Goal: Task Accomplishment & Management: Use online tool/utility

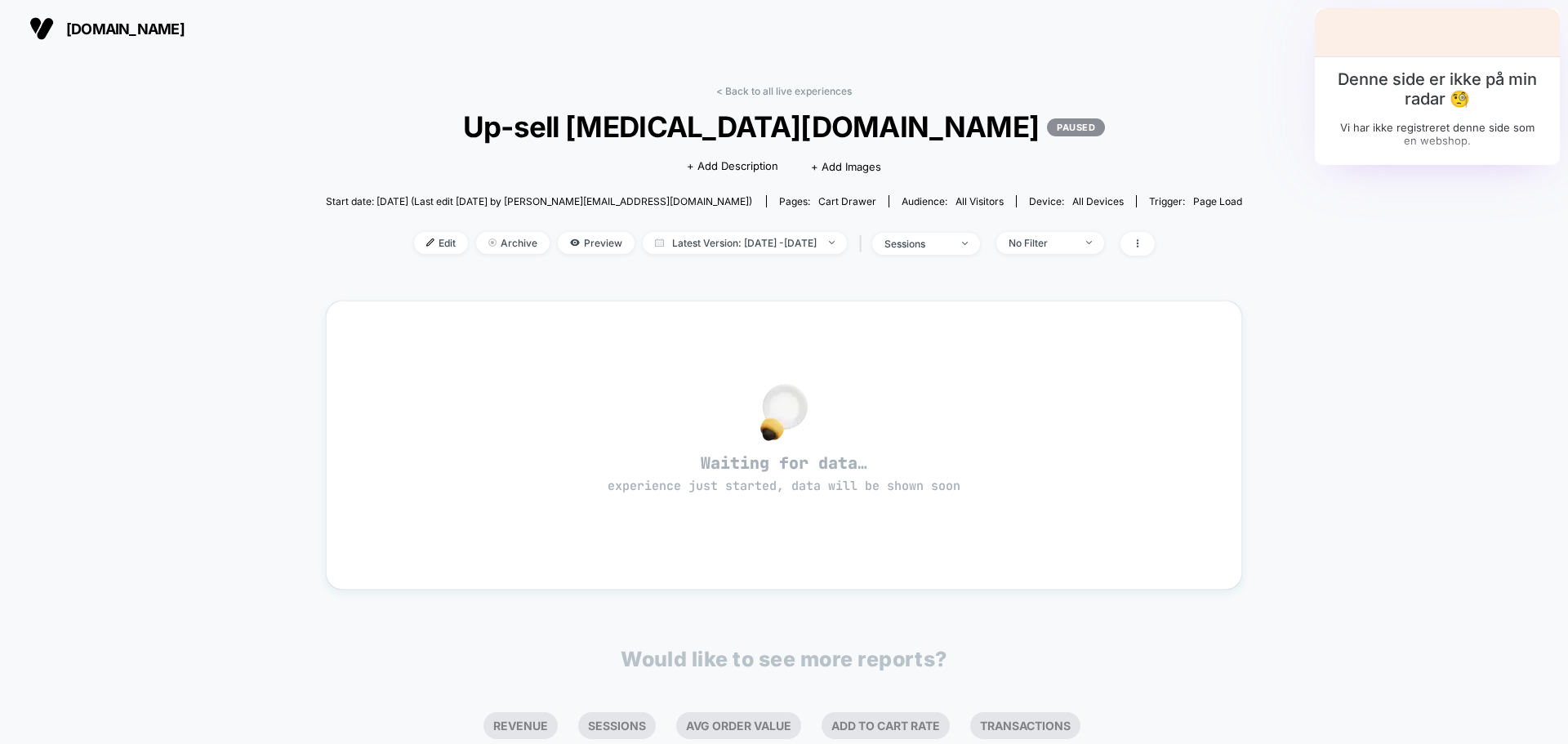
click at [254, 481] on div "< Back to all live experiences Up-sell [MEDICAL_DATA][DOMAIN_NAME] PAUSED Click…" at bounding box center [784, 492] width 1568 height 869
click at [765, 132] on span "Up-sell MUSE.DK PAUSED" at bounding box center [784, 127] width 824 height 34
click at [765, 93] on link "< Back to all live experiences" at bounding box center [784, 92] width 135 height 13
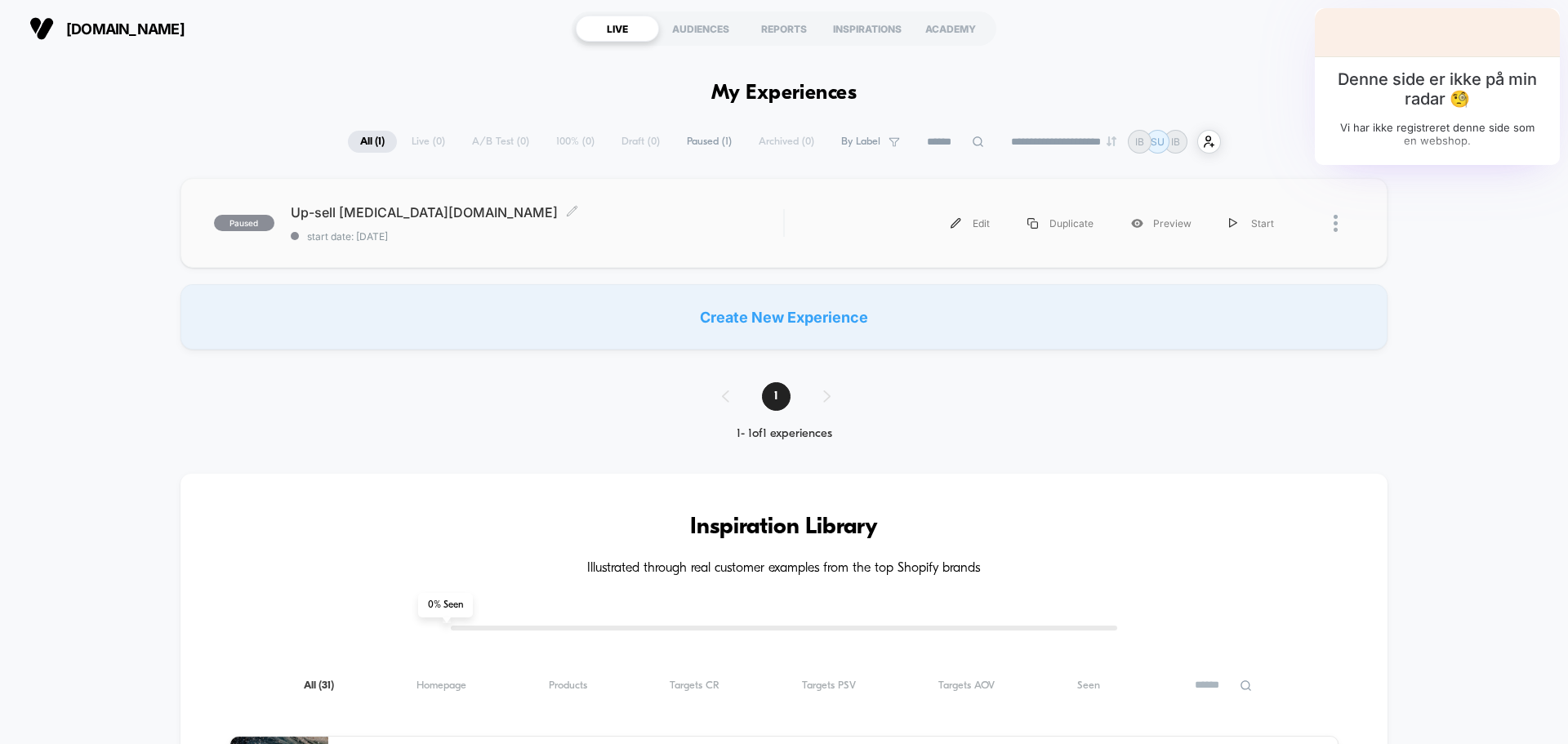
click at [496, 212] on span "Up-sell MUSE.DK Click to edit experience details" at bounding box center [537, 212] width 492 height 16
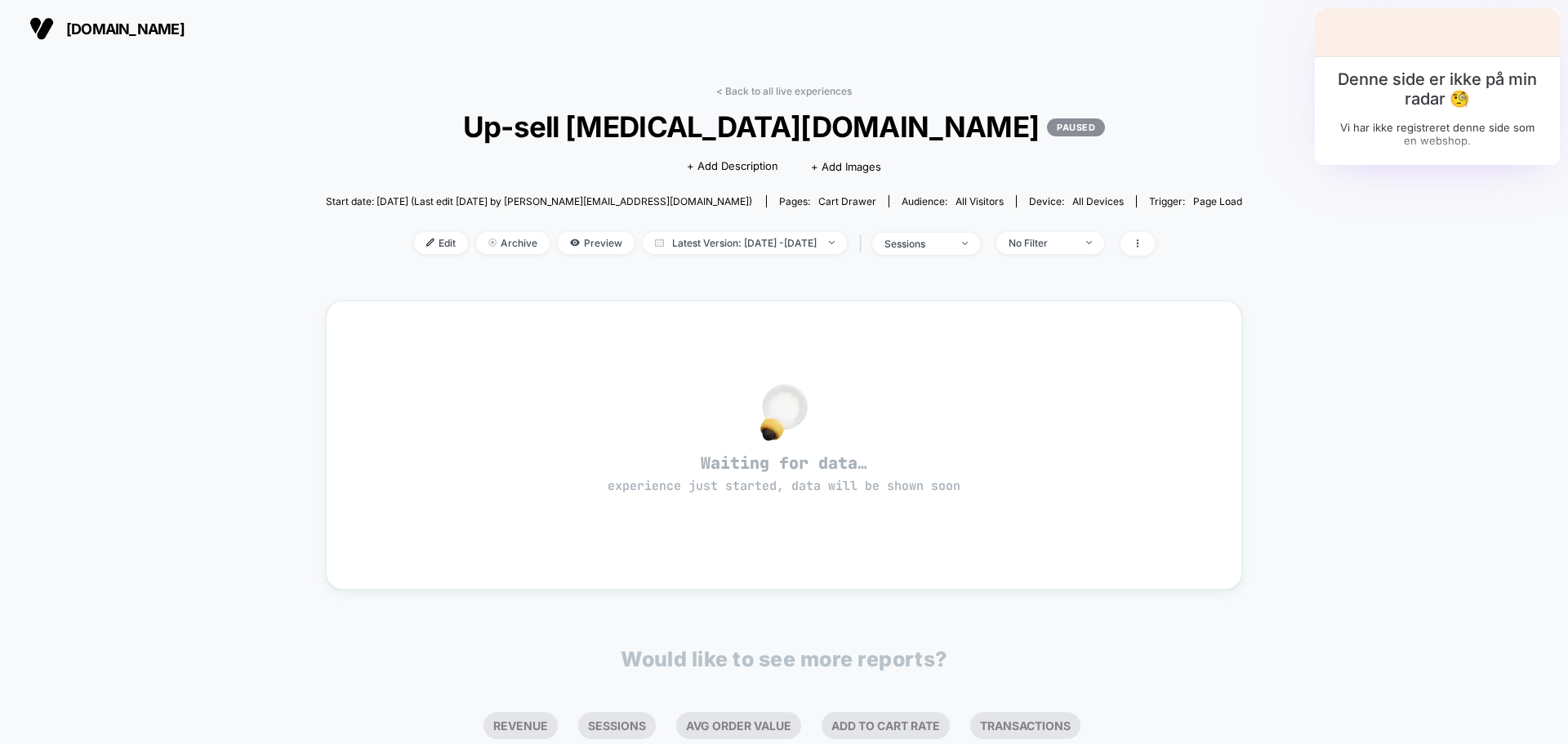
click at [755, 98] on div "< Back to all live experiences Up-sell MUSE.DK PAUSED Click to edit experience …" at bounding box center [784, 181] width 917 height 191
click at [758, 94] on link "< Back to all live experiences" at bounding box center [784, 92] width 135 height 13
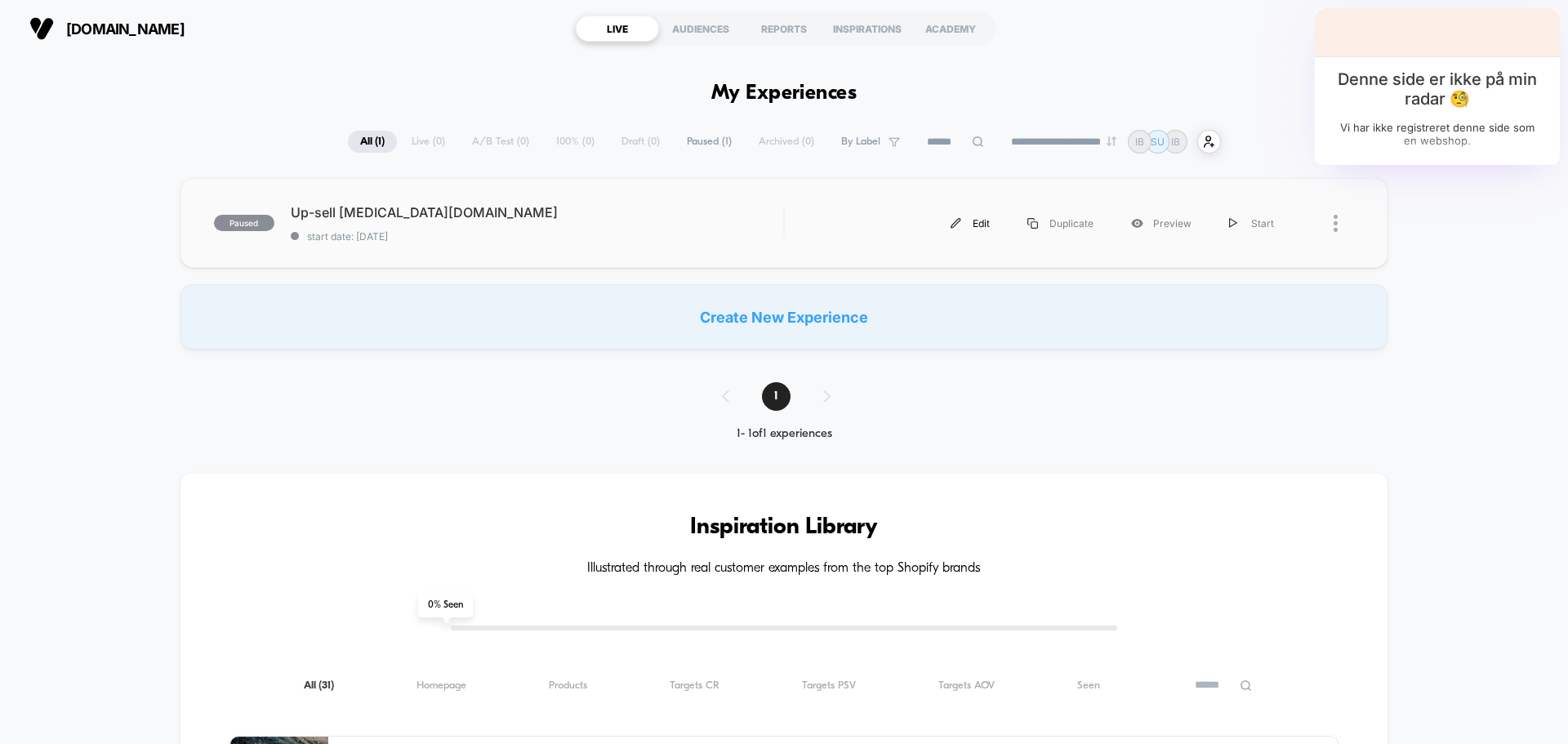
click at [977, 221] on div "Edit" at bounding box center [969, 223] width 77 height 37
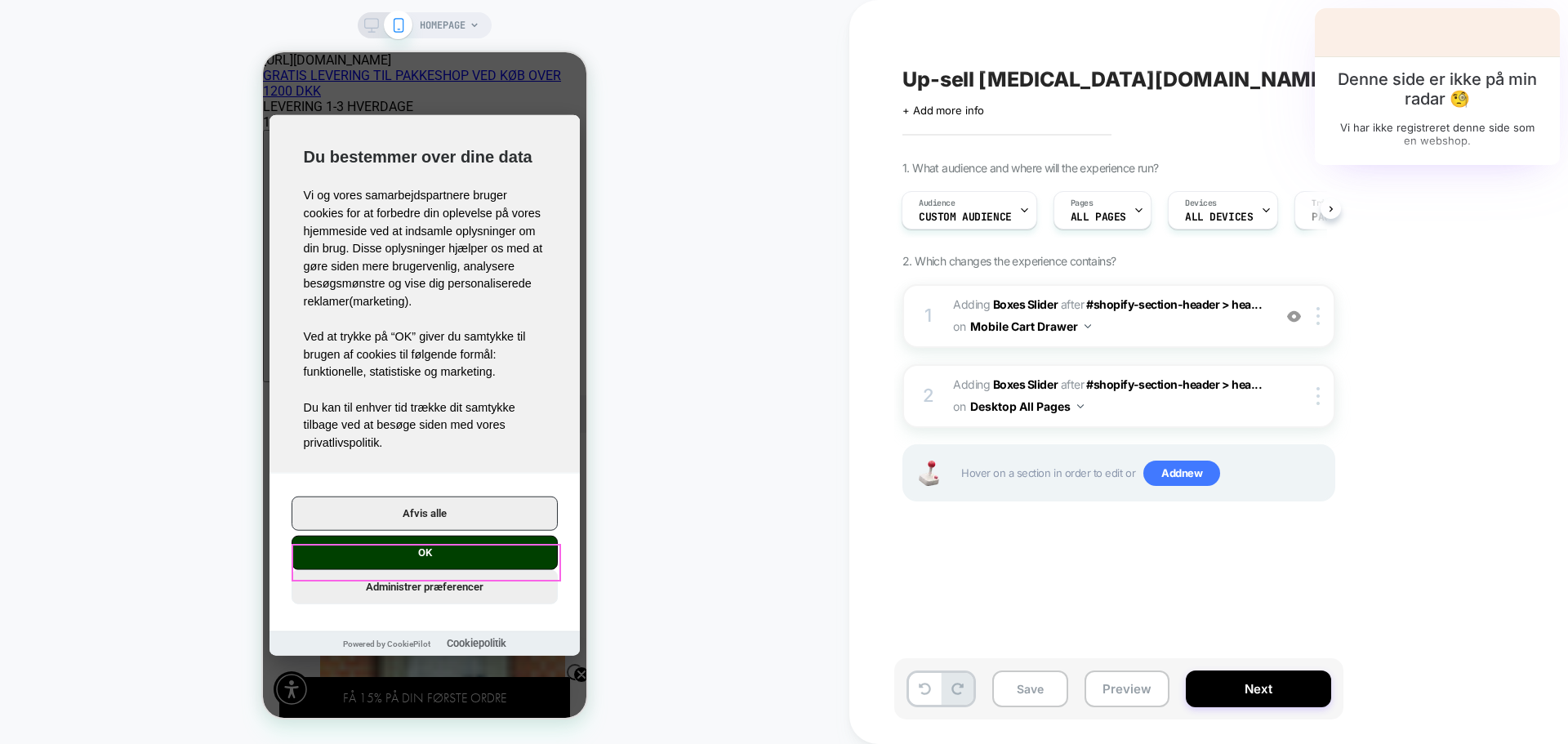
click at [442, 555] on button "OK" at bounding box center [424, 553] width 267 height 34
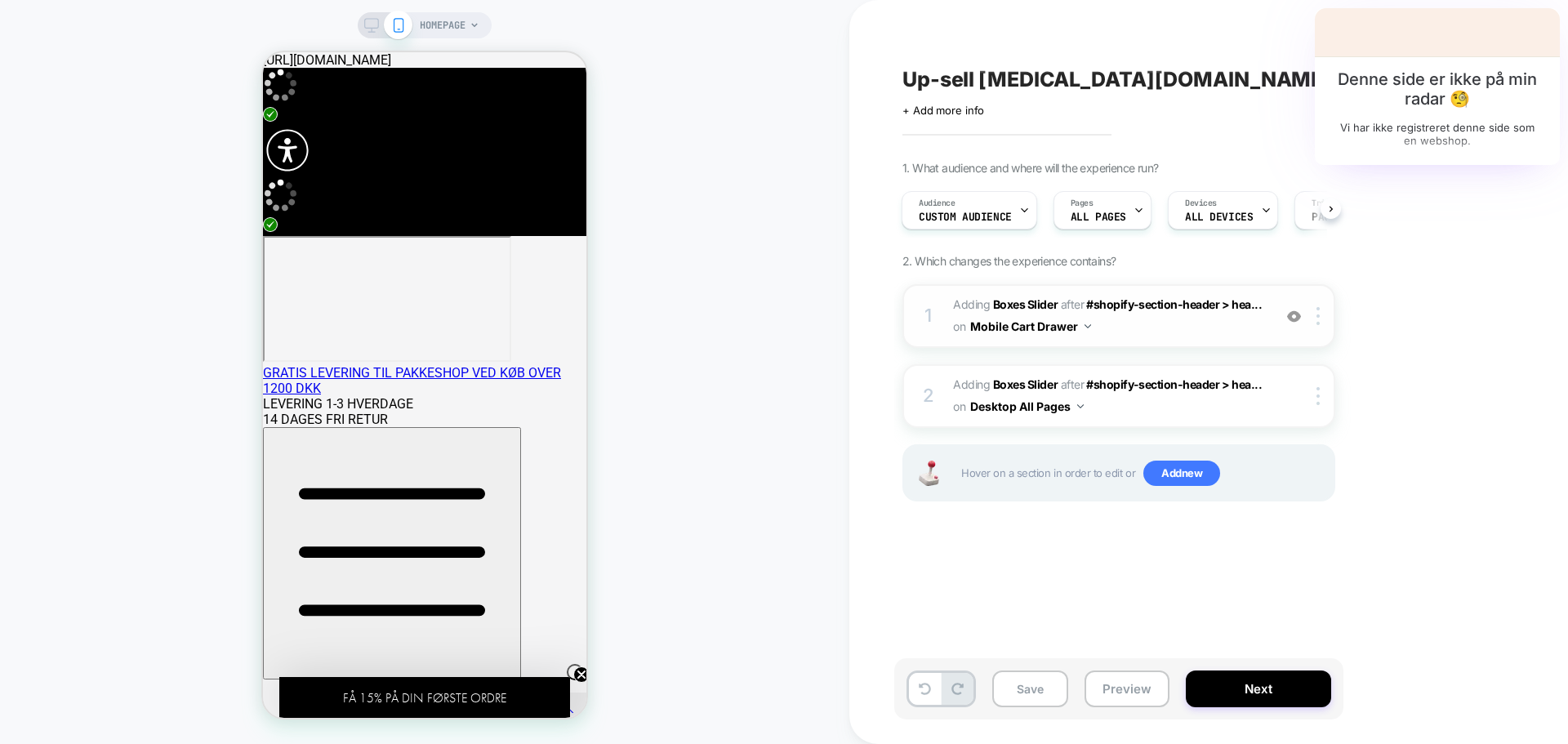
click at [1179, 321] on span "#_loomi_addon_1758285404290 Adding Boxes Slider AFTER #shopify-section-header >…" at bounding box center [1108, 316] width 311 height 44
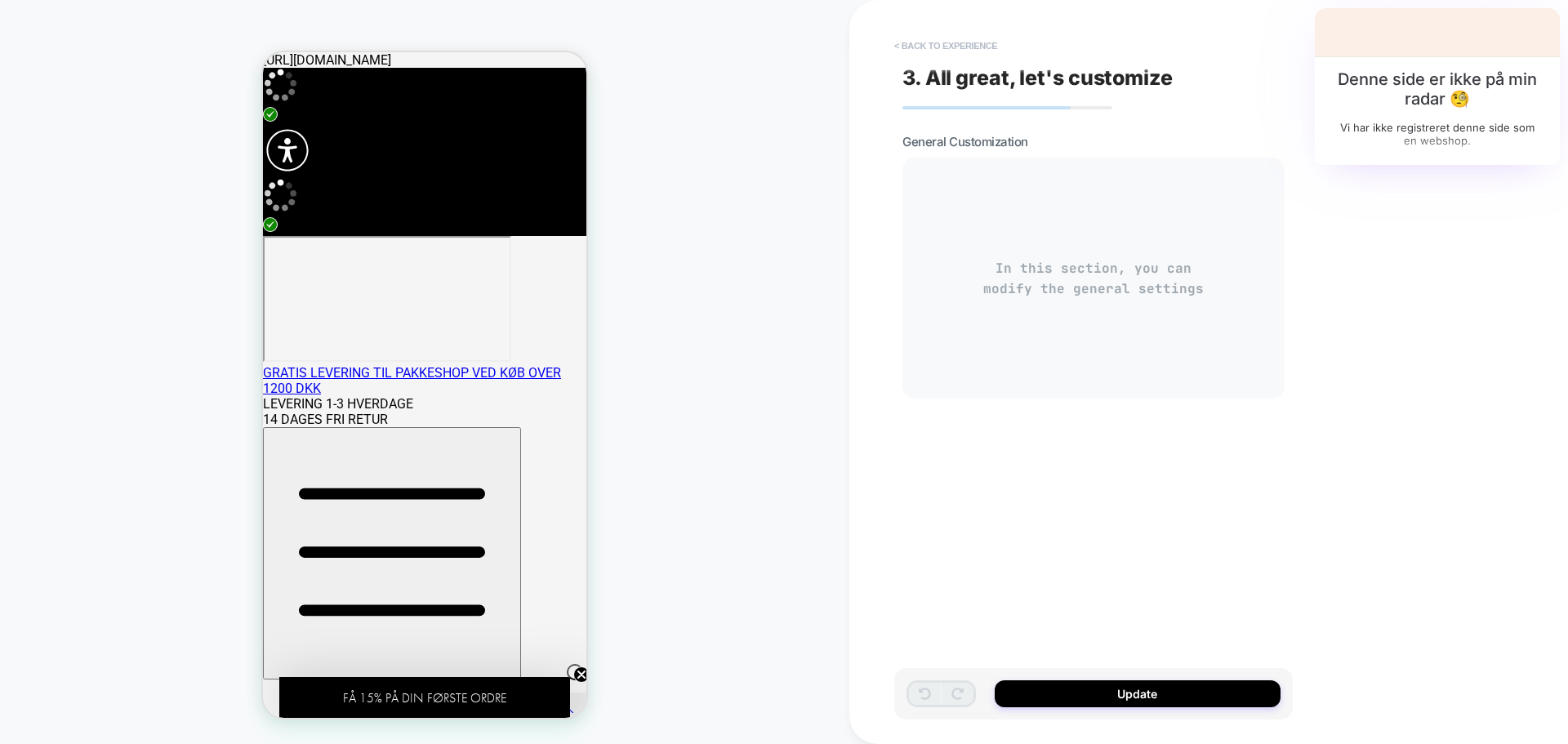
click at [917, 40] on button "< Back to experience" at bounding box center [945, 45] width 119 height 26
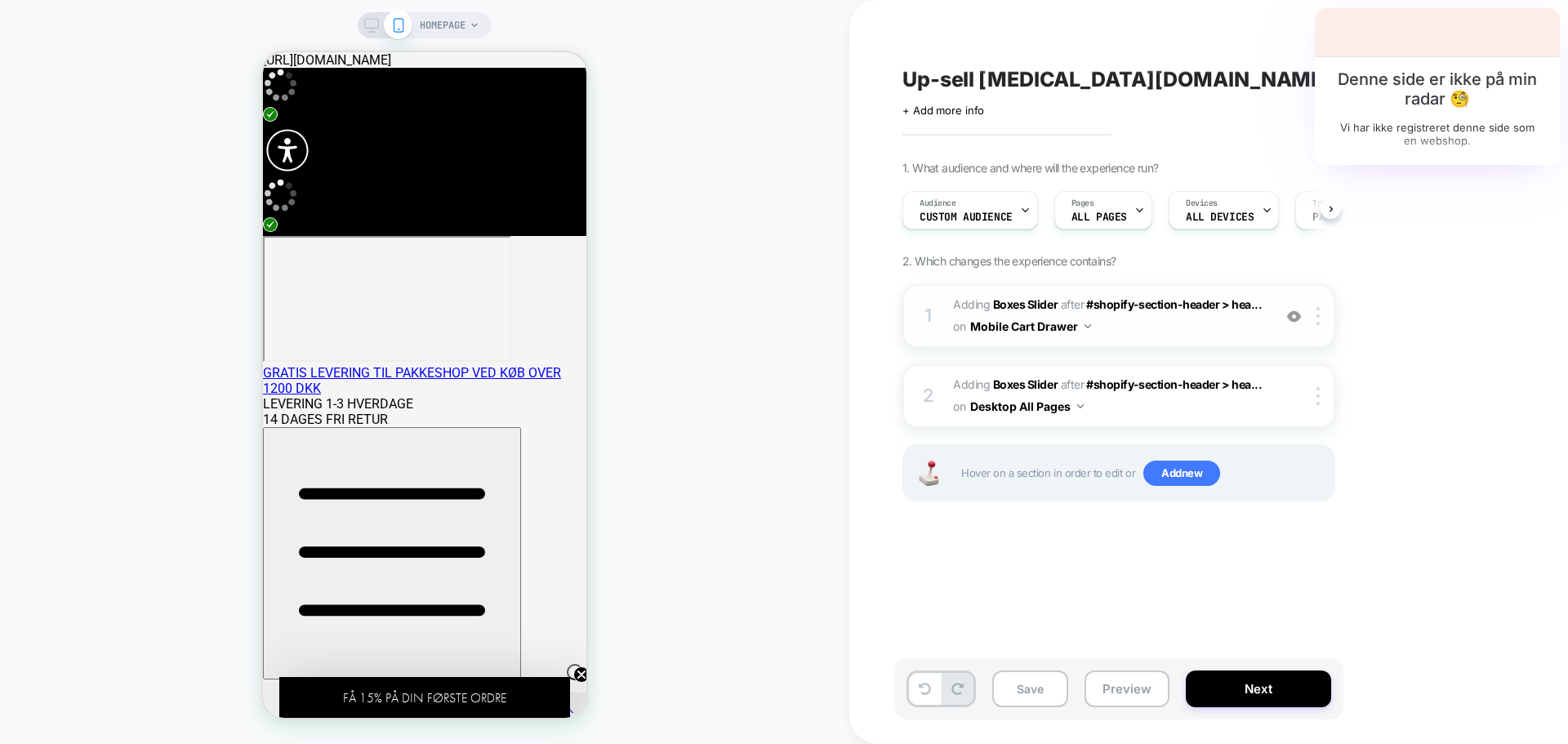
scroll to position [0, 1]
click at [1295, 318] on img at bounding box center [1293, 316] width 14 height 14
click at [1291, 316] on img at bounding box center [1293, 316] width 14 height 14
click at [1201, 406] on span "#_loomi_addon_1758286246009 Adding Boxes Slider AFTER #shopify-section-header >…" at bounding box center [1108, 396] width 311 height 44
click at [958, 299] on span "Adding Boxes Slider" at bounding box center [1005, 304] width 104 height 14
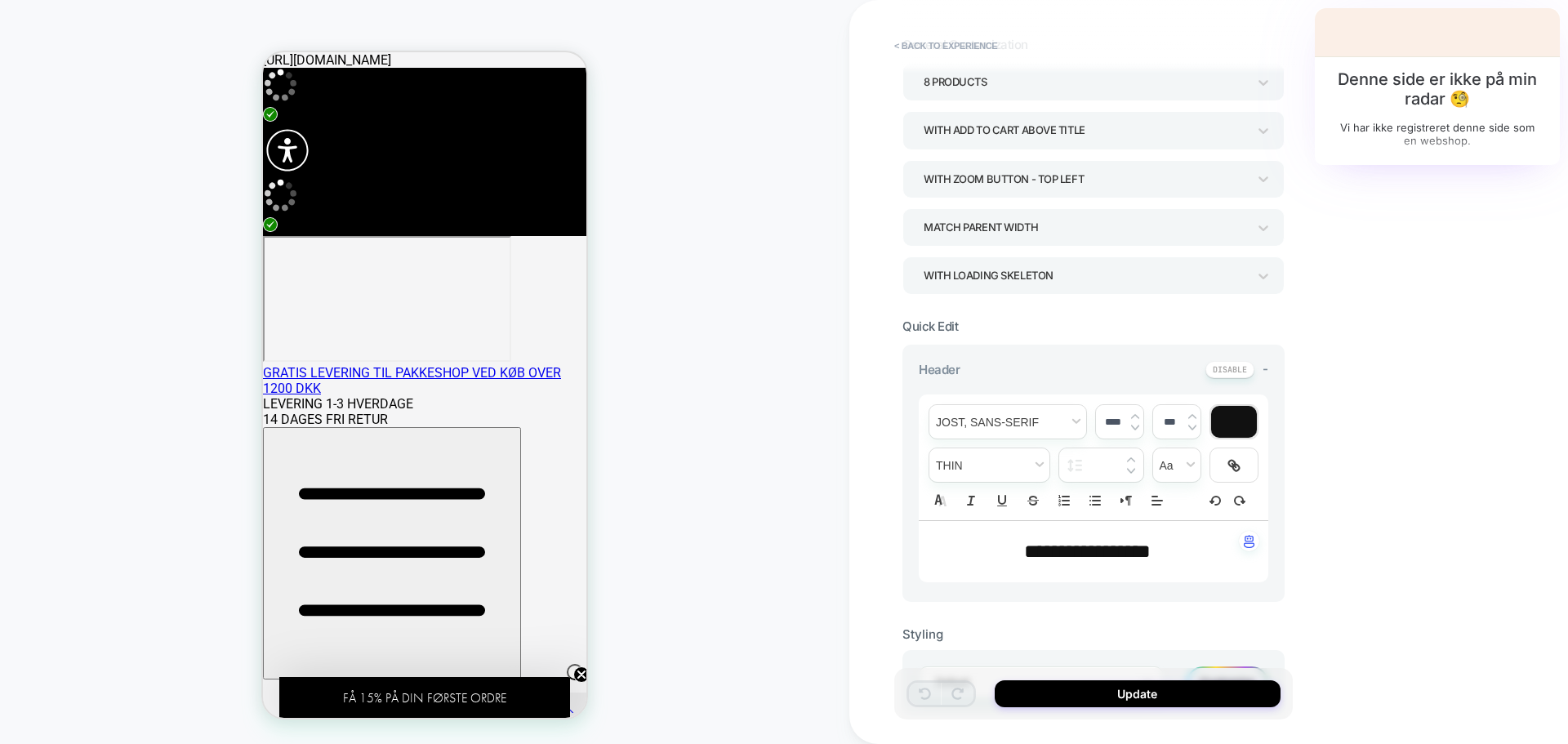
scroll to position [327, 0]
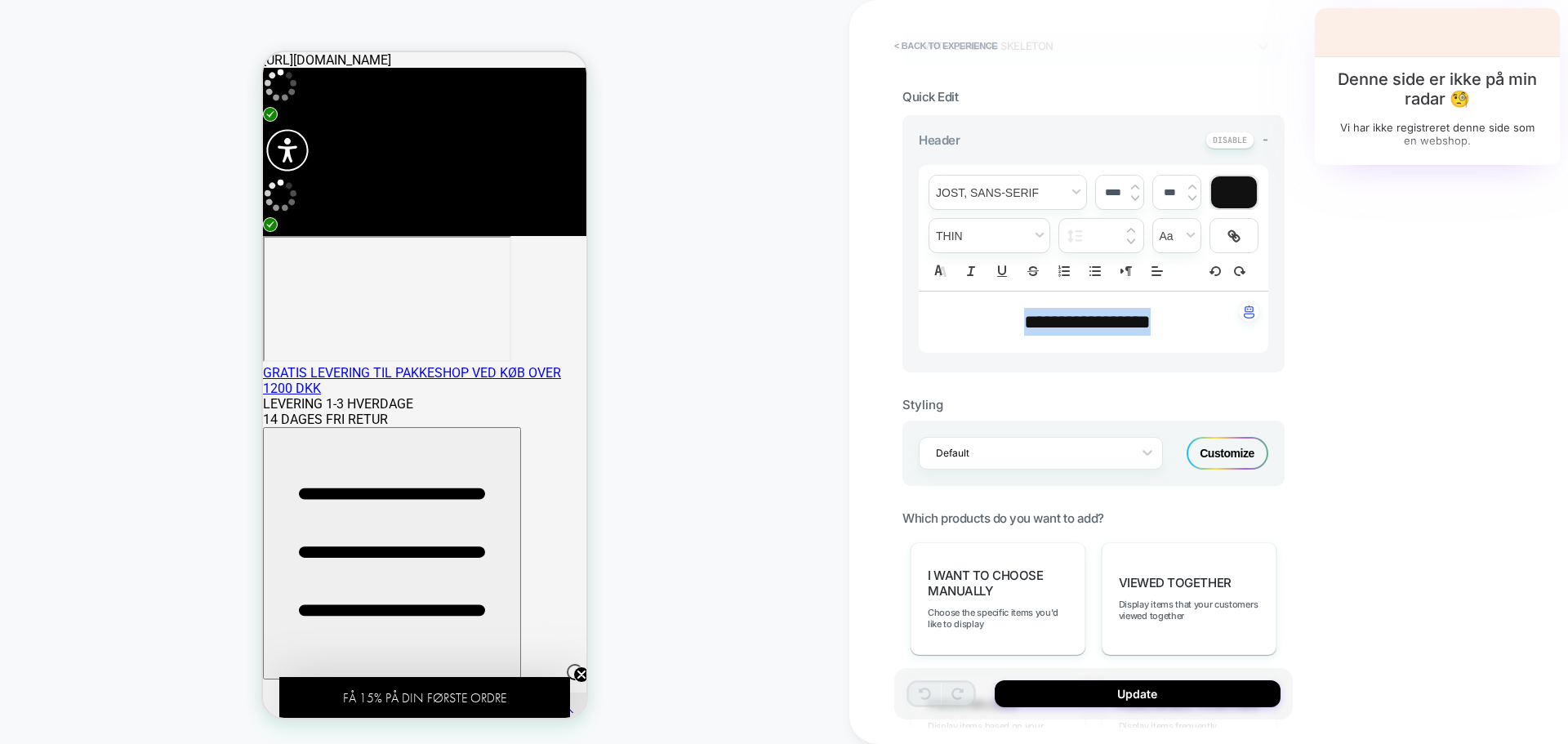
drag, startPoint x: 1170, startPoint y: 320, endPoint x: 1024, endPoint y: 324, distance: 146.1
click at [1024, 324] on p "**********" at bounding box center [1087, 321] width 305 height 28
type input "****"
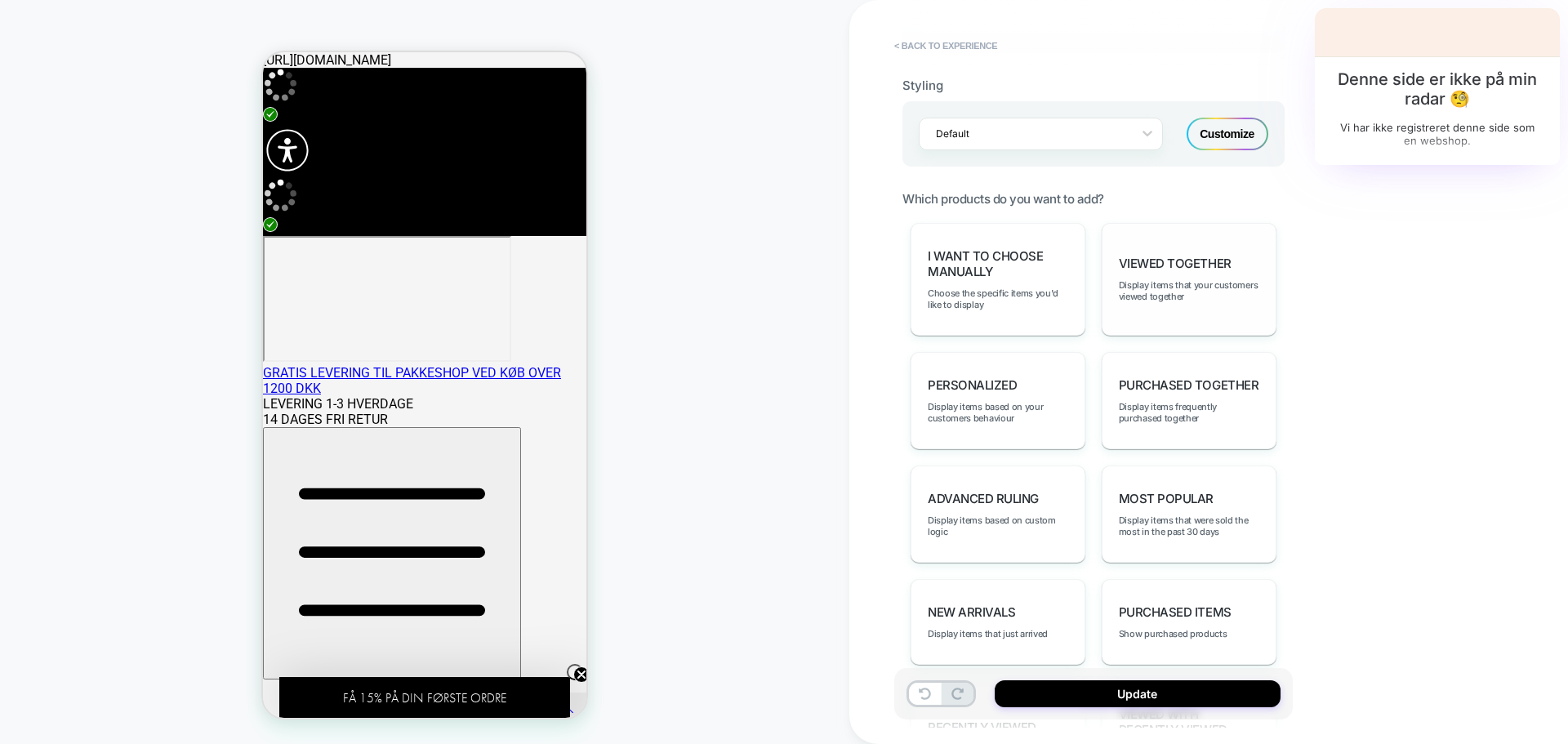
scroll to position [608, 0]
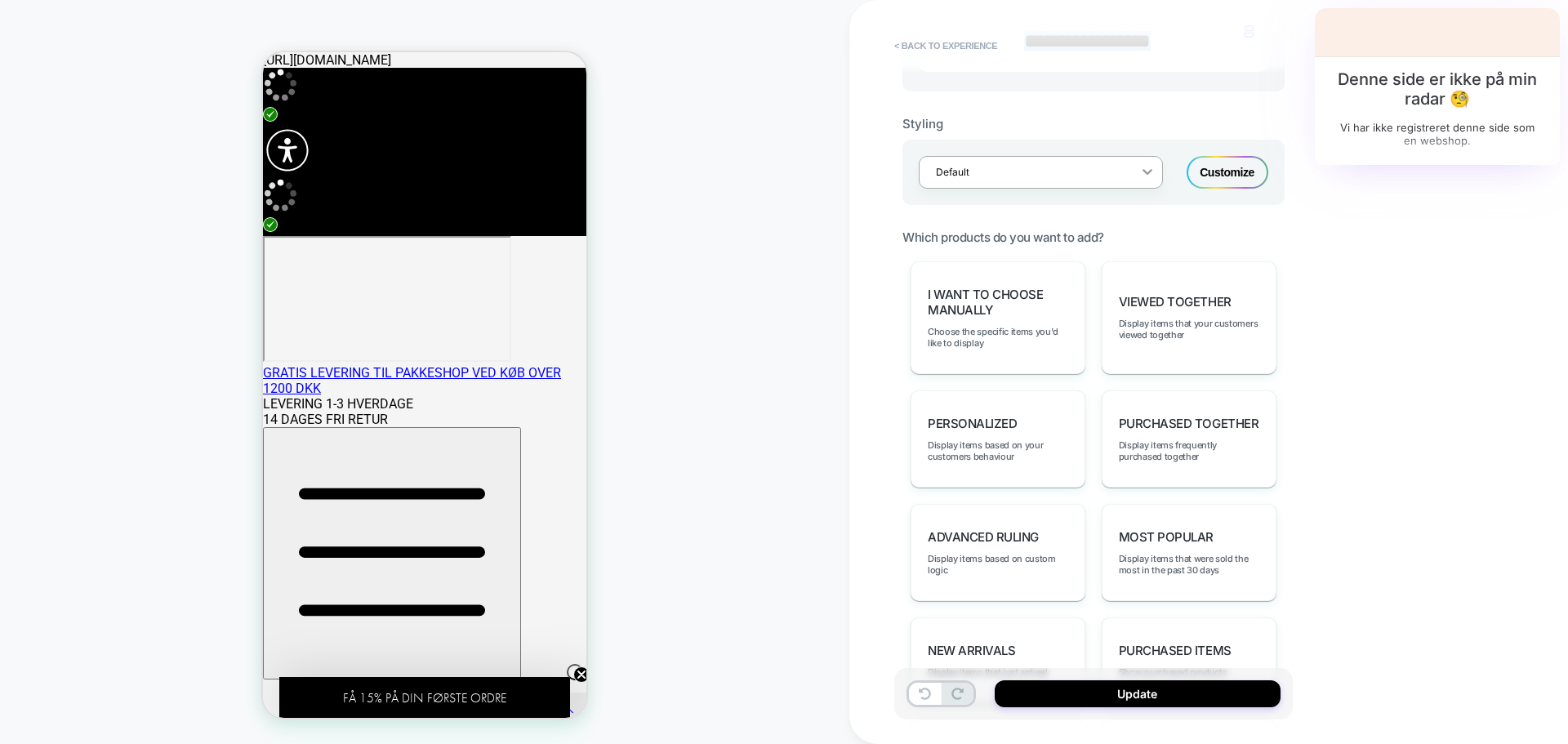
click at [1151, 169] on icon at bounding box center [1147, 171] width 16 height 16
click at [1150, 171] on icon at bounding box center [1147, 171] width 10 height 5
click at [1207, 169] on div "Customize" at bounding box center [1227, 172] width 82 height 33
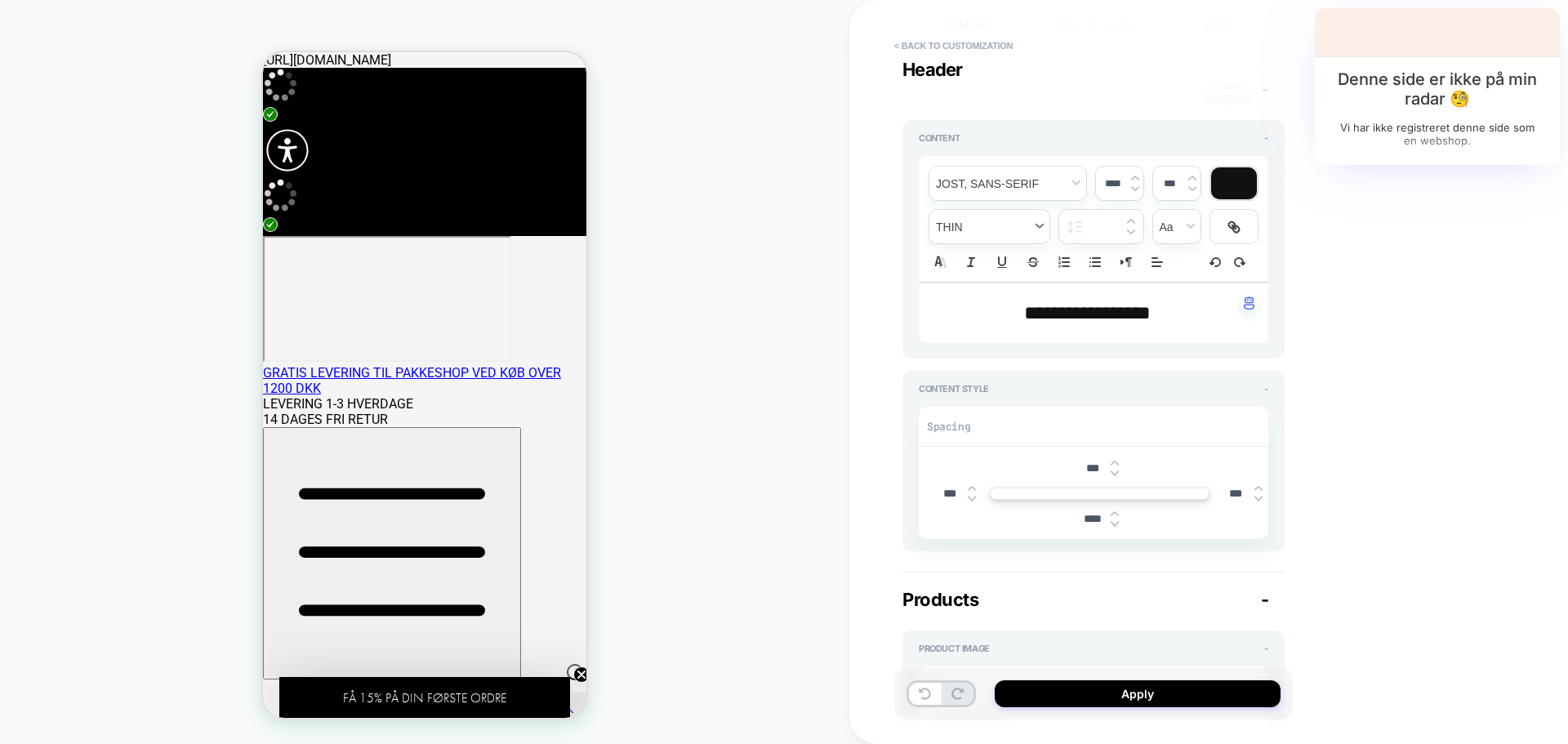
scroll to position [113, 0]
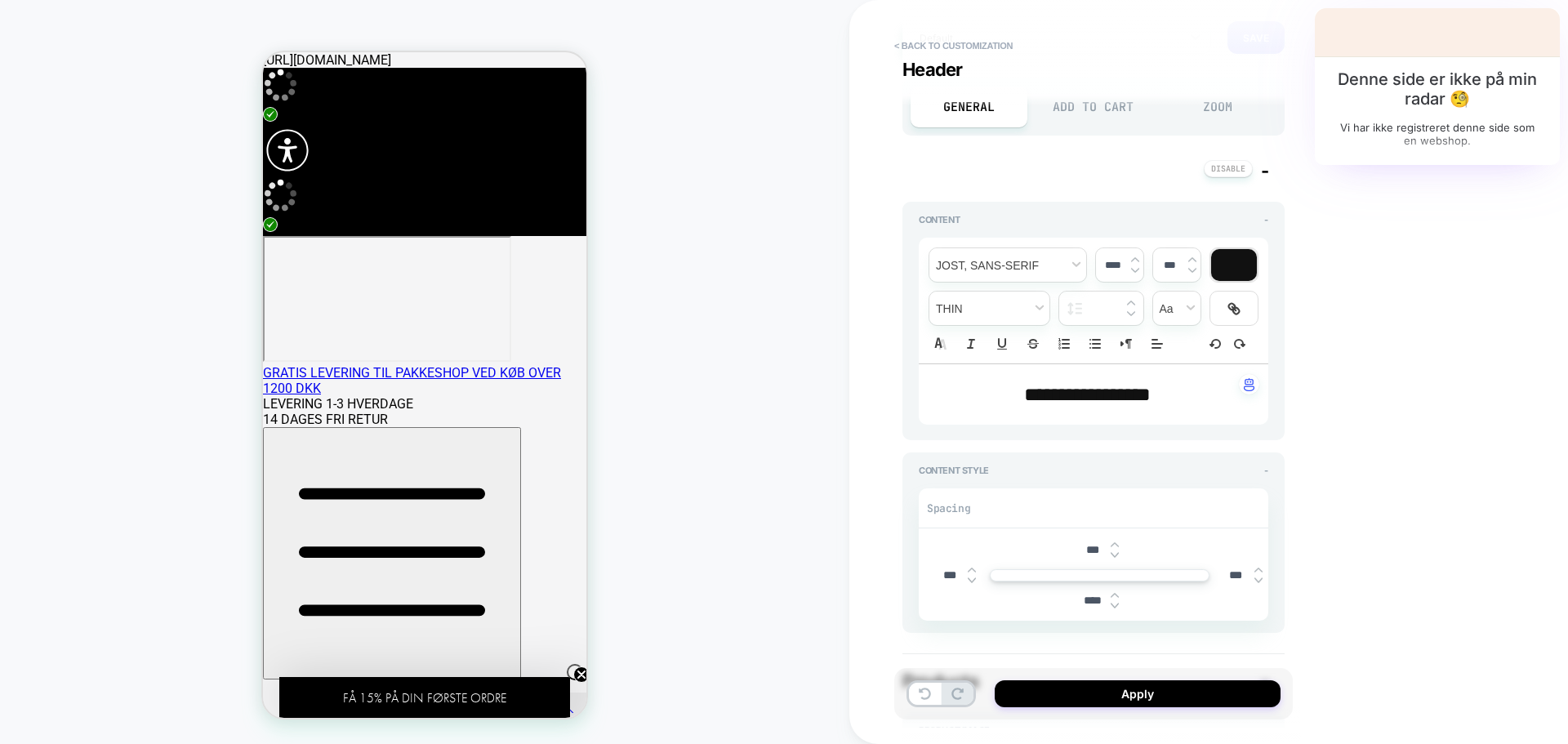
type textarea "*"
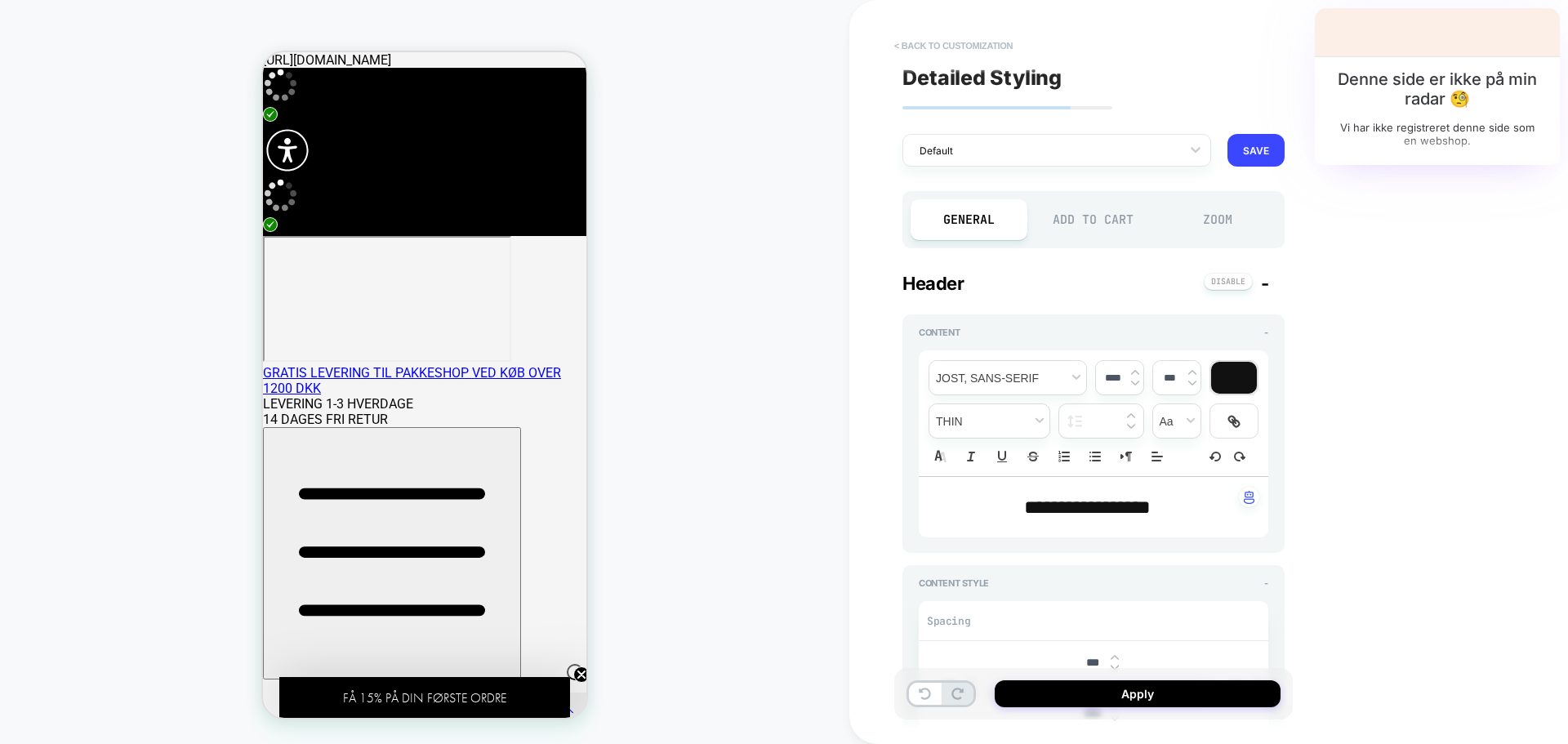
click at [940, 37] on button "< Back to customization" at bounding box center [953, 45] width 135 height 26
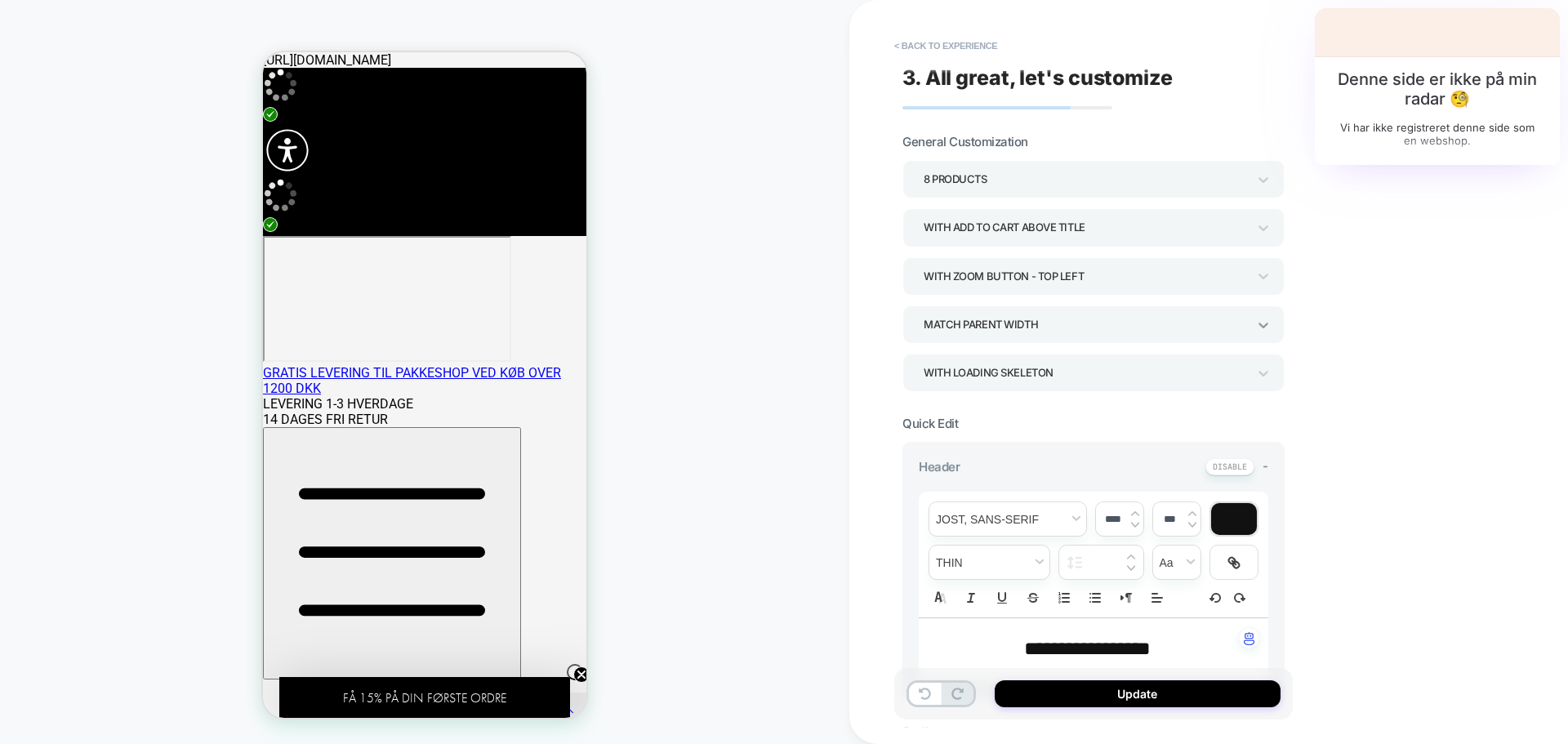
click at [1265, 325] on icon at bounding box center [1262, 326] width 10 height 5
click at [1265, 324] on div at bounding box center [784, 372] width 1568 height 744
click at [1261, 181] on icon at bounding box center [1262, 180] width 10 height 5
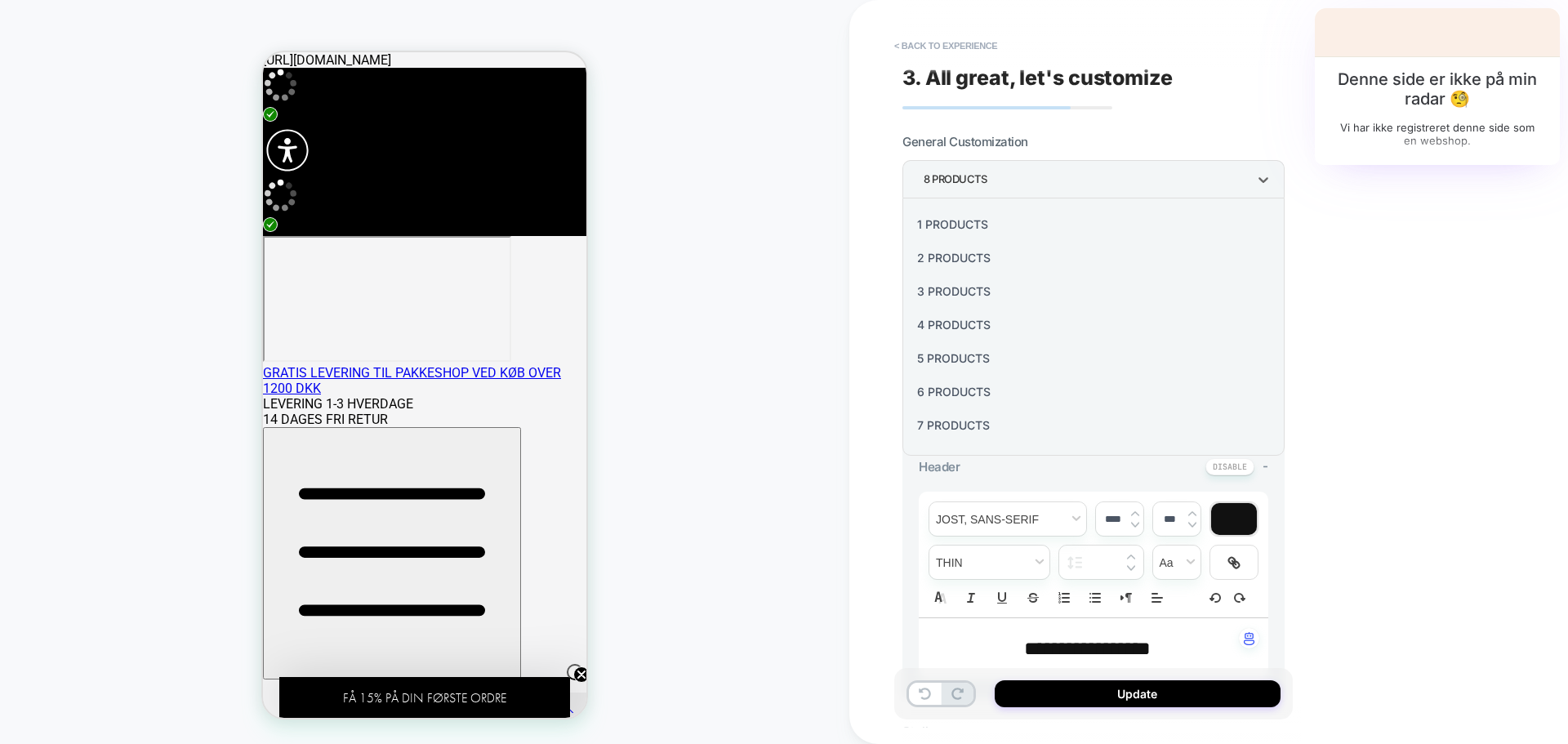
click at [1261, 181] on div at bounding box center [784, 372] width 1568 height 744
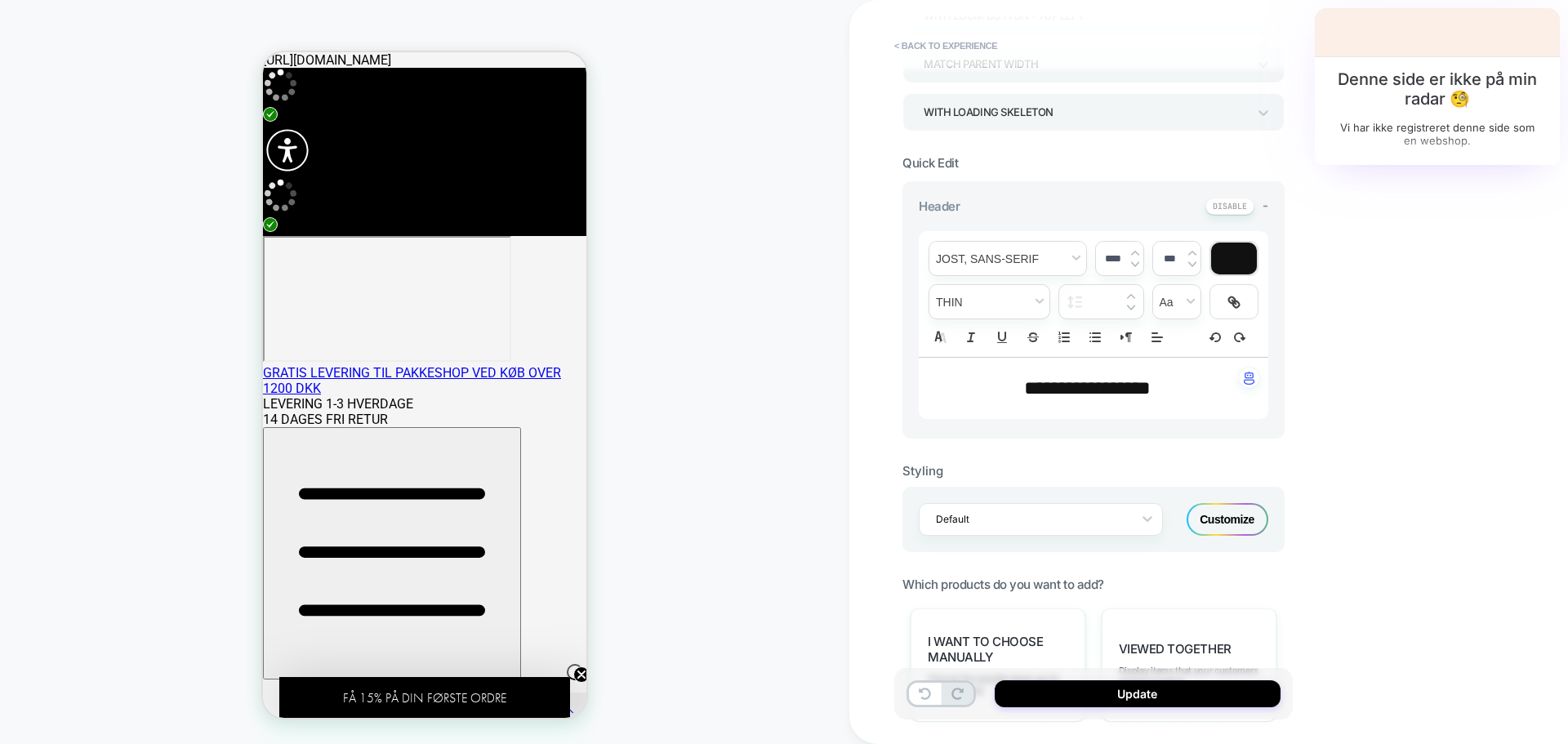
scroll to position [408, 0]
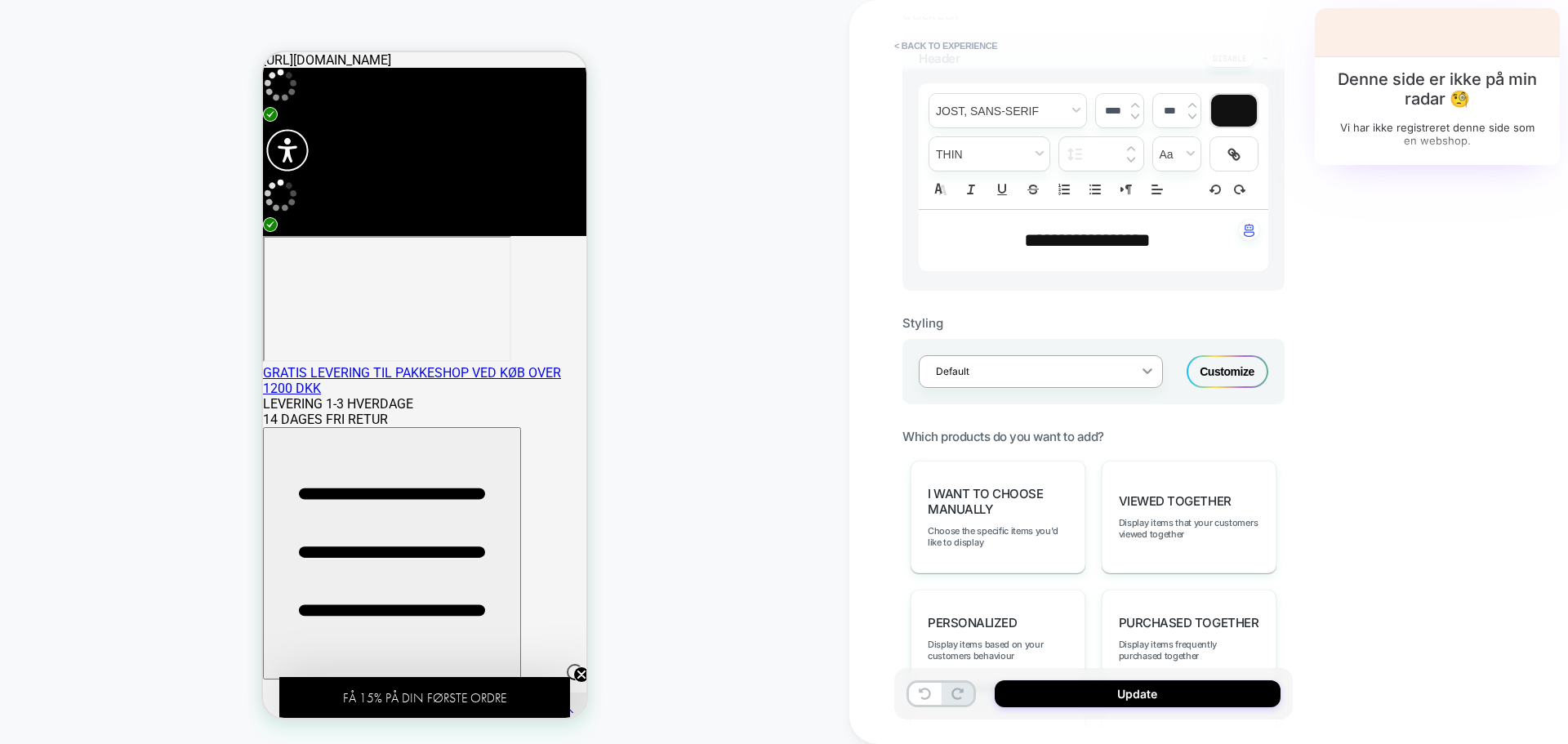
click at [1149, 367] on icon at bounding box center [1147, 371] width 16 height 16
click at [1050, 299] on div "M Boxes Slider (LATEST EDIT)" at bounding box center [1040, 301] width 244 height 29
click at [1145, 377] on icon at bounding box center [1147, 371] width 16 height 16
click at [1150, 370] on icon at bounding box center [1147, 371] width 10 height 5
click at [1097, 693] on button "Update" at bounding box center [1137, 694] width 286 height 27
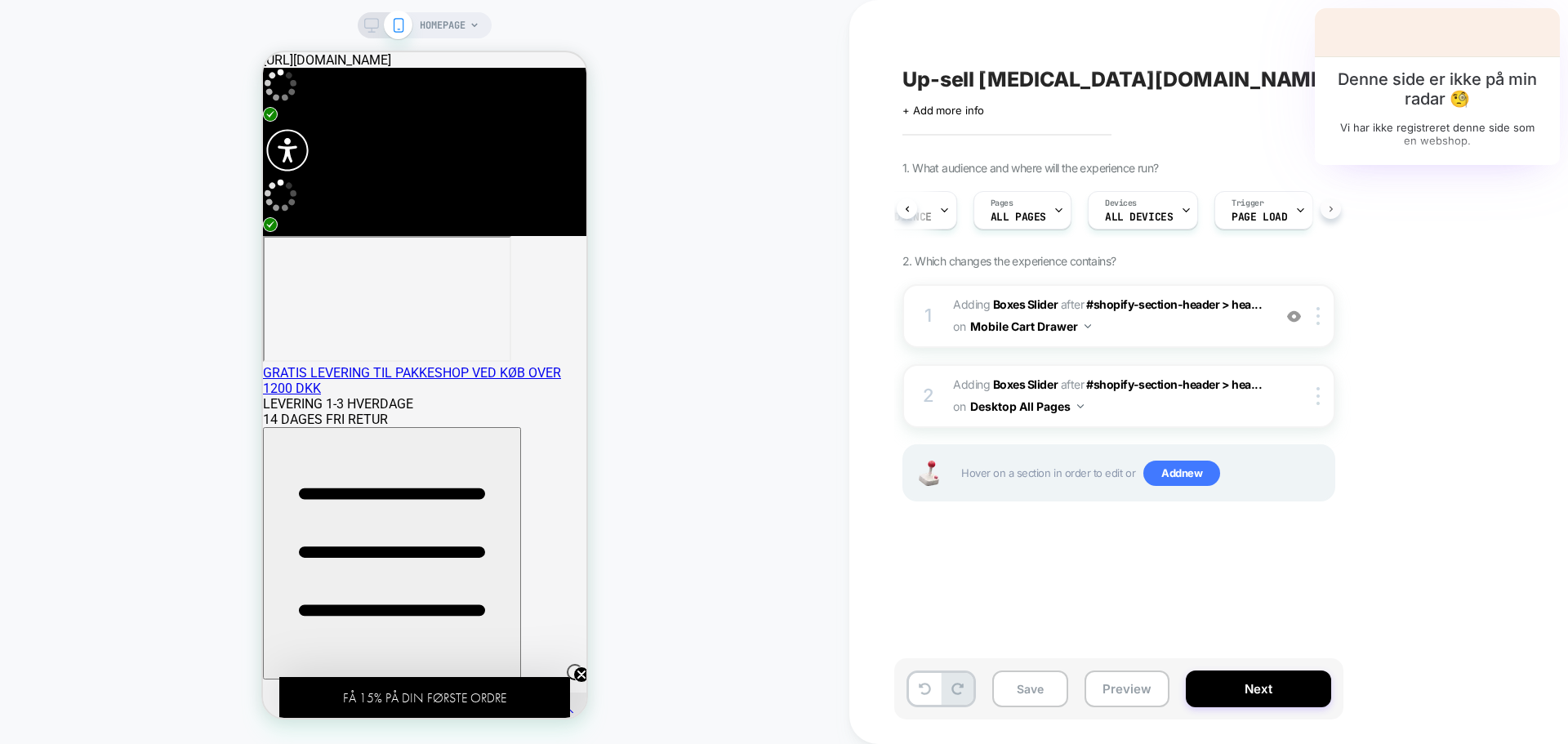
scroll to position [0, 87]
click at [1316, 316] on img at bounding box center [1318, 317] width 4 height 18
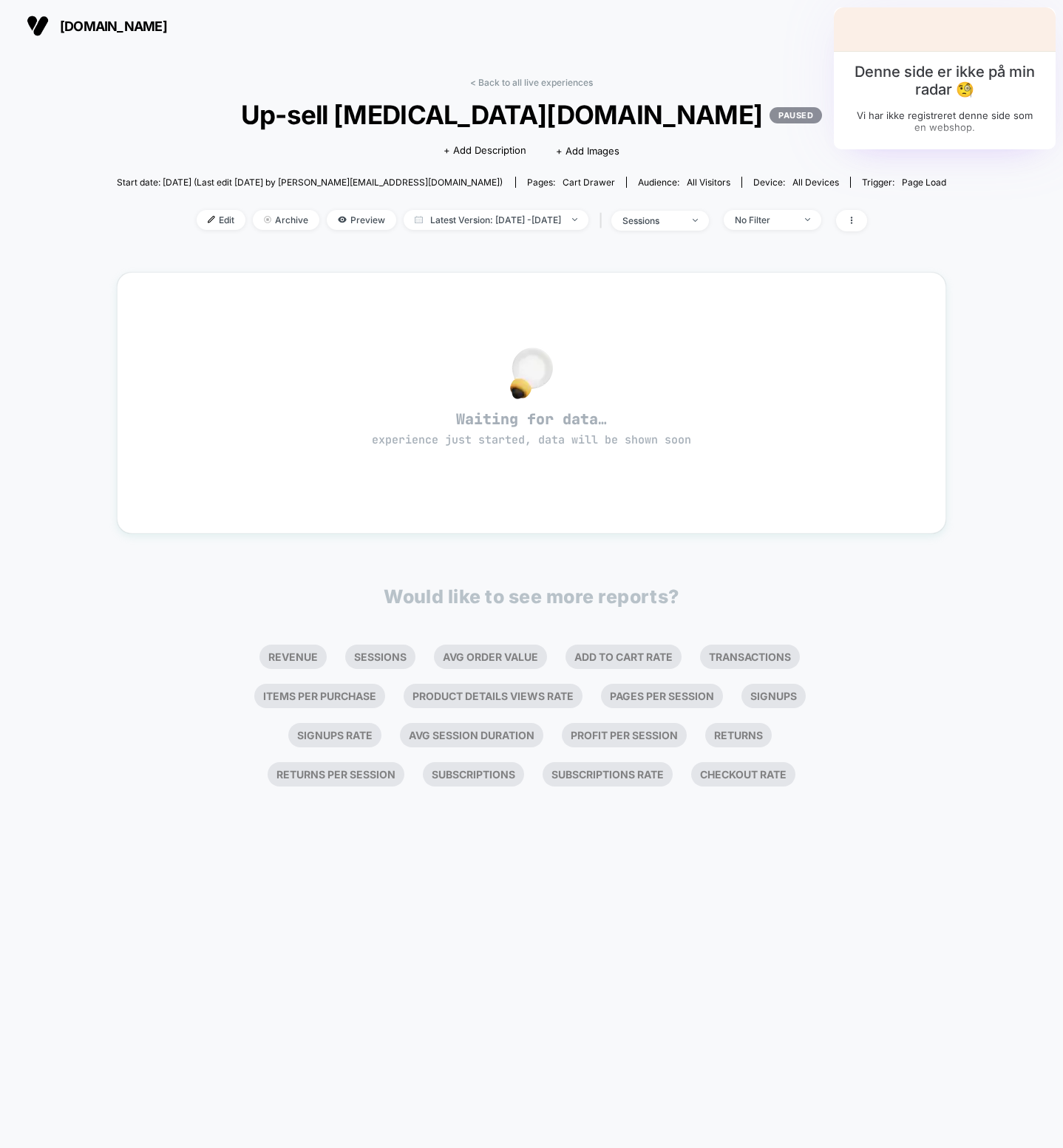
click at [441, 528] on div "< Back to all live experiences Up-sell [MEDICAL_DATA][DOMAIN_NAME] PAUSED Click…" at bounding box center [531, 599] width 1063 height 1096
click at [504, 82] on link "< Back to all live experiences" at bounding box center [531, 83] width 122 height 11
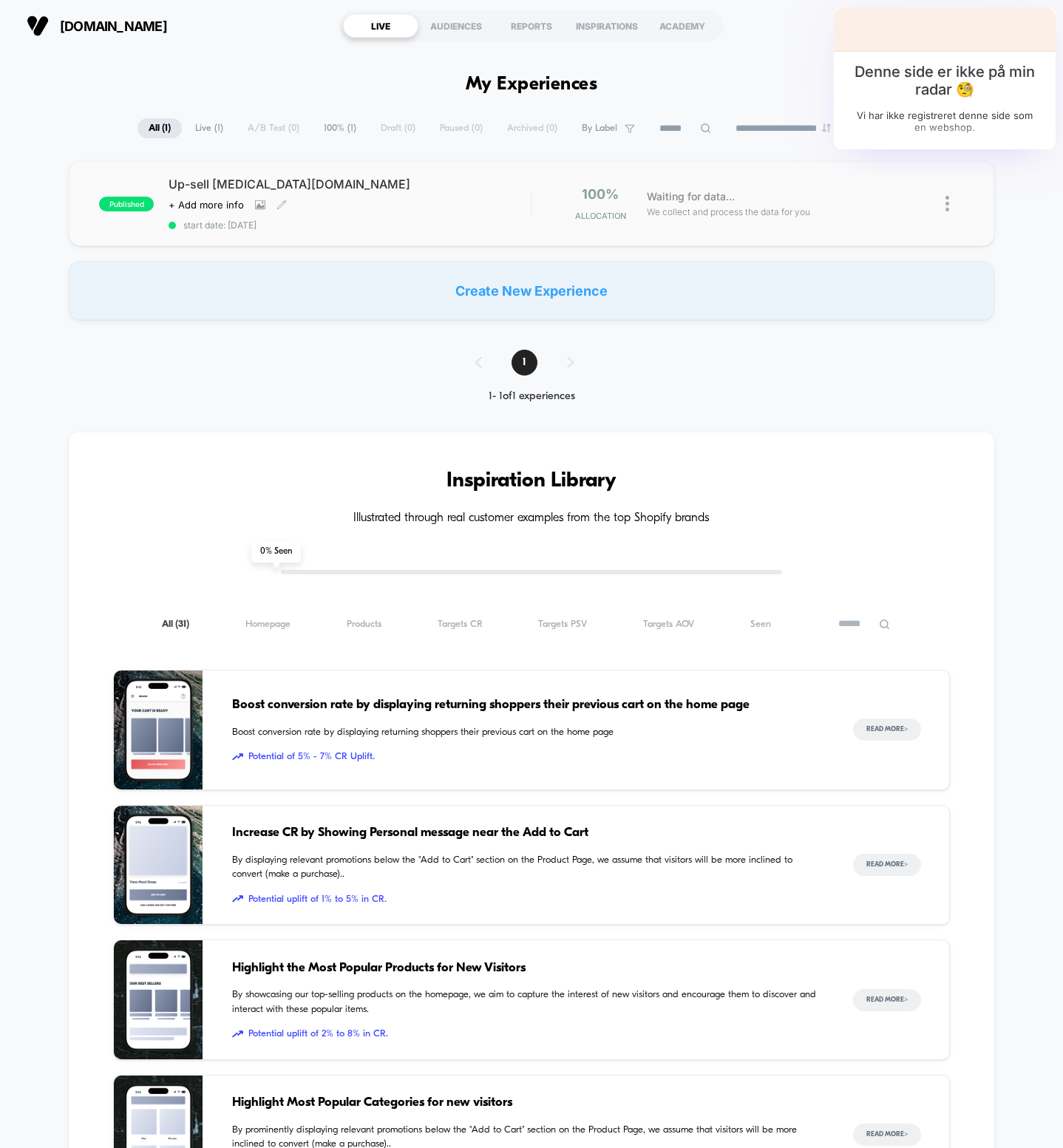
click at [403, 202] on div "Click to view images Click to edit experience details + Add more info" at bounding box center [295, 204] width 254 height 11
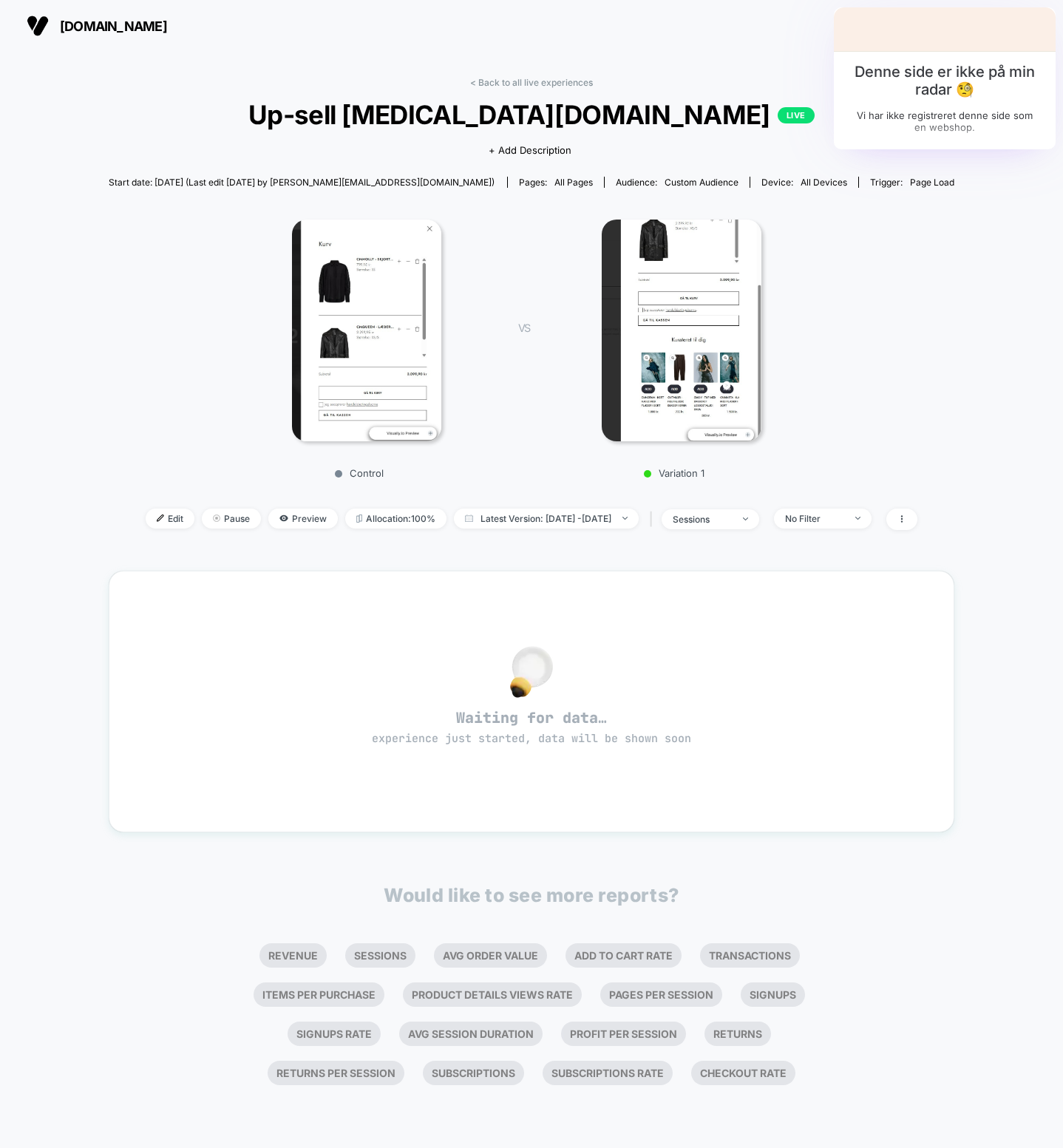
click at [673, 335] on img at bounding box center [681, 330] width 159 height 222
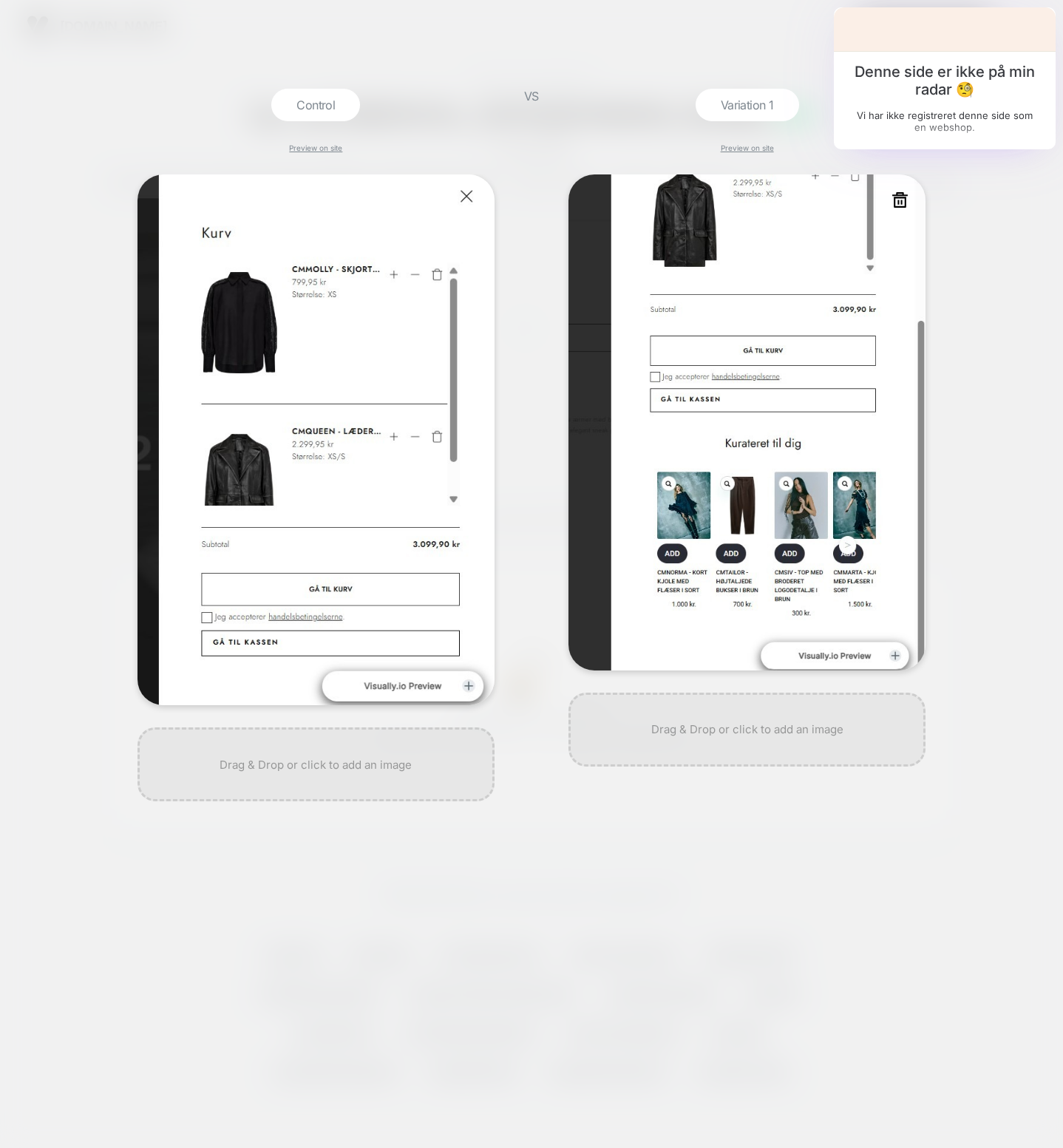
click at [851, 528] on img at bounding box center [746, 422] width 357 height 496
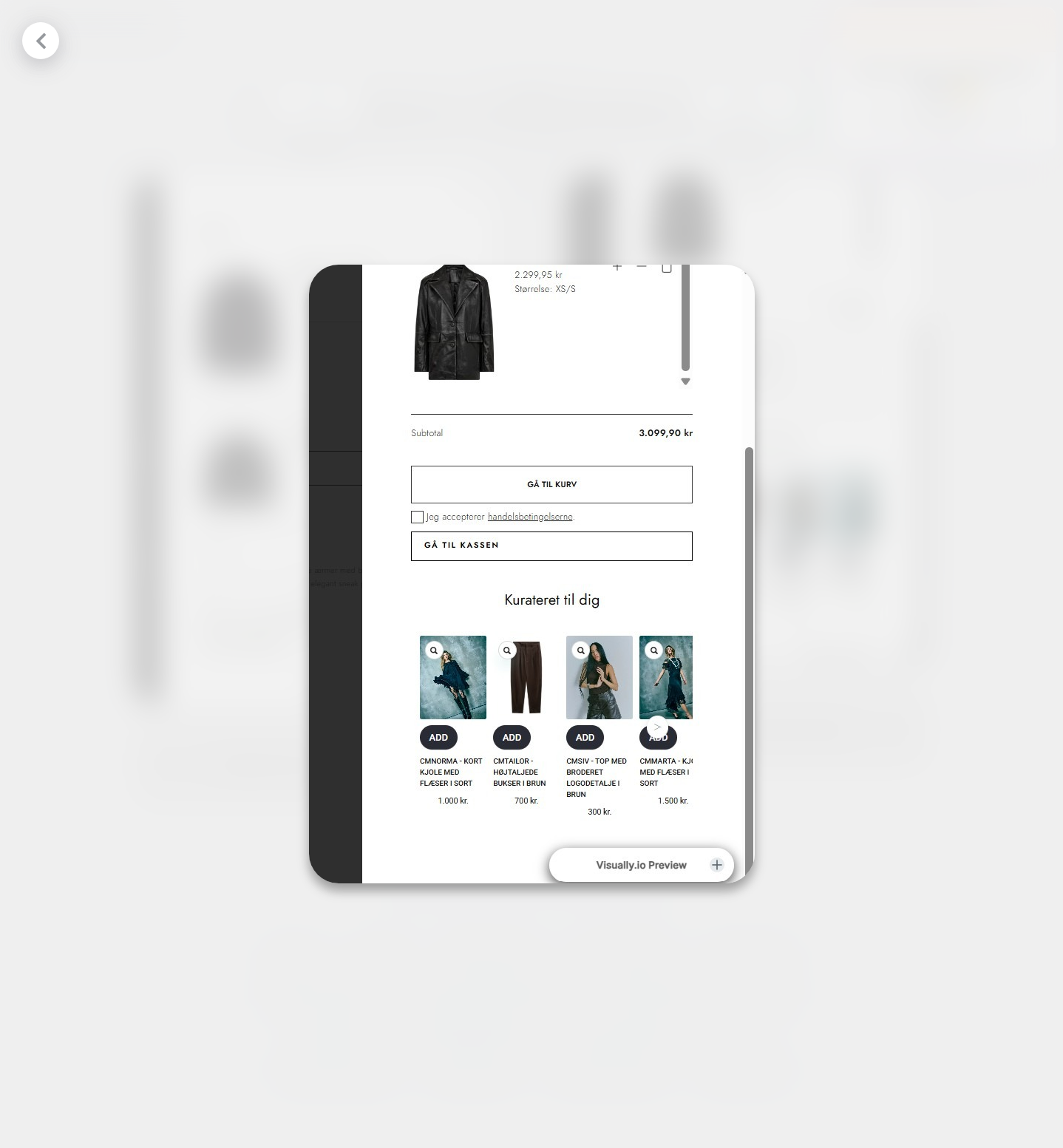
click at [837, 528] on div at bounding box center [531, 574] width 1063 height 1148
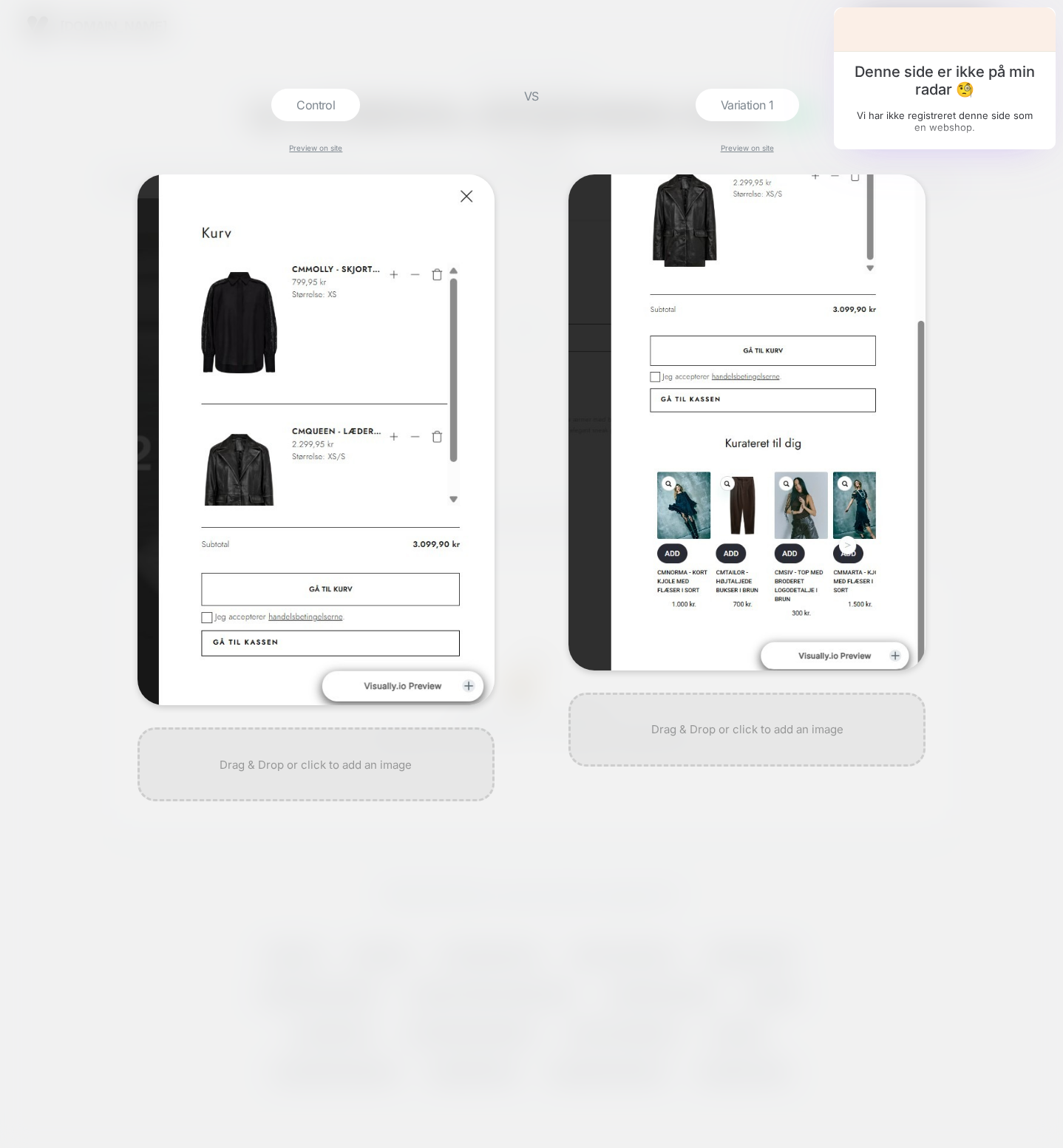
click at [1012, 40] on button at bounding box center [1022, 40] width 22 height 22
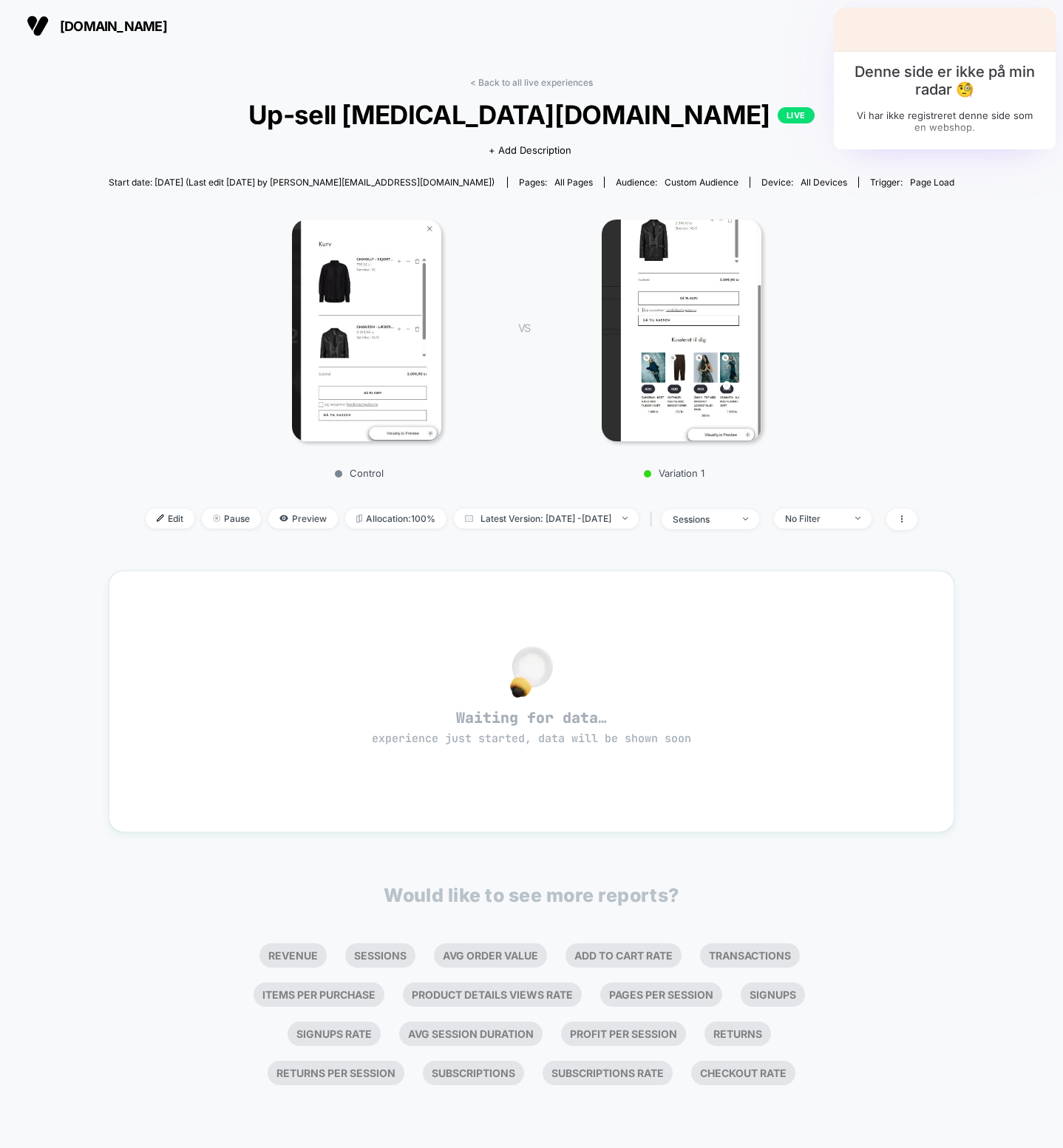
click at [457, 118] on span "Up-sell [MEDICAL_DATA][DOMAIN_NAME] LIVE" at bounding box center [531, 115] width 761 height 31
click at [557, 85] on link "< Back to all live experiences" at bounding box center [531, 83] width 122 height 11
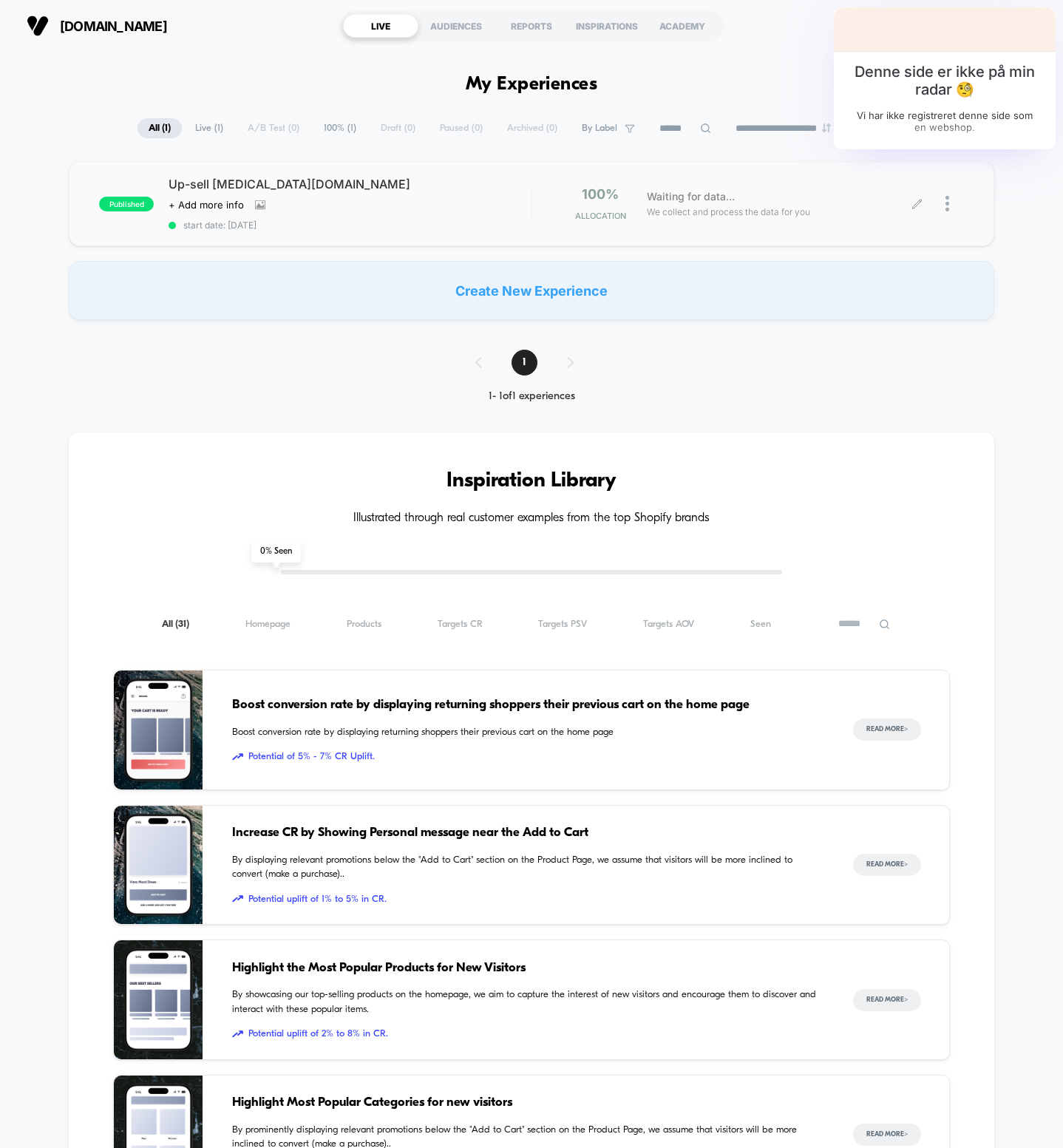
click at [917, 204] on icon at bounding box center [917, 204] width 11 height 11
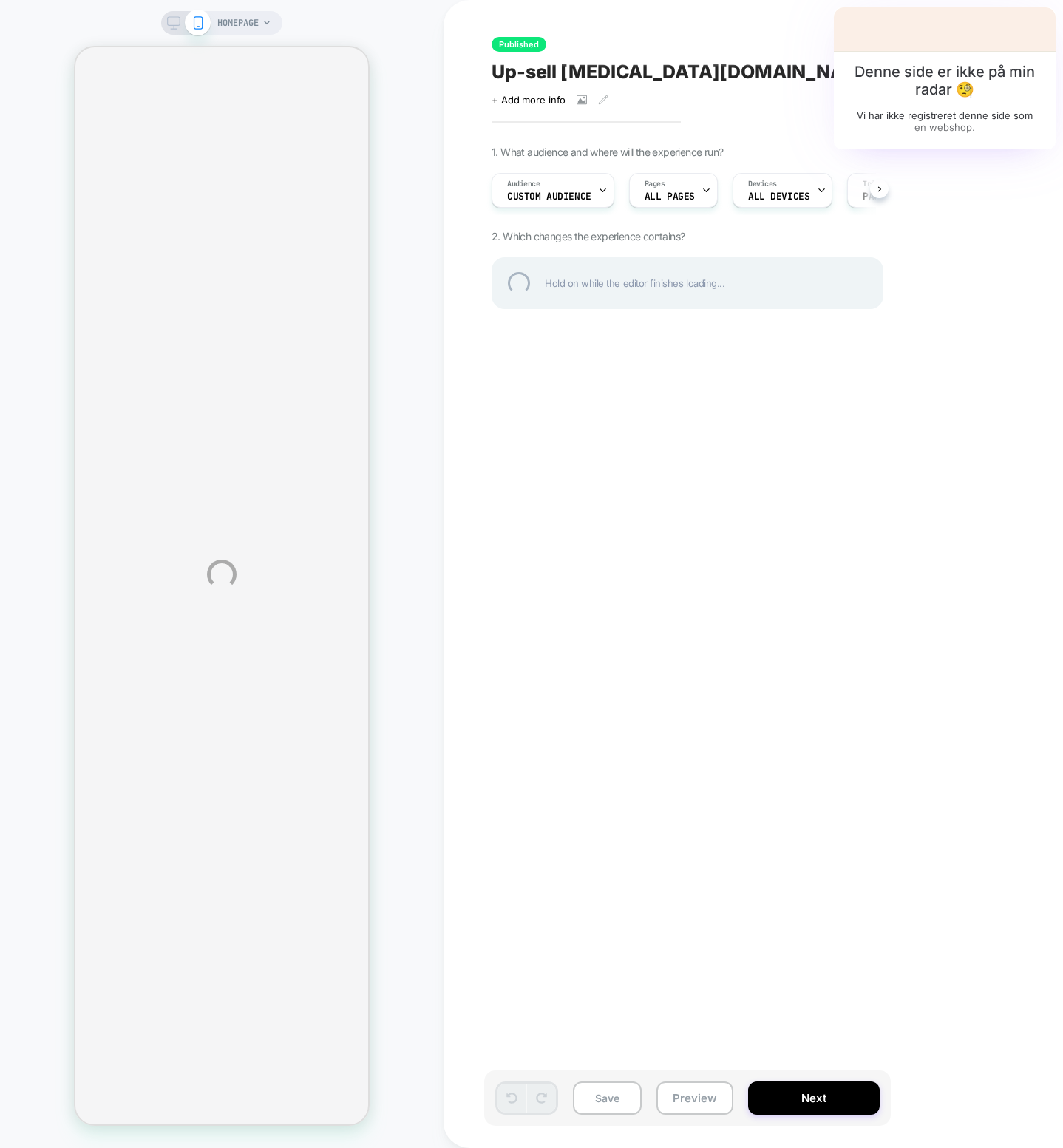
click at [1010, 36] on div at bounding box center [1013, 41] width 30 height 30
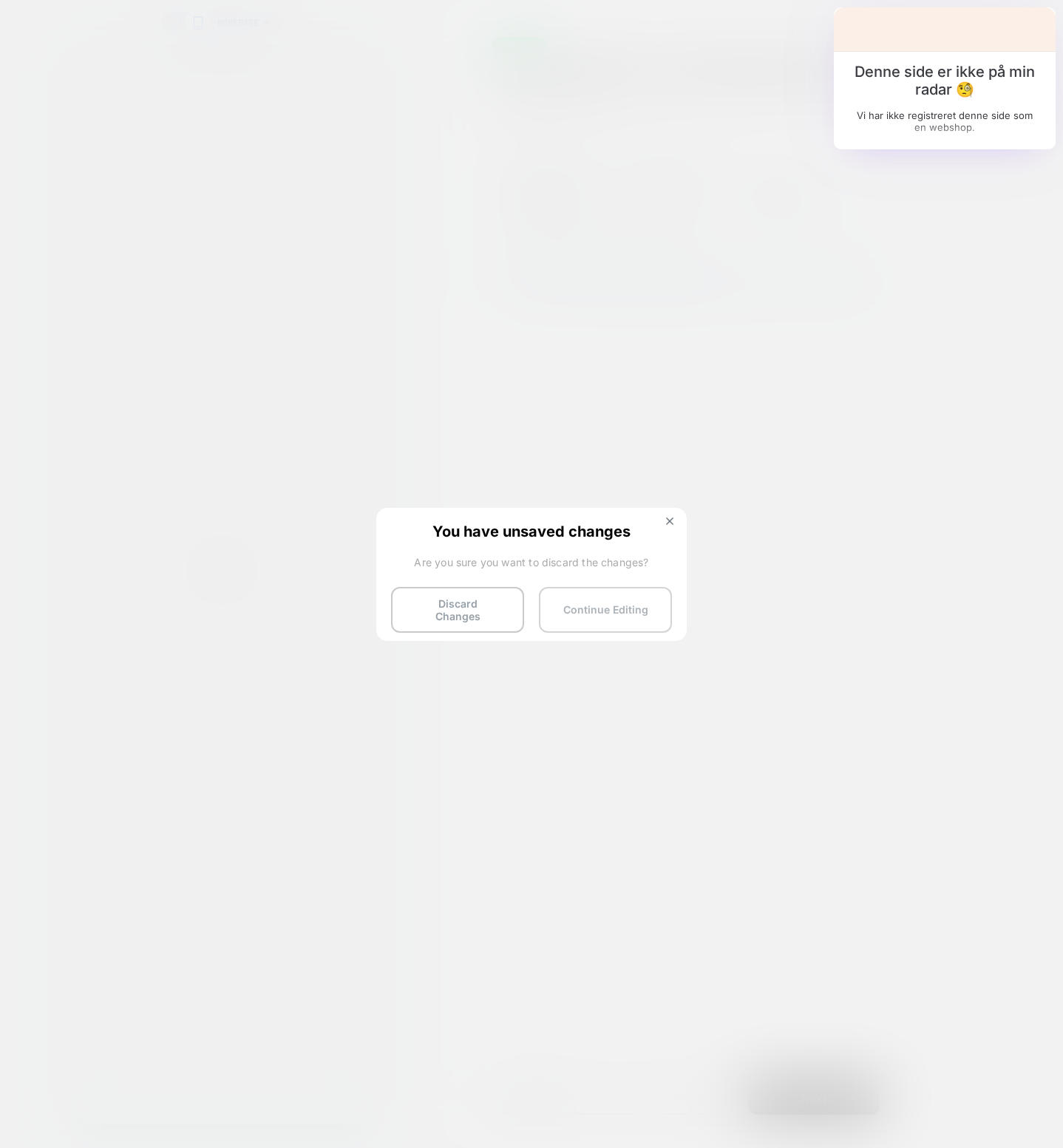
click at [612, 528] on button "Continue Editing" at bounding box center [605, 610] width 133 height 46
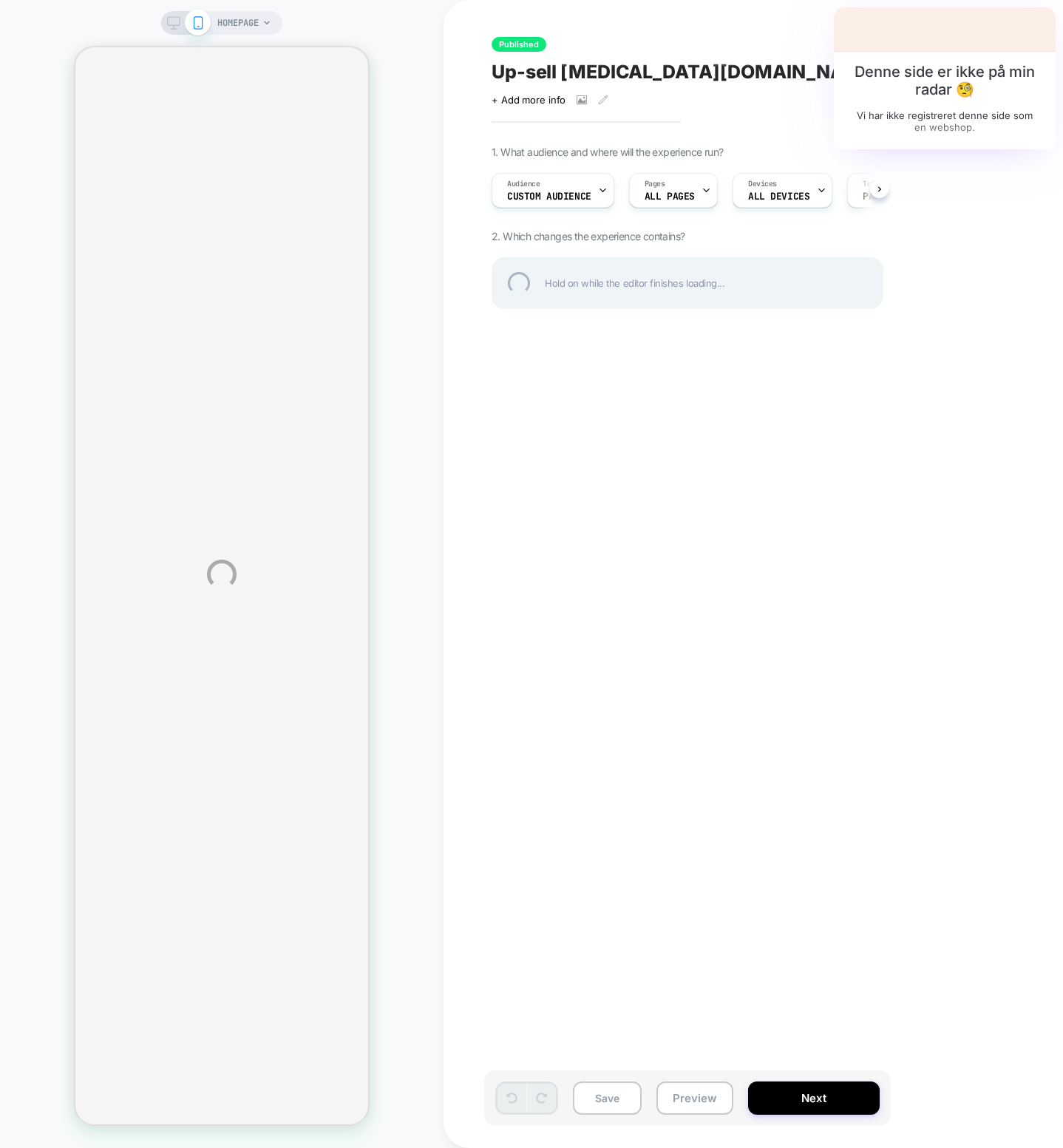
click at [607, 70] on div "Up-sell [MEDICAL_DATA][DOMAIN_NAME]" at bounding box center [761, 71] width 539 height 22
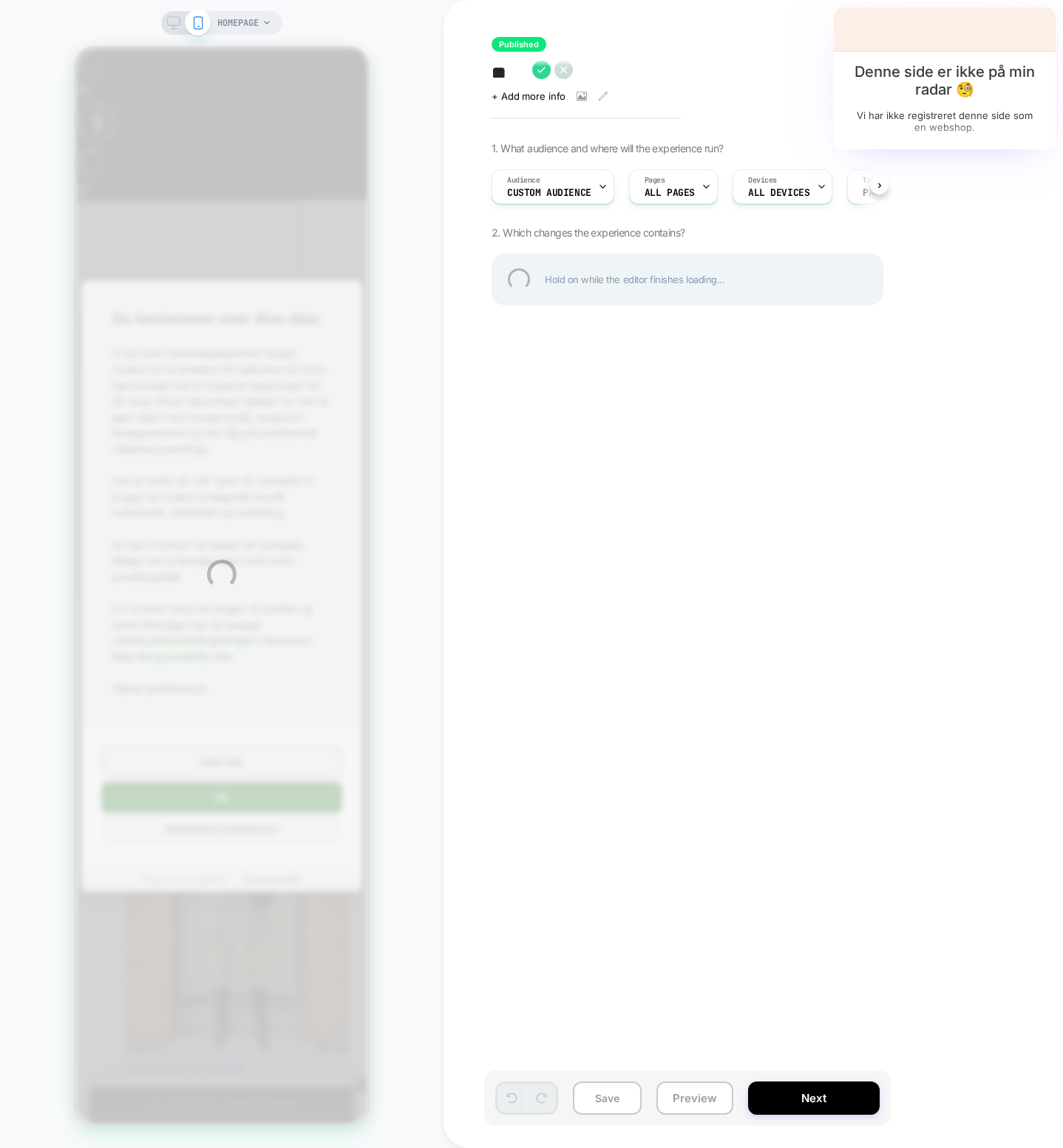
type textarea "*"
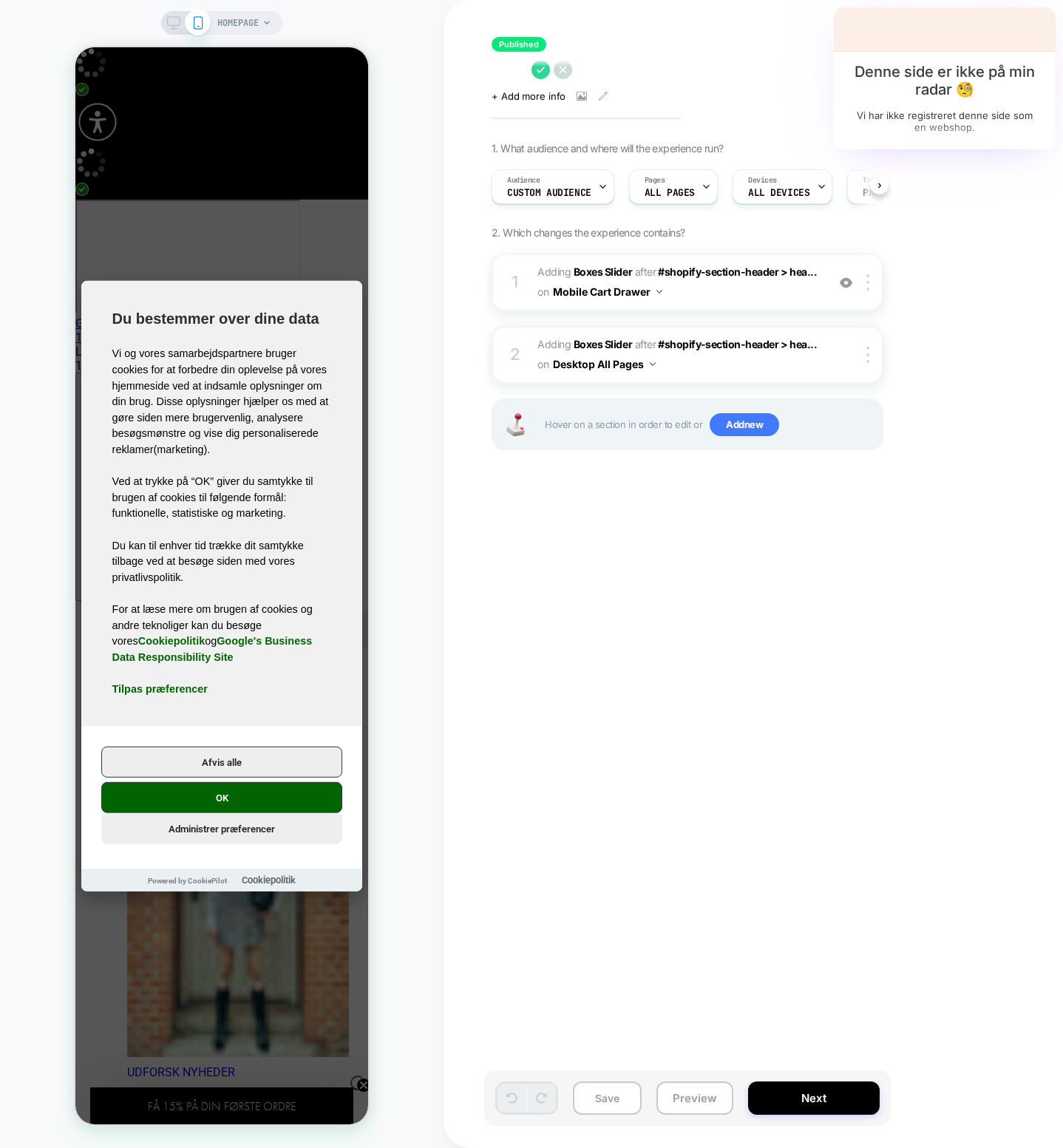
scroll to position [0, 1]
type textarea "*"
type textarea "**********"
click at [641, 69] on icon at bounding box center [647, 70] width 19 height 19
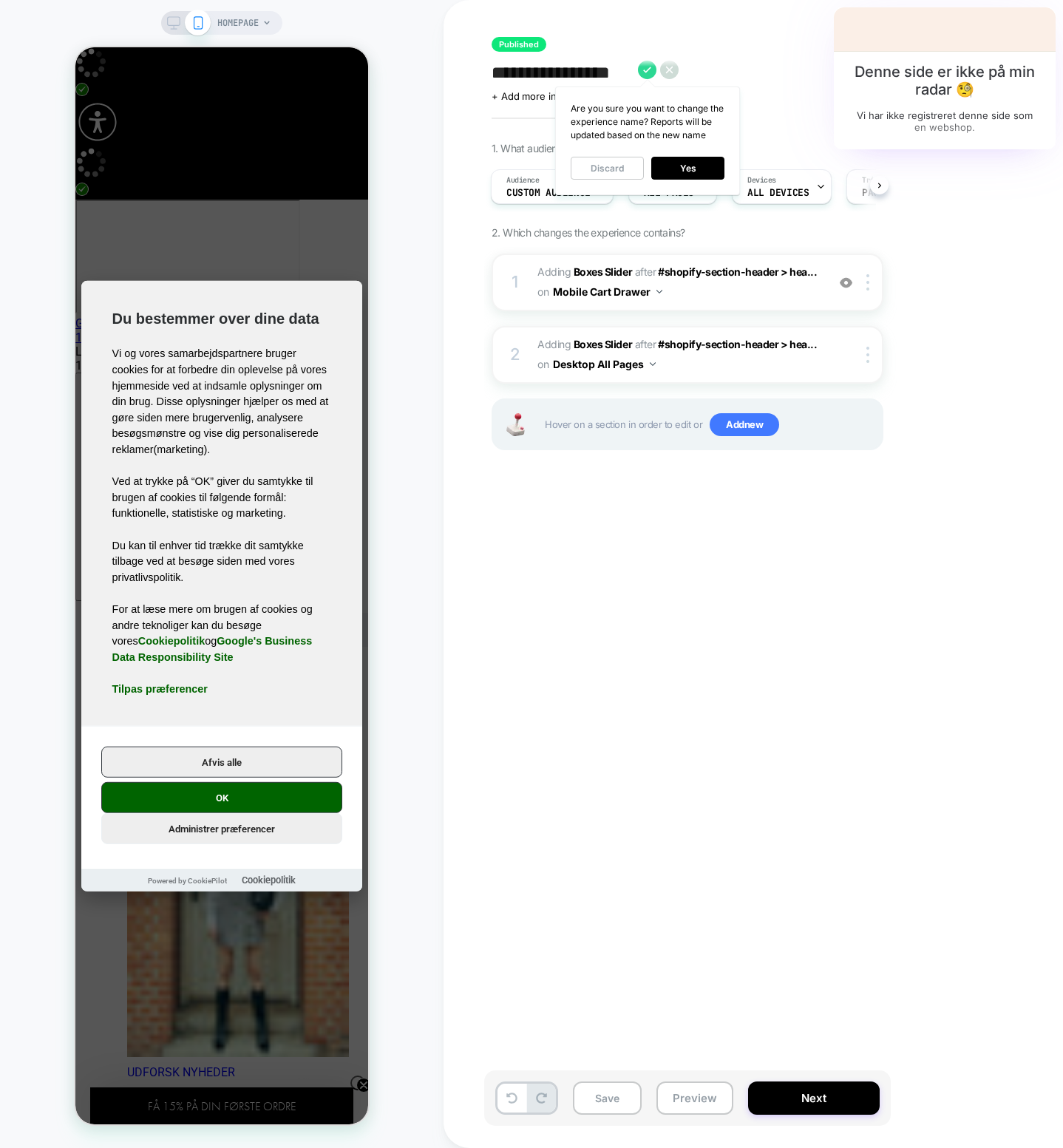
click at [676, 165] on button "Yes" at bounding box center [687, 168] width 73 height 23
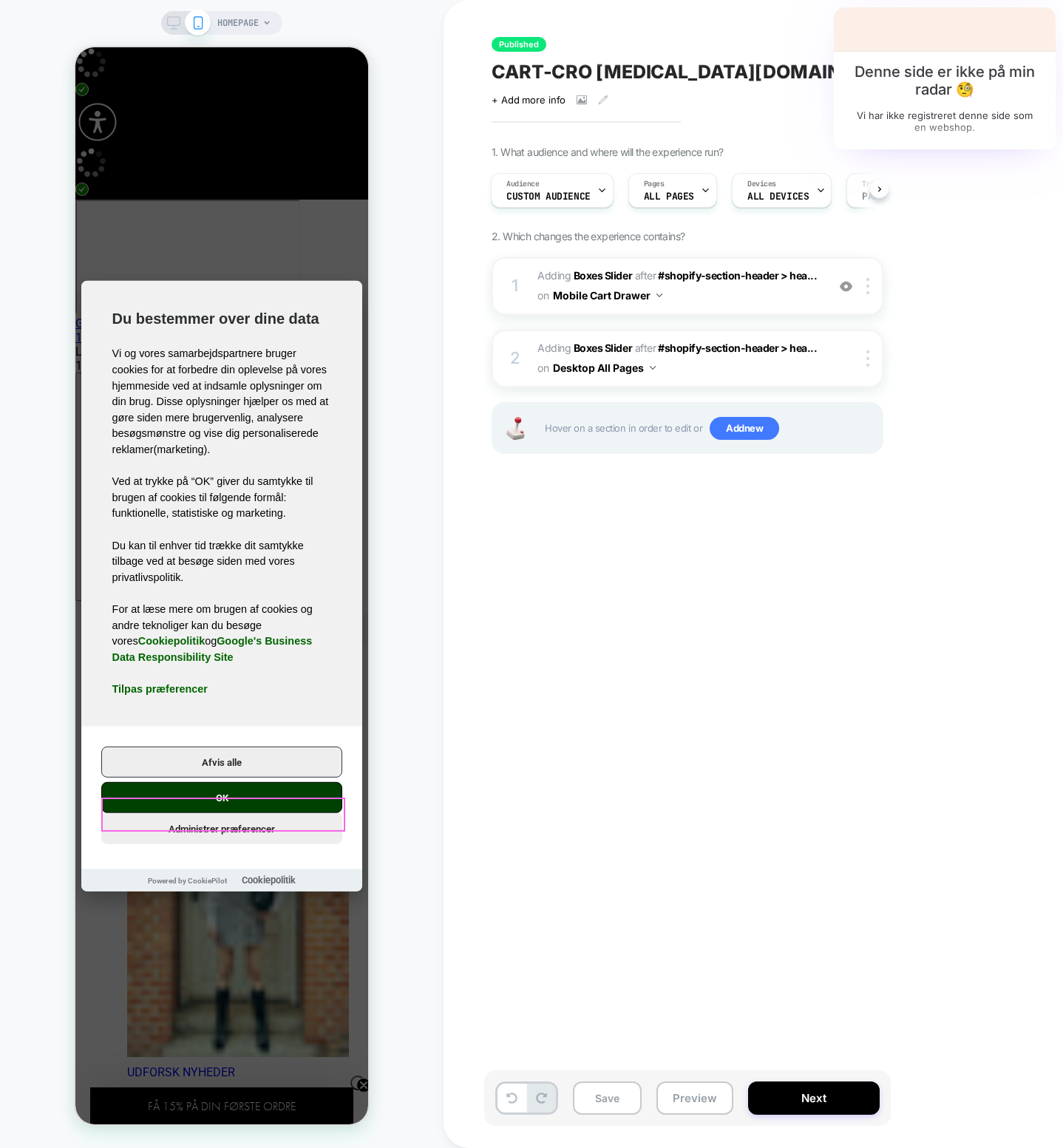
click at [208, 528] on button "OK" at bounding box center [222, 798] width 241 height 31
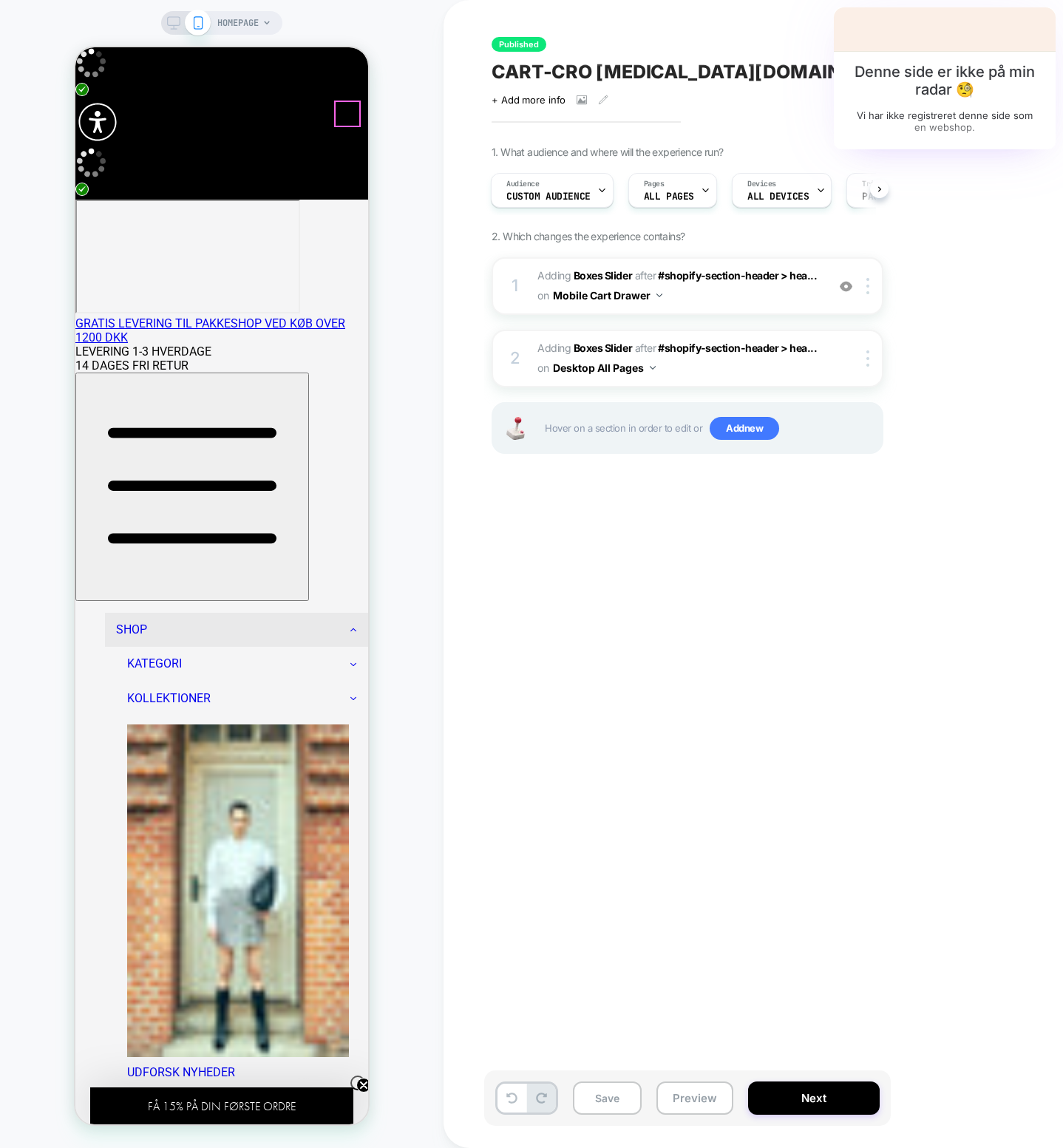
click at [735, 293] on span "#_loomi_addon_1758285404290 Adding Boxes Slider AFTER #shopify-section-header >…" at bounding box center [678, 286] width 282 height 40
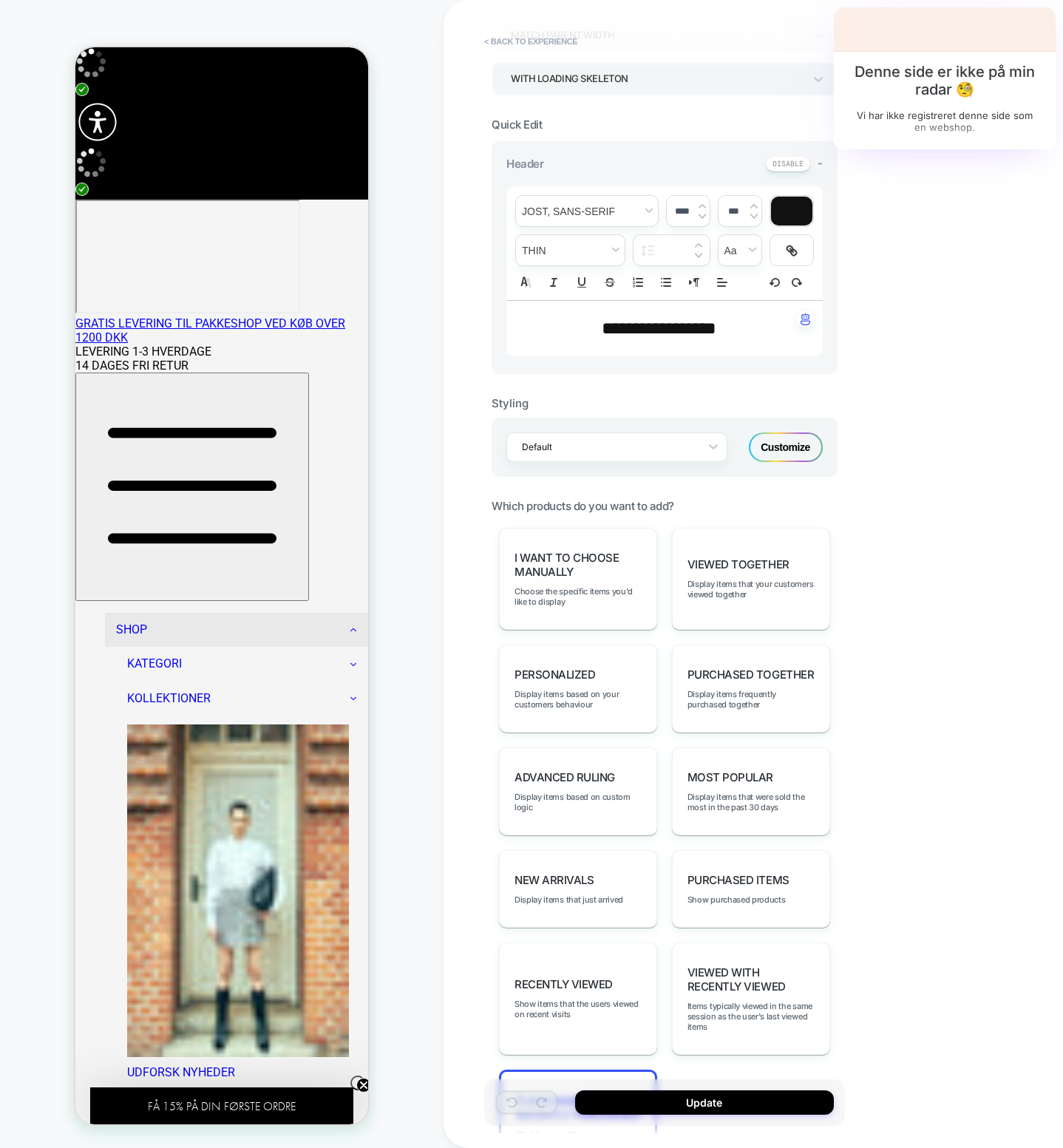
scroll to position [371, 0]
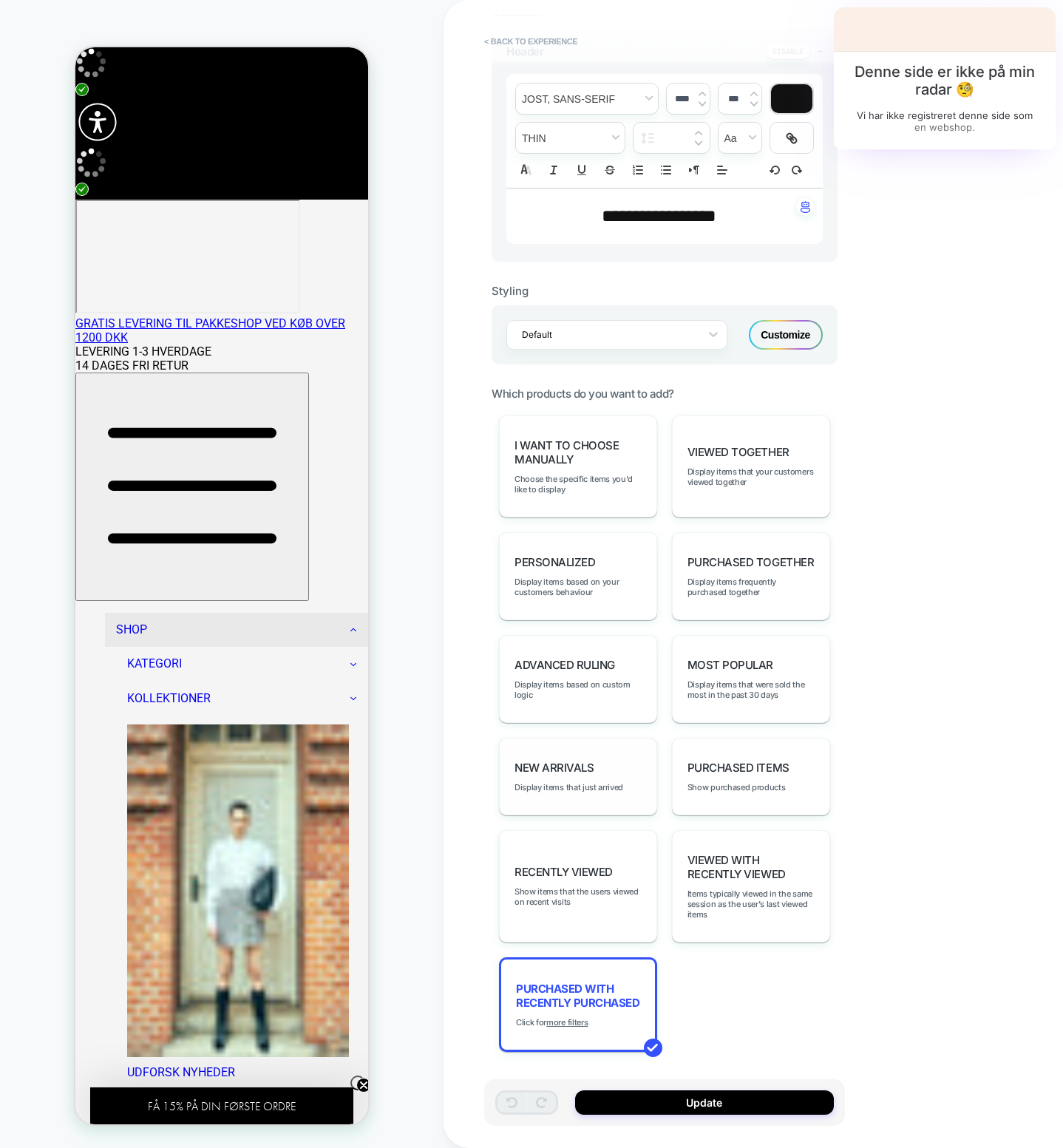
click at [602, 528] on div "New Arrivals Display items that just arrived" at bounding box center [578, 777] width 158 height 78
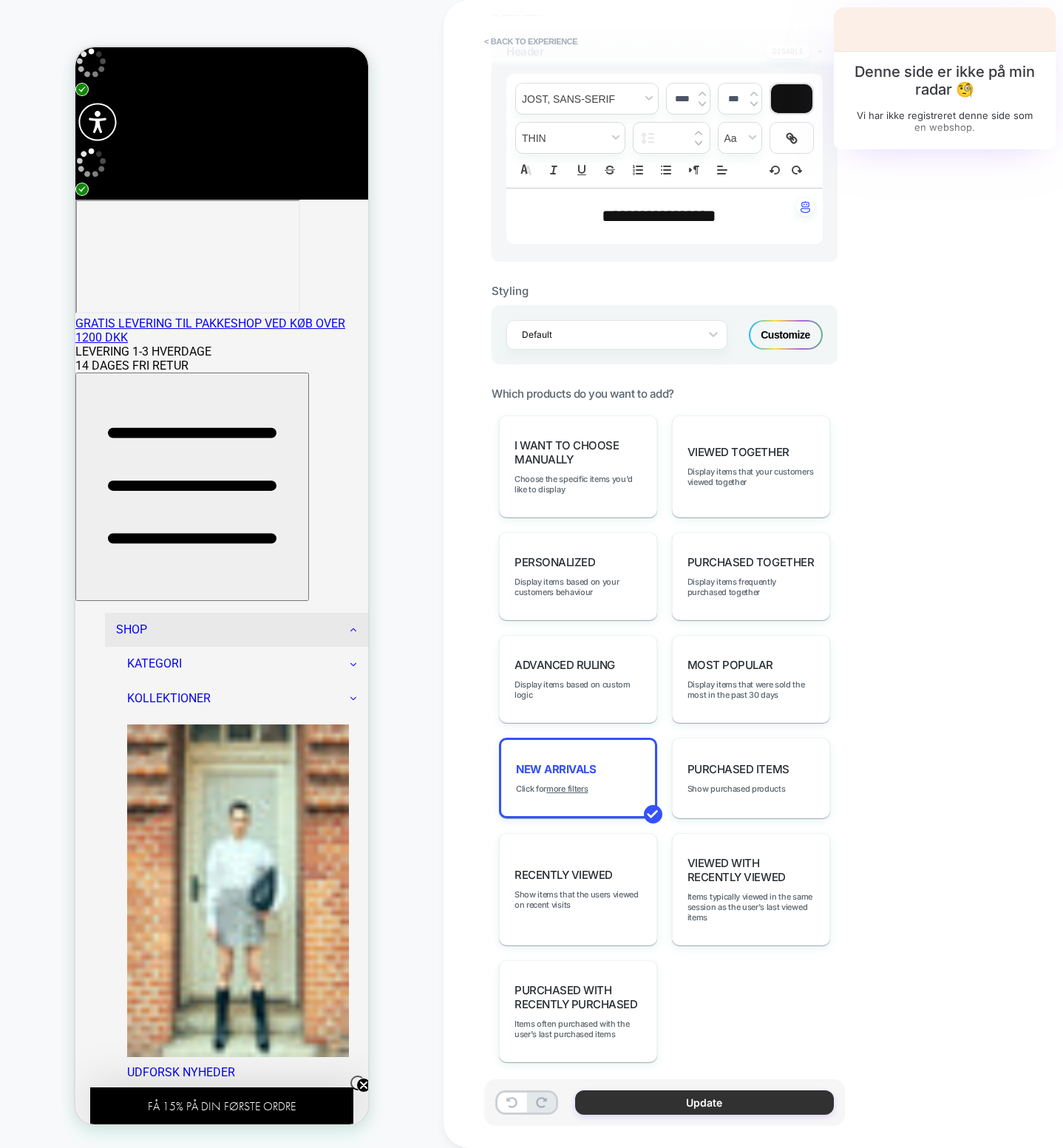
click at [680, 528] on button "Update" at bounding box center [703, 1103] width 259 height 25
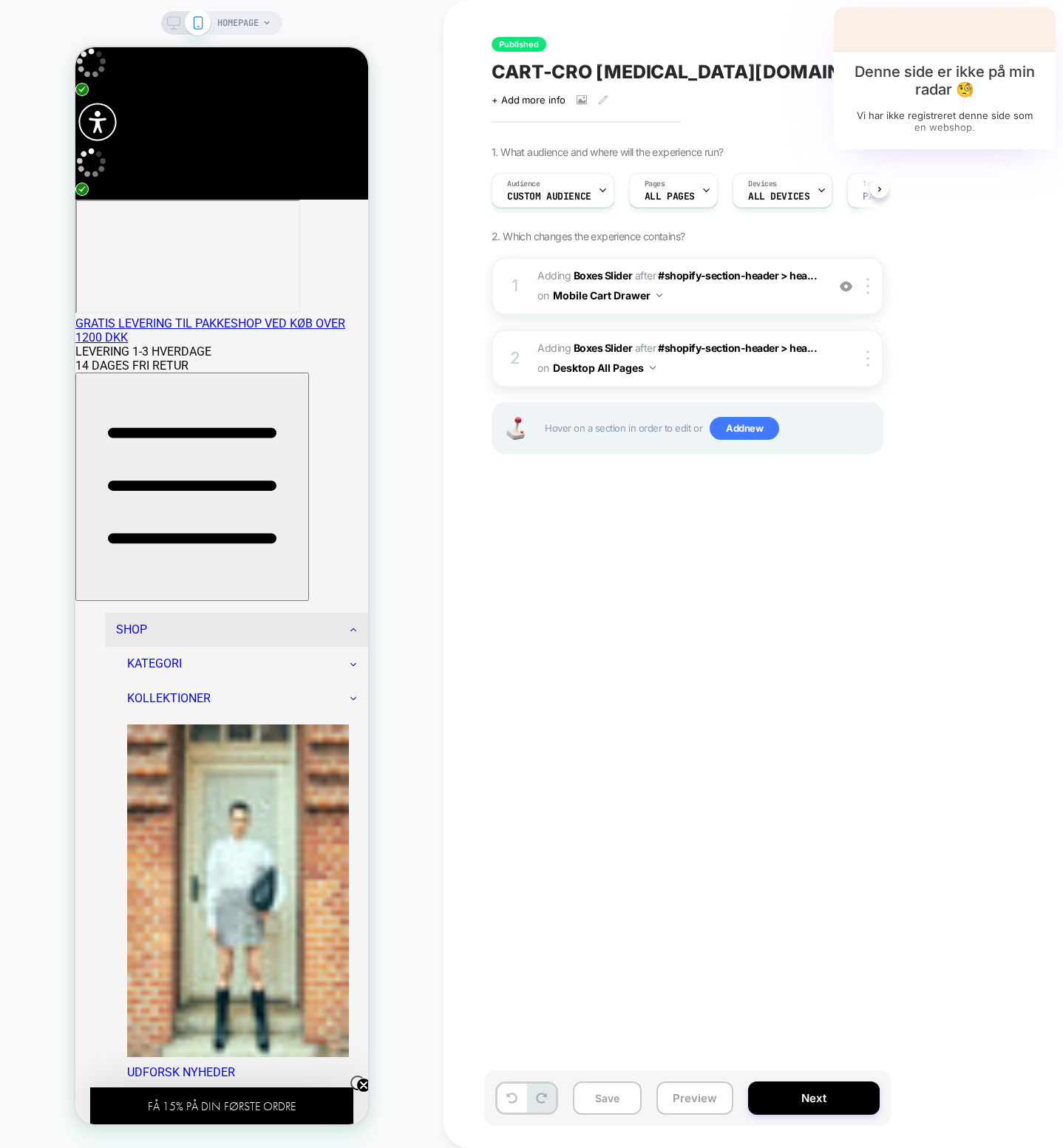
scroll to position [0, 1]
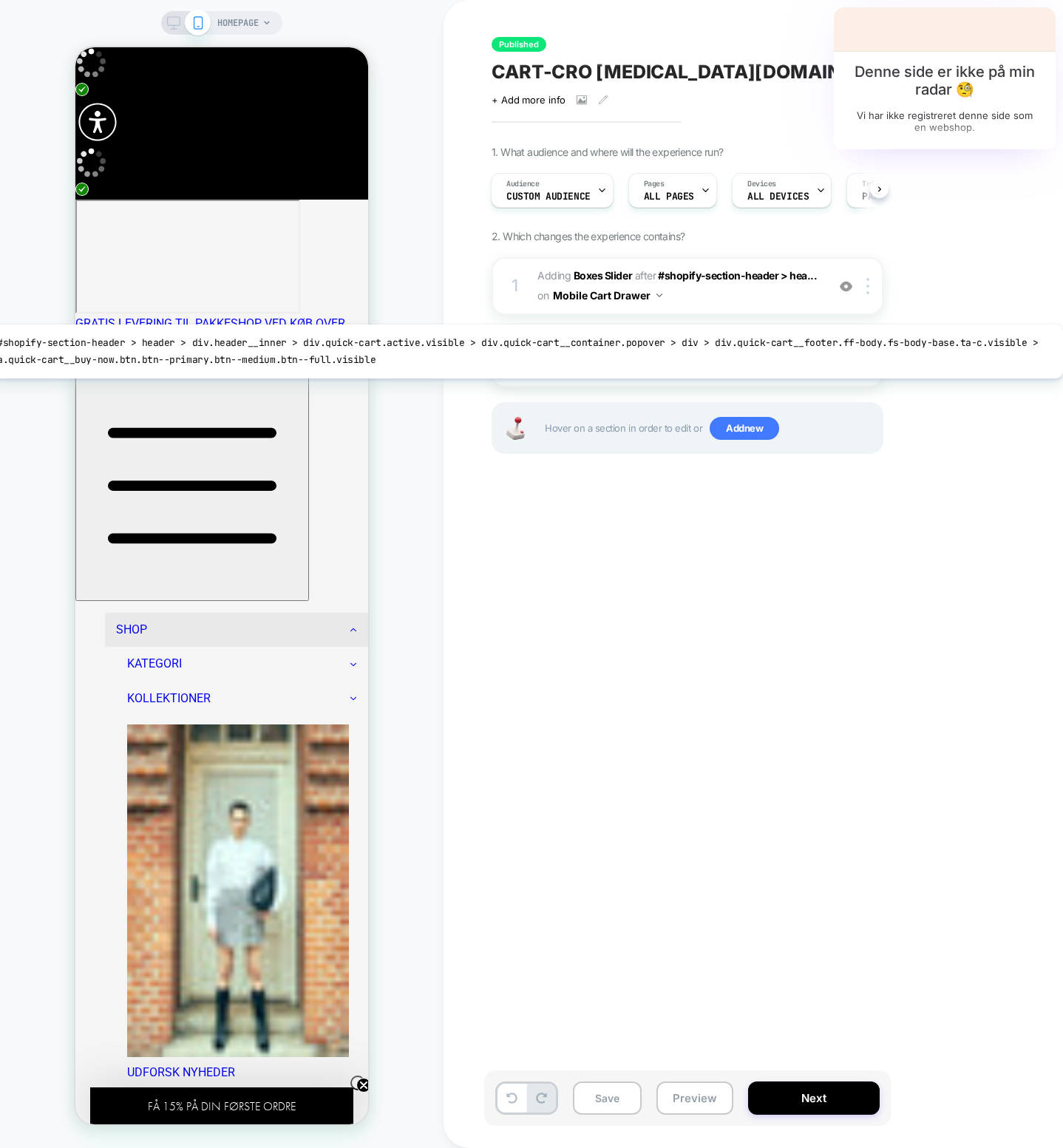
click at [726, 351] on span "#shopify-section-header > hea..." at bounding box center [737, 347] width 159 height 12
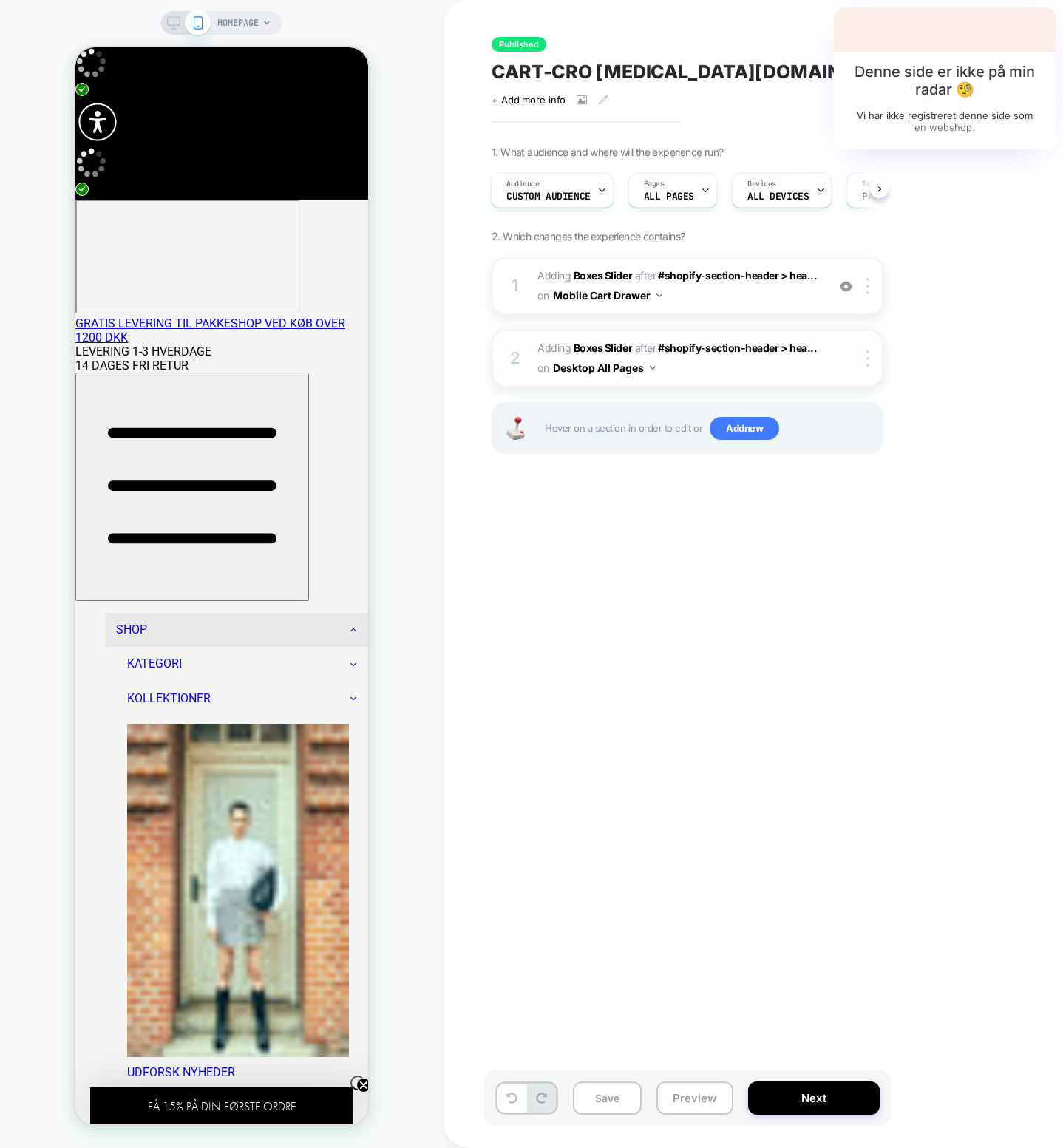
click at [716, 364] on span "#_loomi_addon_1758286246009 Adding Boxes Slider AFTER #shopify-section-header >…" at bounding box center [678, 358] width 282 height 40
click at [747, 294] on span "#_loomi_addon_1758285404290 Adding Boxes Slider AFTER #shopify-section-header >…" at bounding box center [678, 286] width 282 height 40
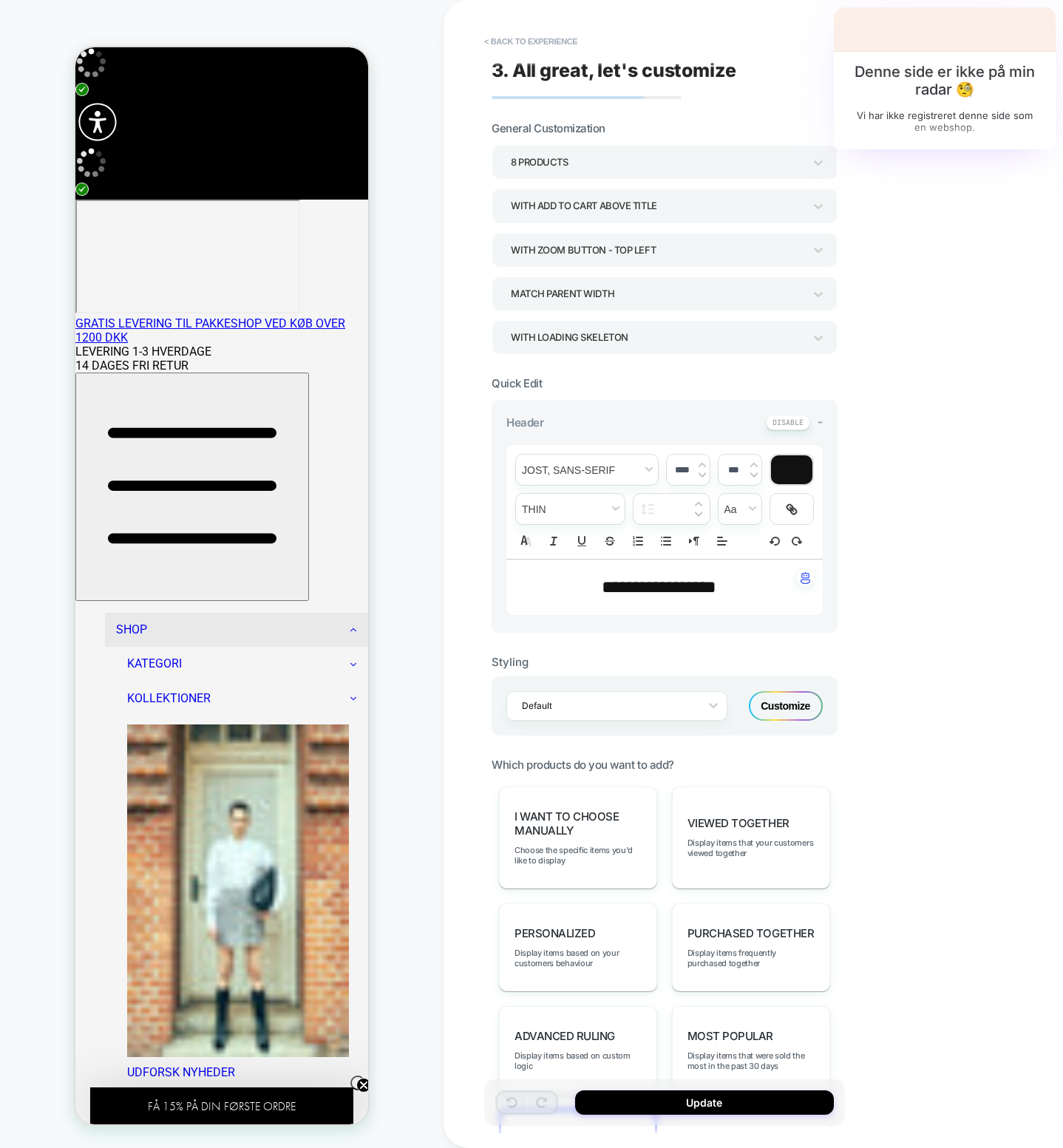
click at [814, 194] on div "With add to cart above title" at bounding box center [664, 205] width 346 height 34
click at [811, 202] on div at bounding box center [531, 574] width 1063 height 1148
click at [811, 202] on icon at bounding box center [818, 206] width 15 height 15
click at [909, 215] on div at bounding box center [531, 574] width 1063 height 1148
click at [590, 249] on div "With Zoom Button - Top Left" at bounding box center [657, 250] width 293 height 20
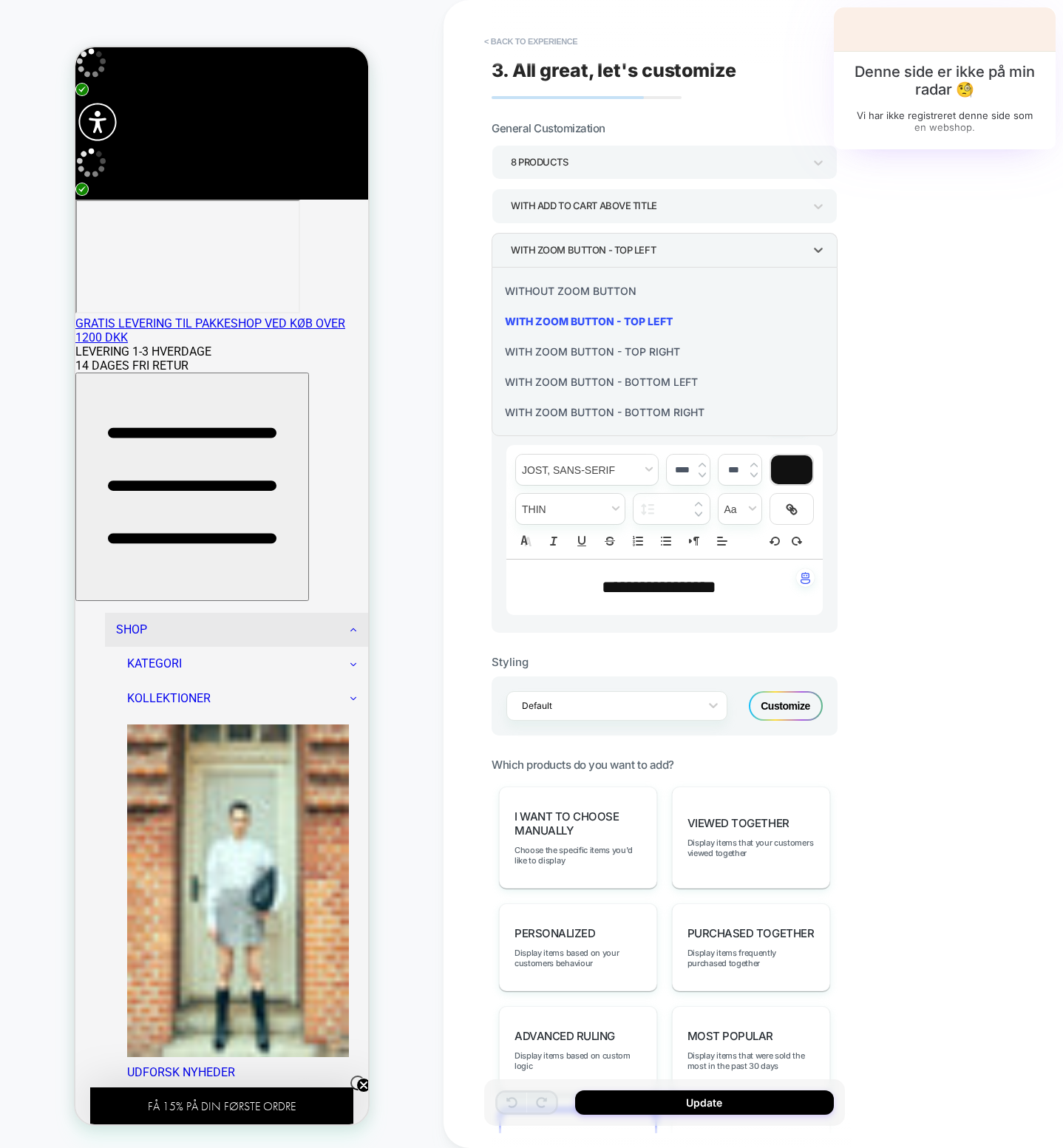
click at [589, 249] on div at bounding box center [531, 574] width 1063 height 1148
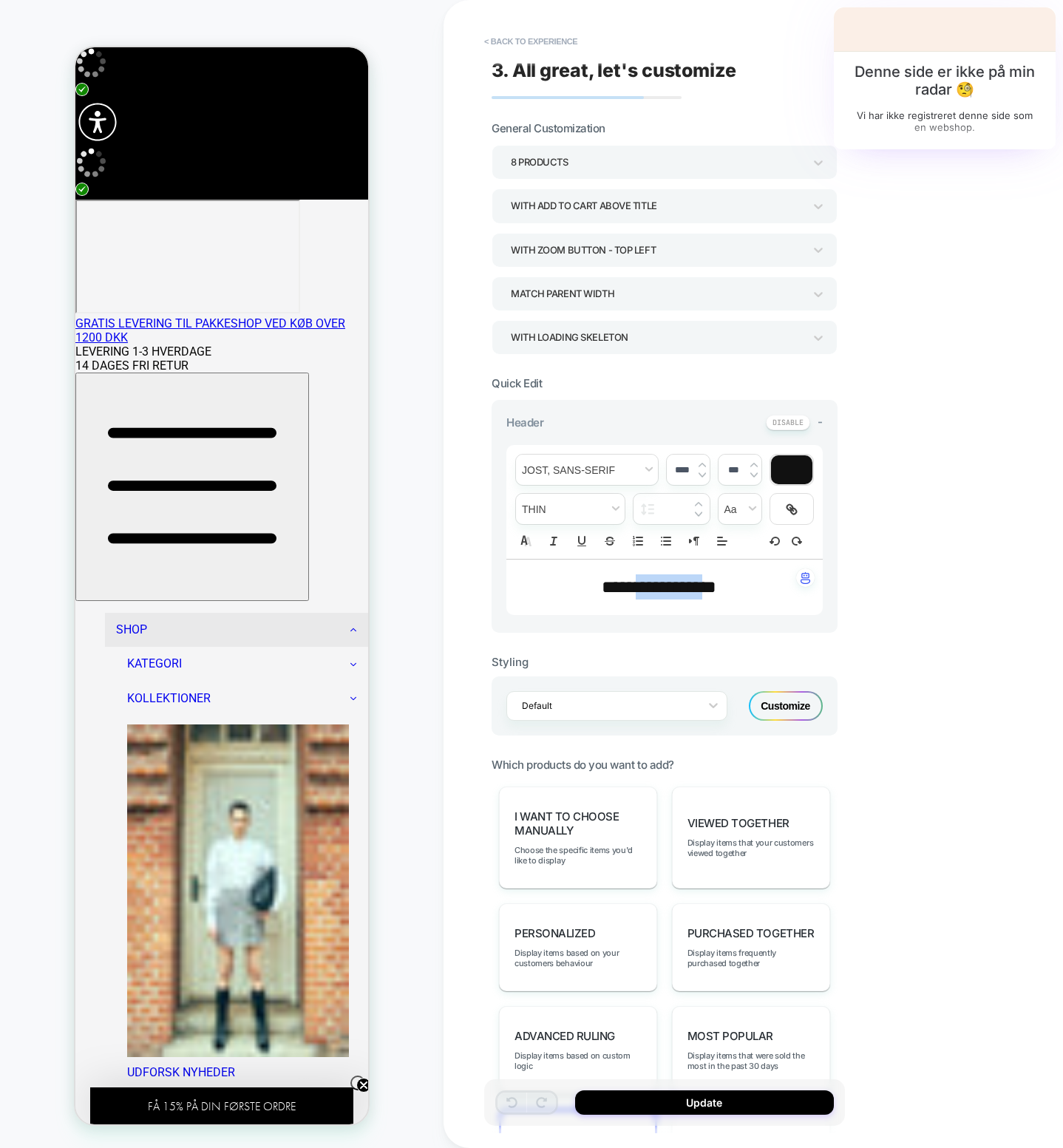
drag, startPoint x: 701, startPoint y: 592, endPoint x: 767, endPoint y: 618, distance: 70.9
click at [640, 528] on span "**********" at bounding box center [659, 587] width 115 height 18
type input "****"
click at [862, 528] on div "**********" at bounding box center [768, 574] width 650 height 1148
click at [781, 528] on div "Customize" at bounding box center [786, 706] width 74 height 30
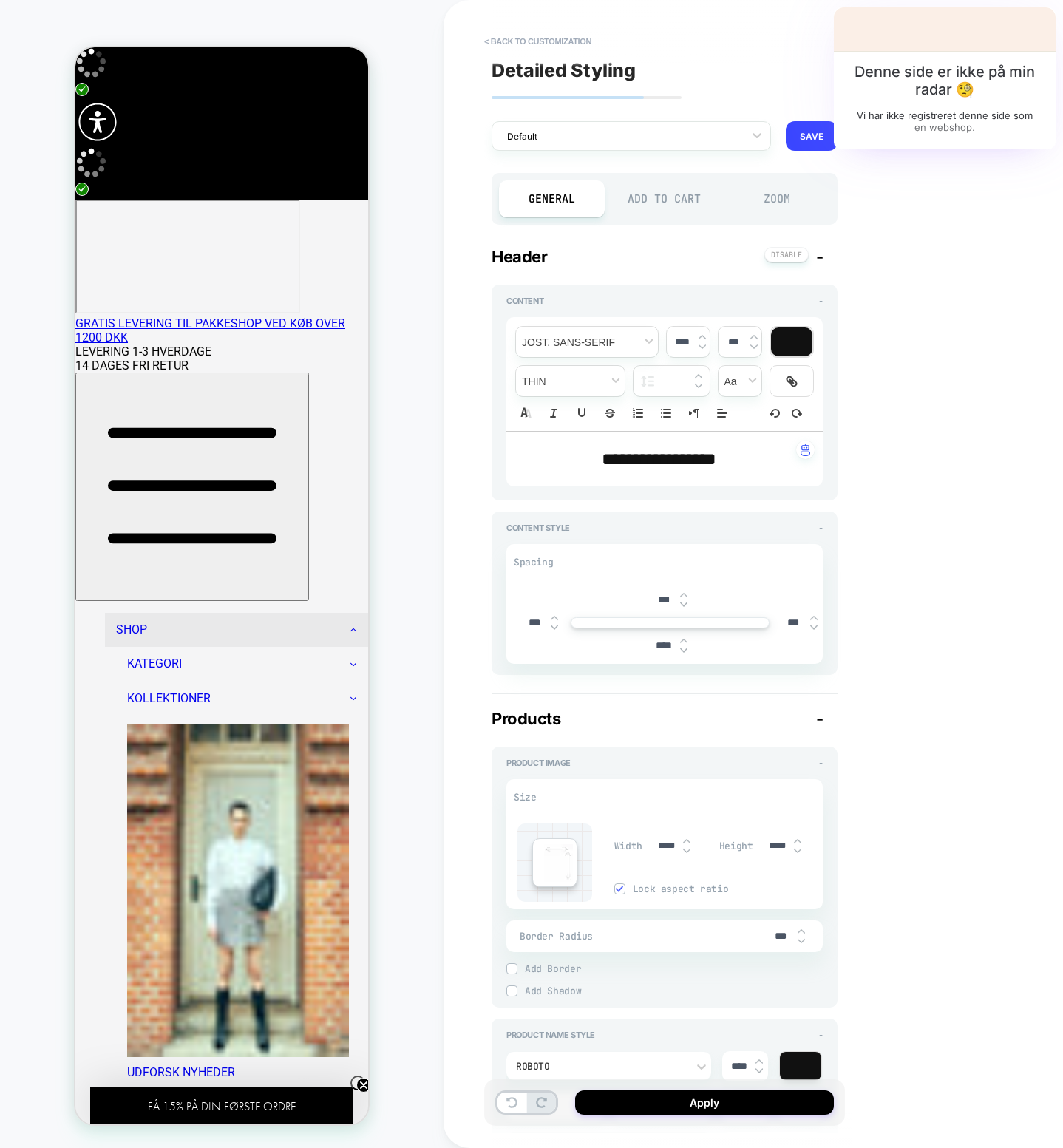
click at [571, 507] on div "**********" at bounding box center [664, 474] width 346 height 402
click at [572, 507] on div "**********" at bounding box center [664, 474] width 346 height 402
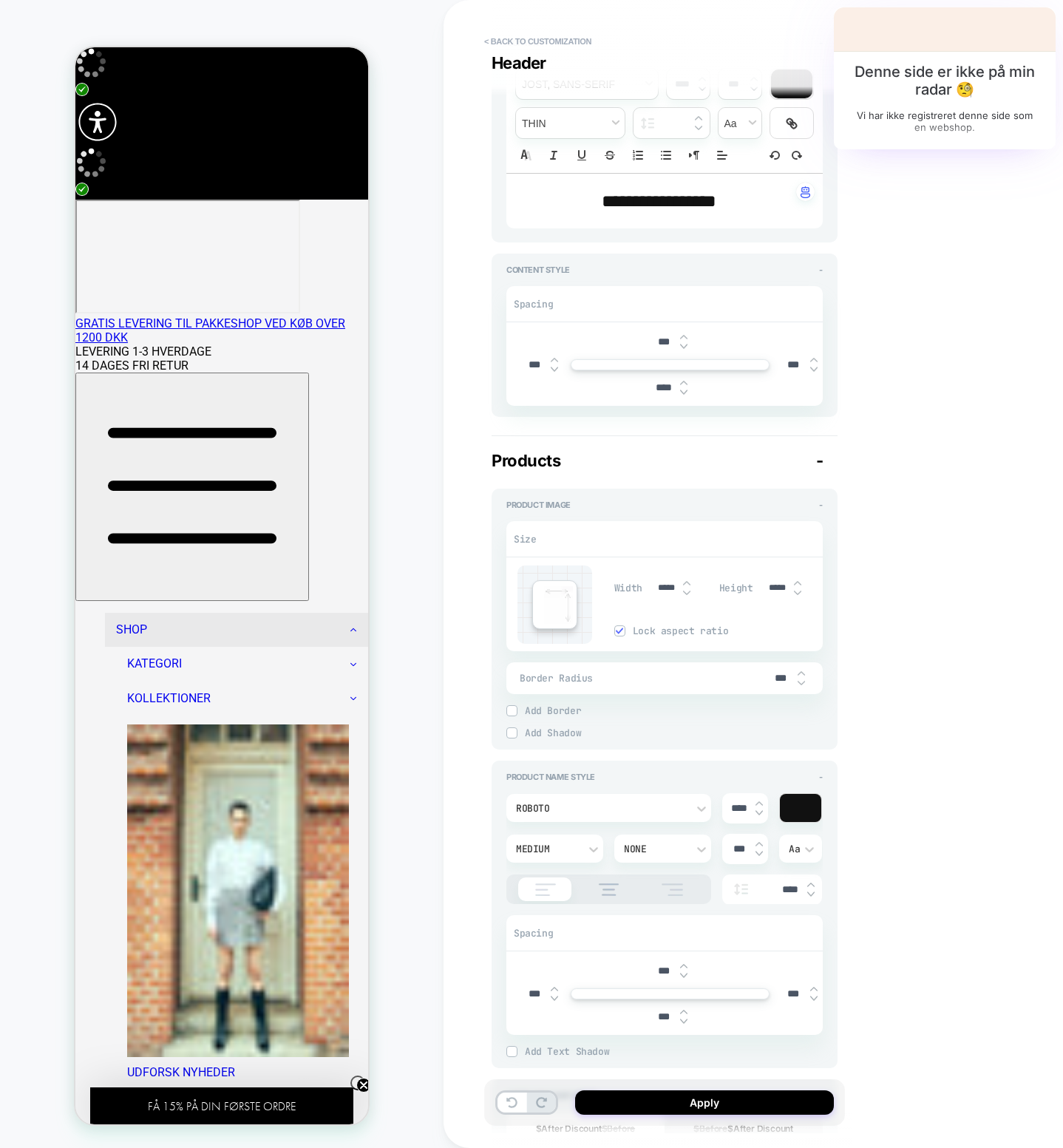
scroll to position [0, 0]
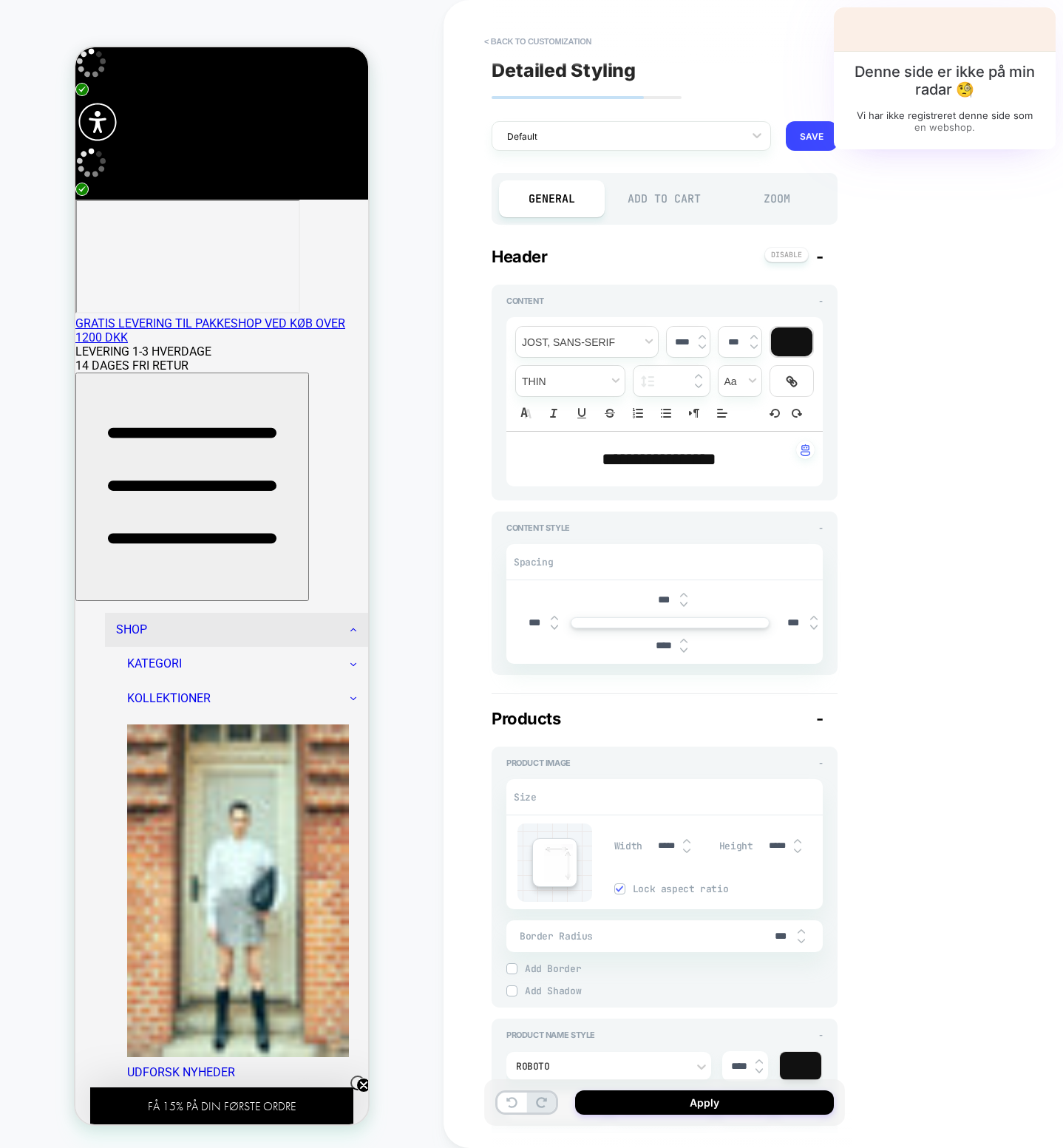
click at [673, 191] on div "Add to Cart" at bounding box center [664, 199] width 106 height 37
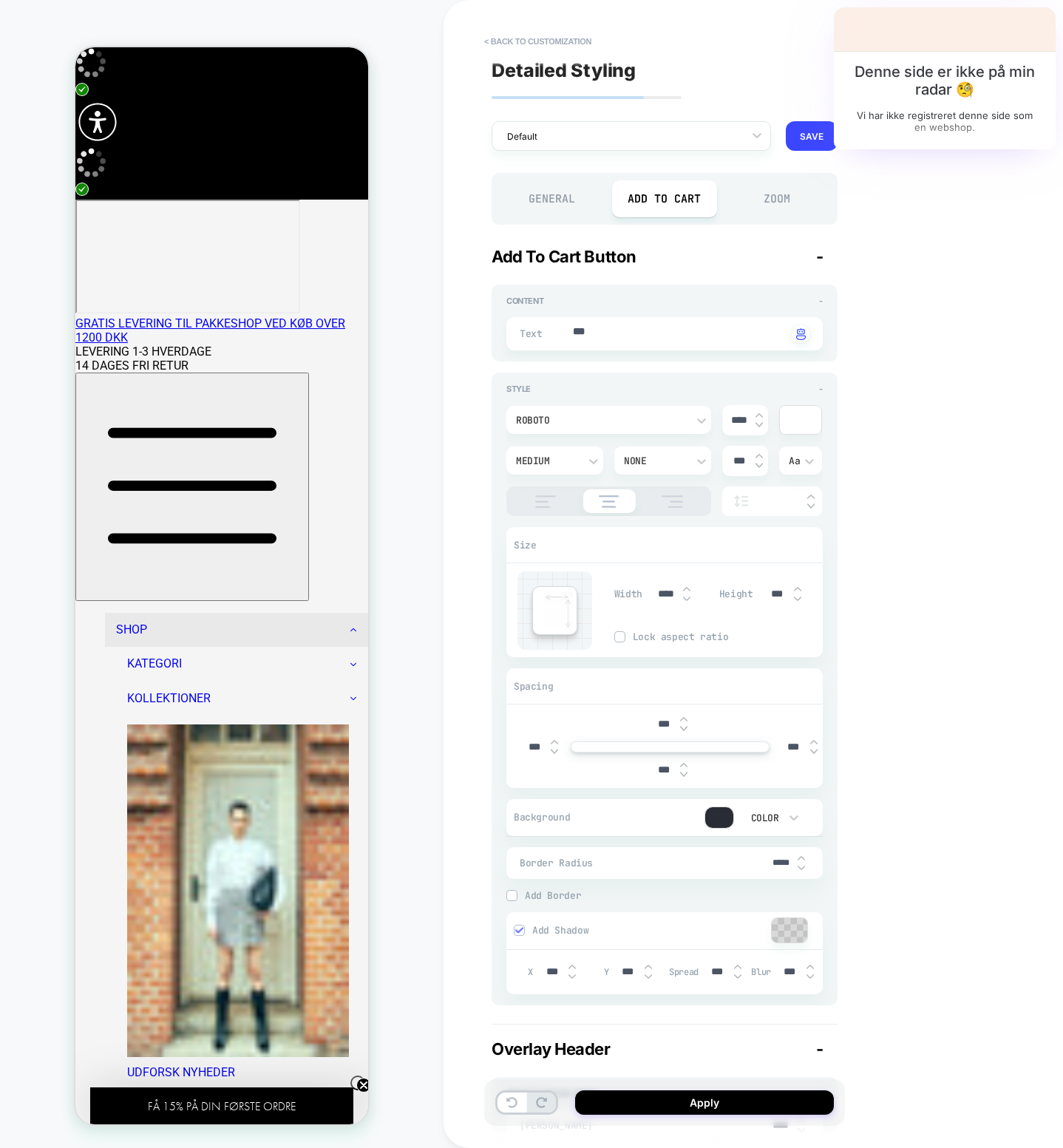
type textarea "*"
drag, startPoint x: 591, startPoint y: 335, endPoint x: 576, endPoint y: 331, distance: 15.5
type textarea "*"
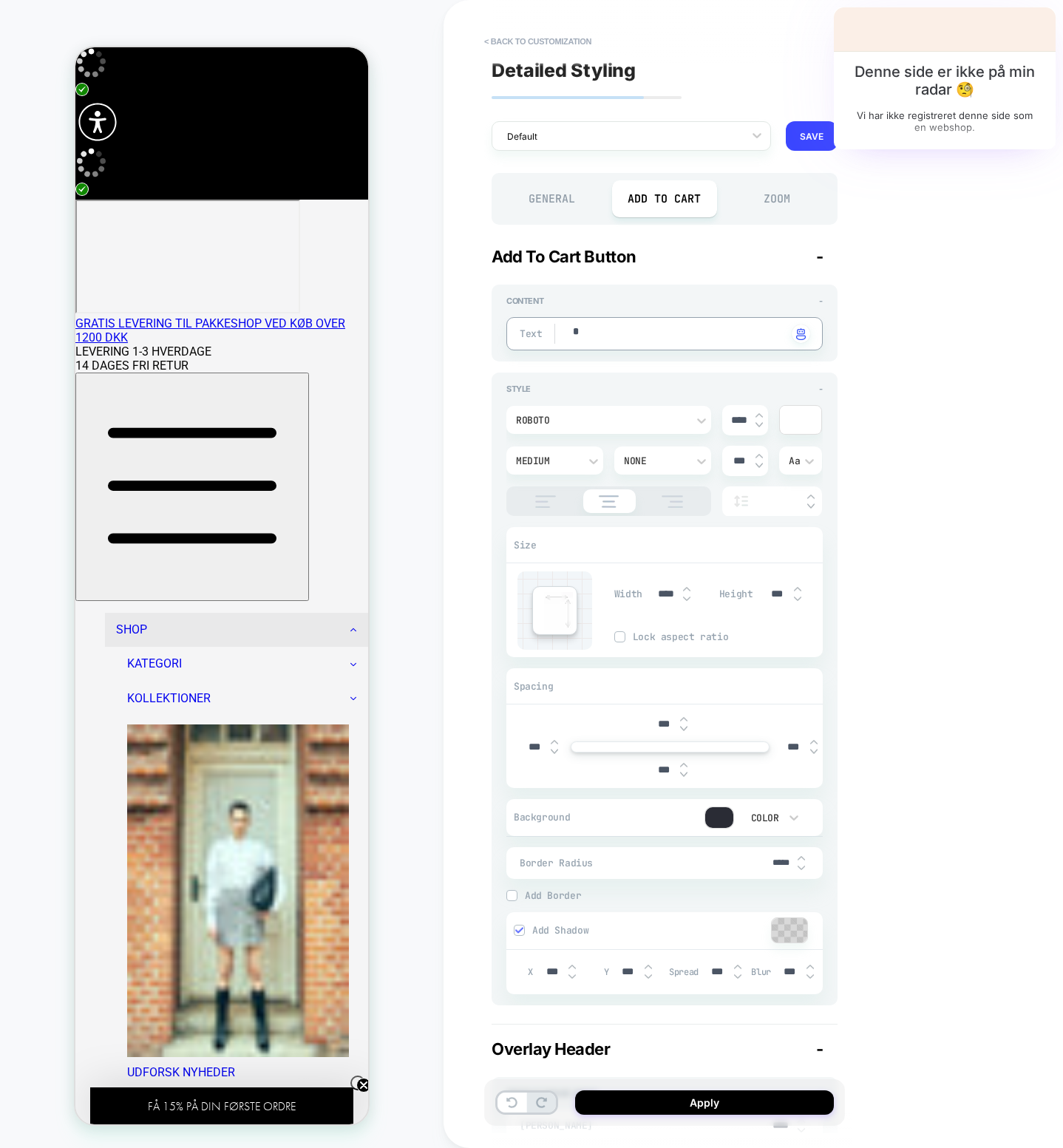
type textarea "*"
type textarea "**"
type textarea "*"
type textarea "*****"
type textarea "*"
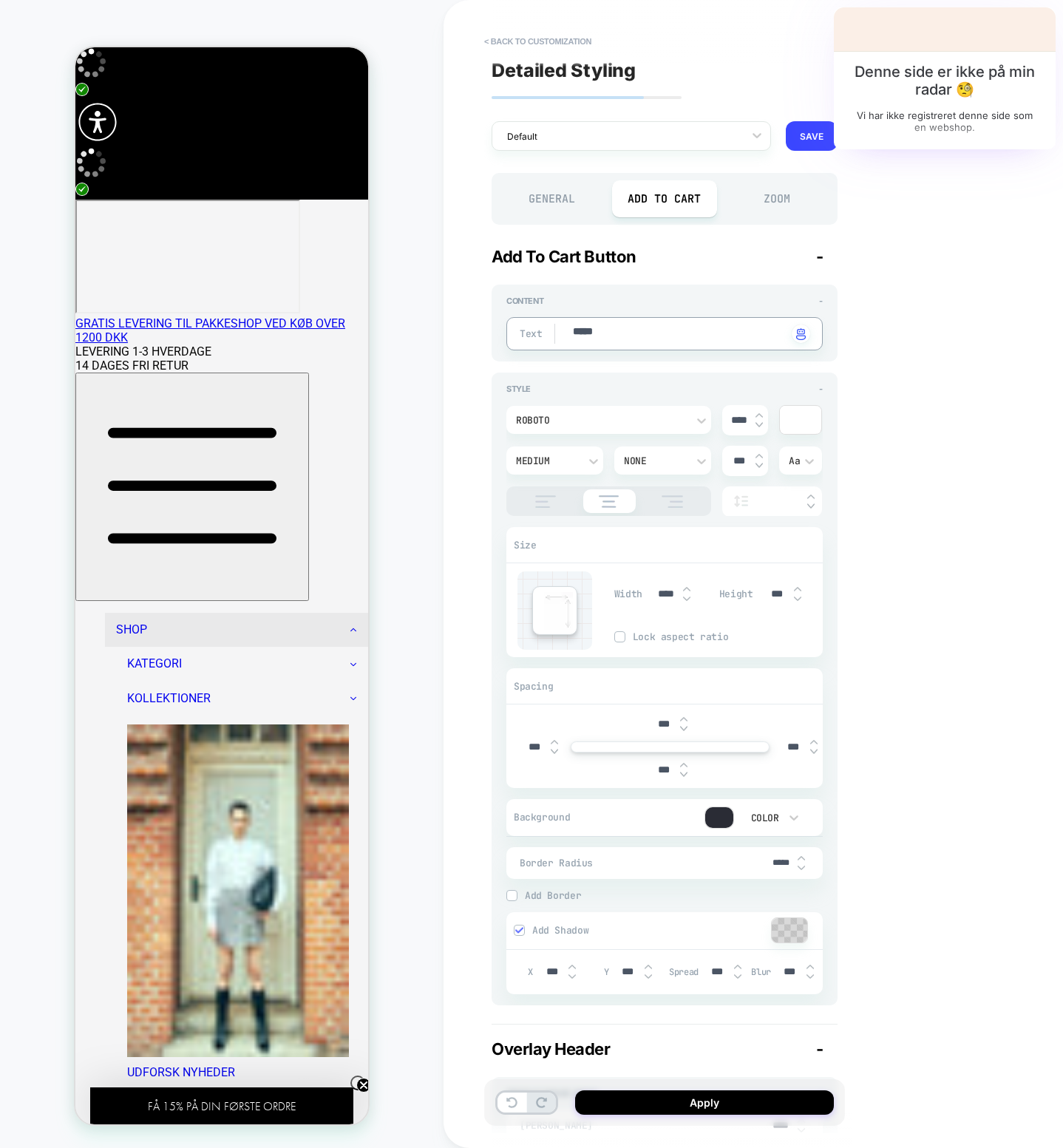
type textarea "******"
type textarea "*"
type textarea "******"
type textarea "*"
click at [769, 195] on div "Zoom" at bounding box center [777, 199] width 106 height 37
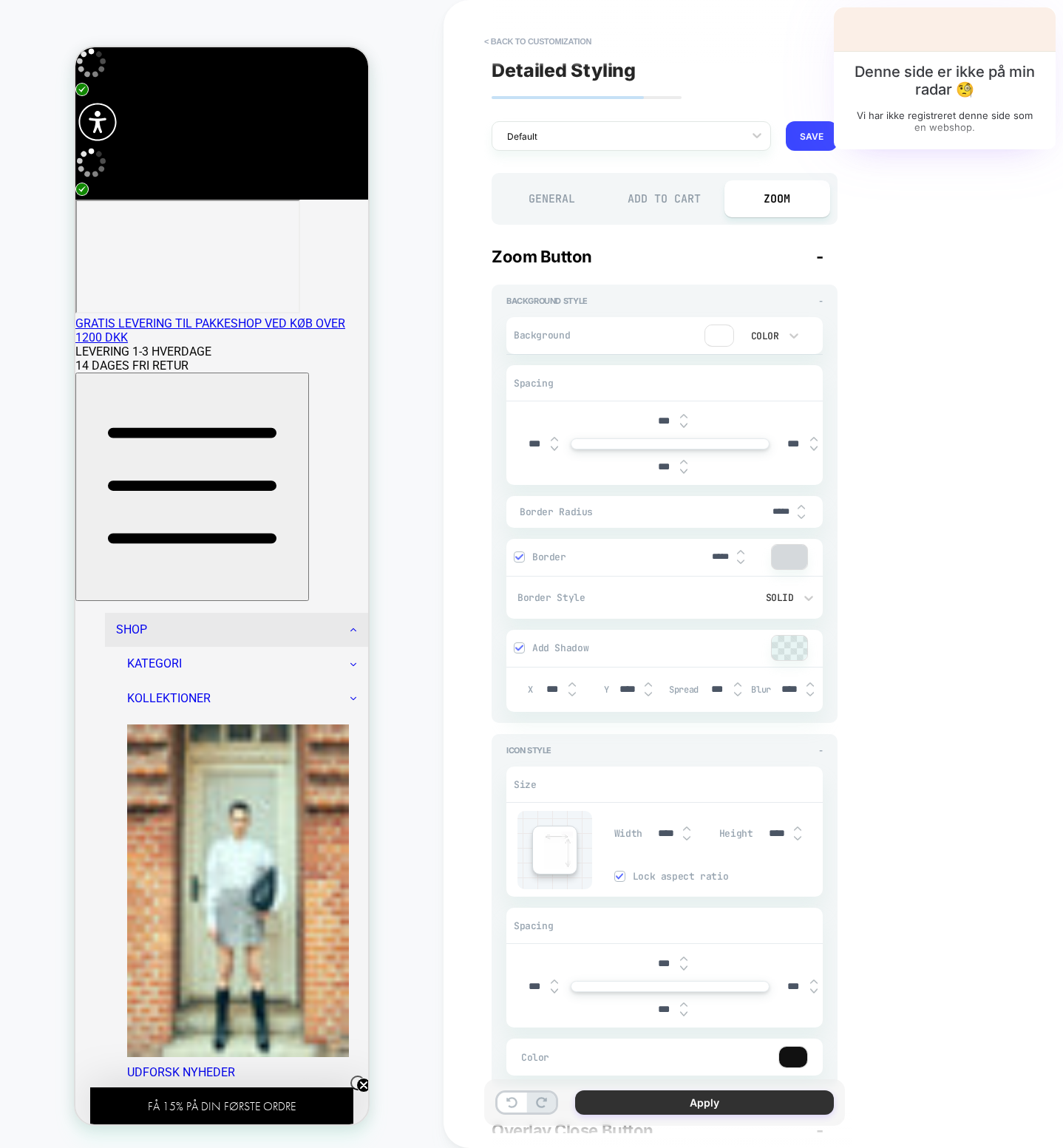
click at [694, 528] on button "Apply" at bounding box center [703, 1103] width 259 height 25
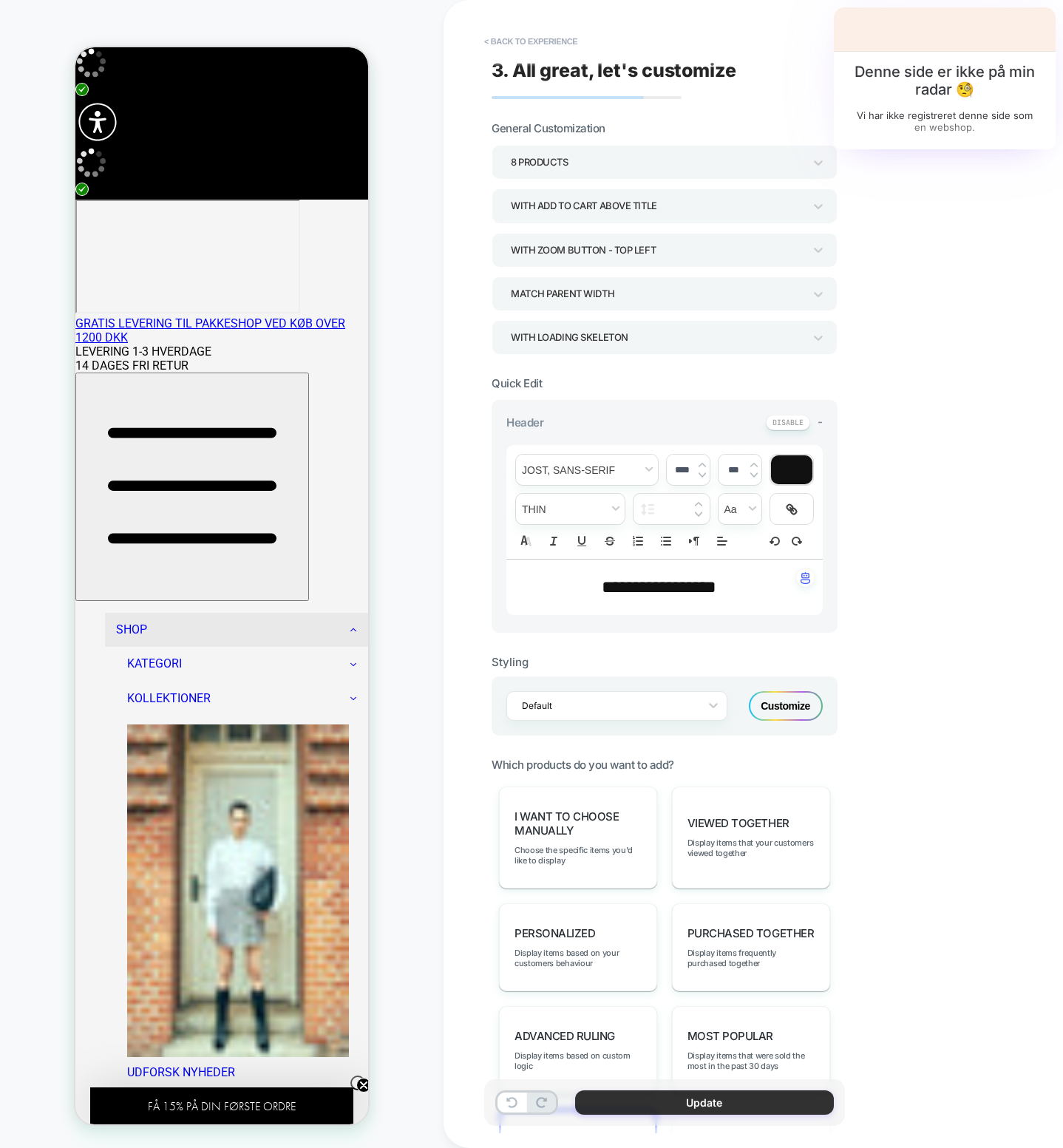
click at [676, 528] on button "Update" at bounding box center [703, 1103] width 259 height 25
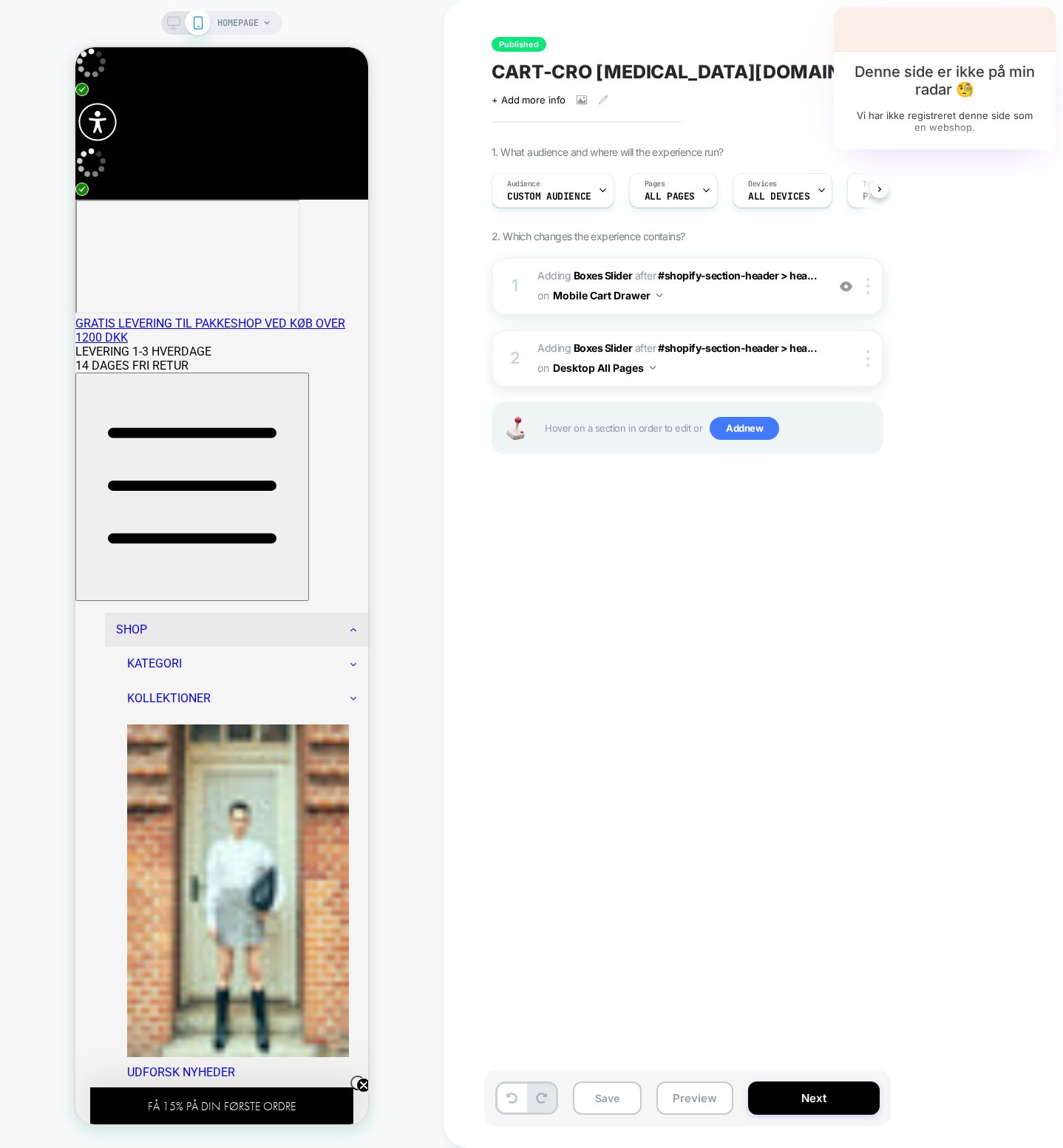
scroll to position [0, 1]
click at [809, 528] on button "Next" at bounding box center [813, 1098] width 131 height 34
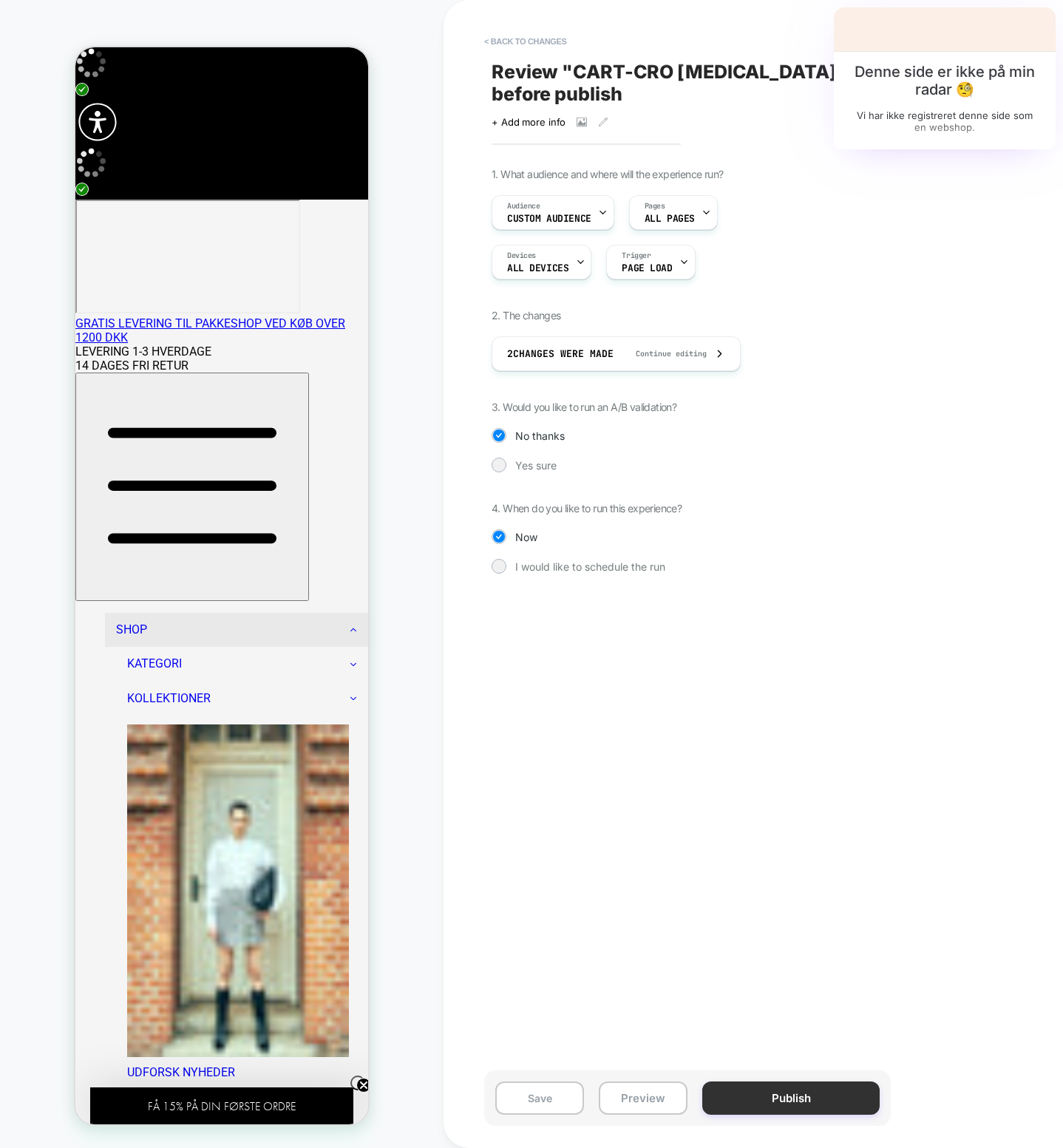
click at [778, 528] on button "Publish" at bounding box center [790, 1098] width 177 height 34
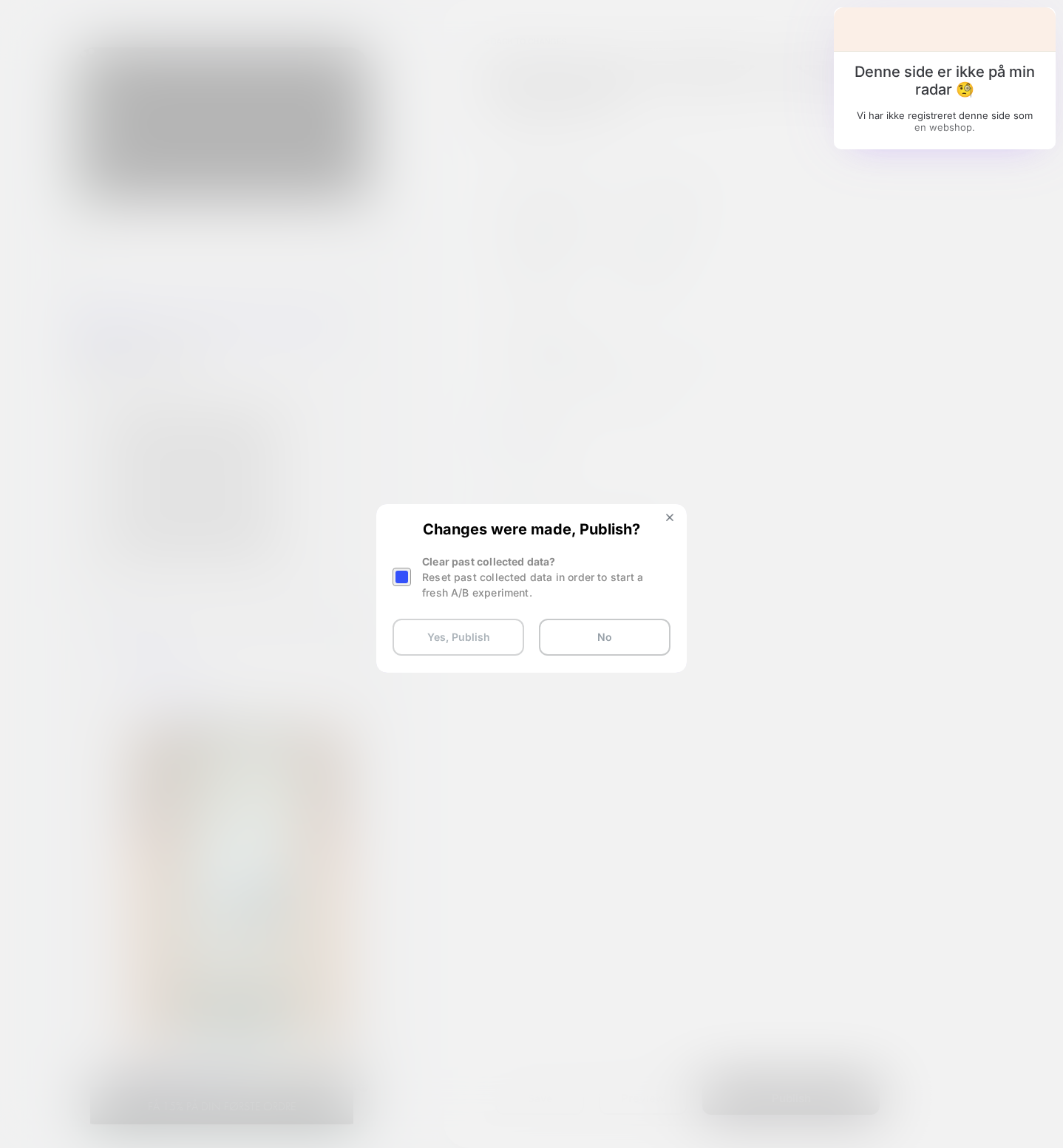
click at [501, 528] on button "Yes, Publish" at bounding box center [458, 637] width 131 height 37
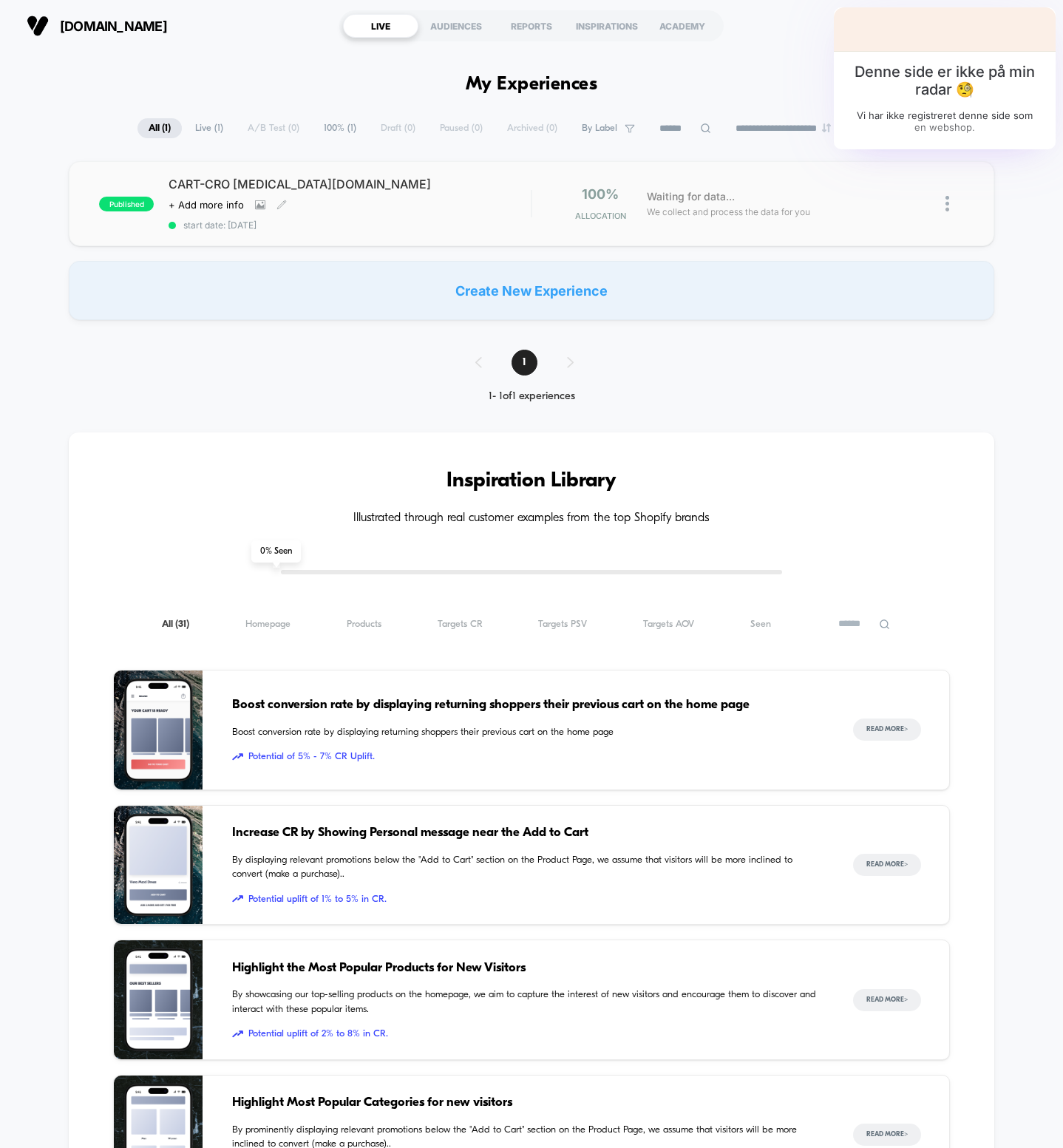
click at [401, 204] on div "Click to view images Click to edit experience details + Add more info" at bounding box center [295, 204] width 254 height 11
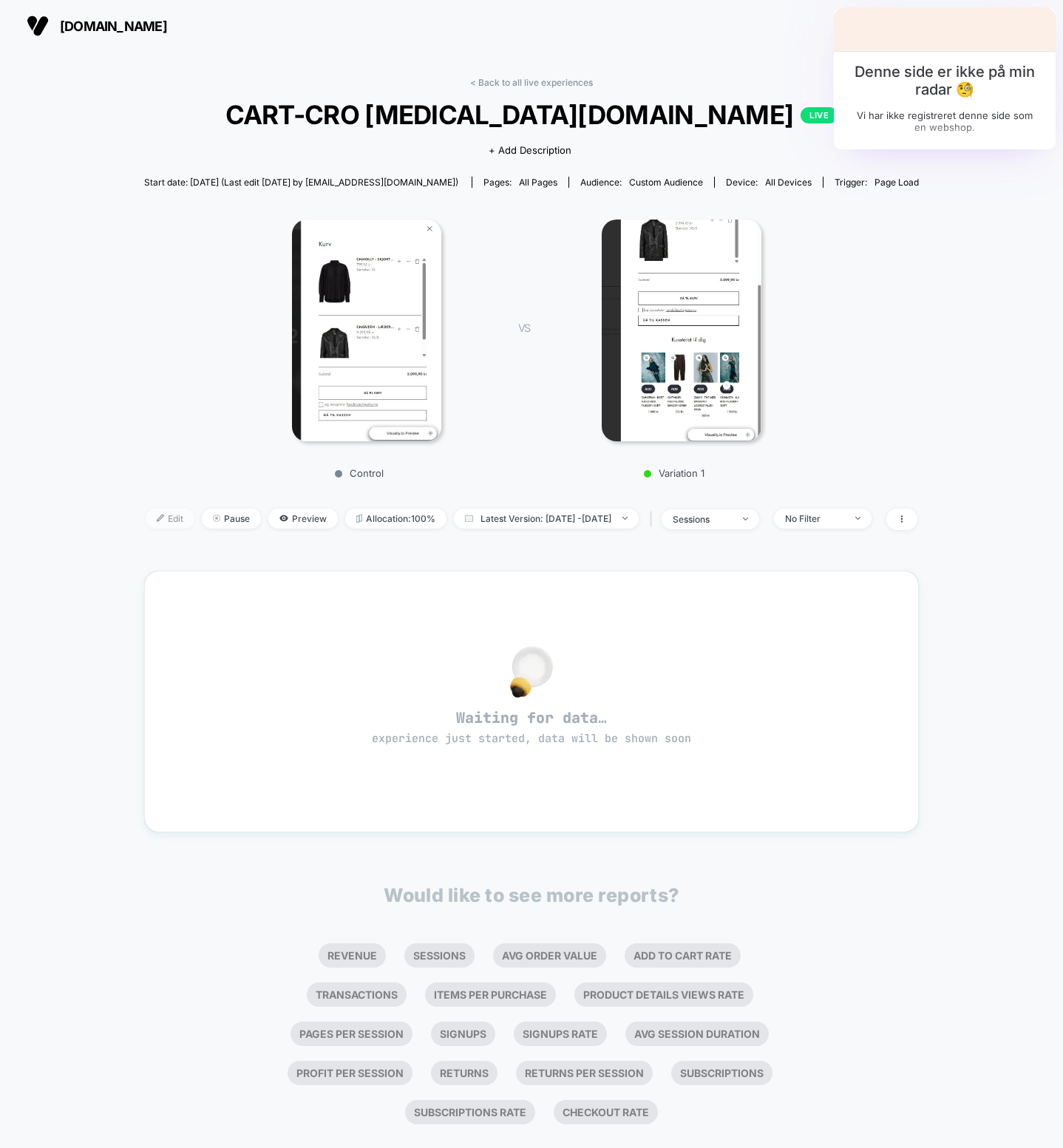
click at [148, 517] on span "Edit" at bounding box center [169, 518] width 48 height 20
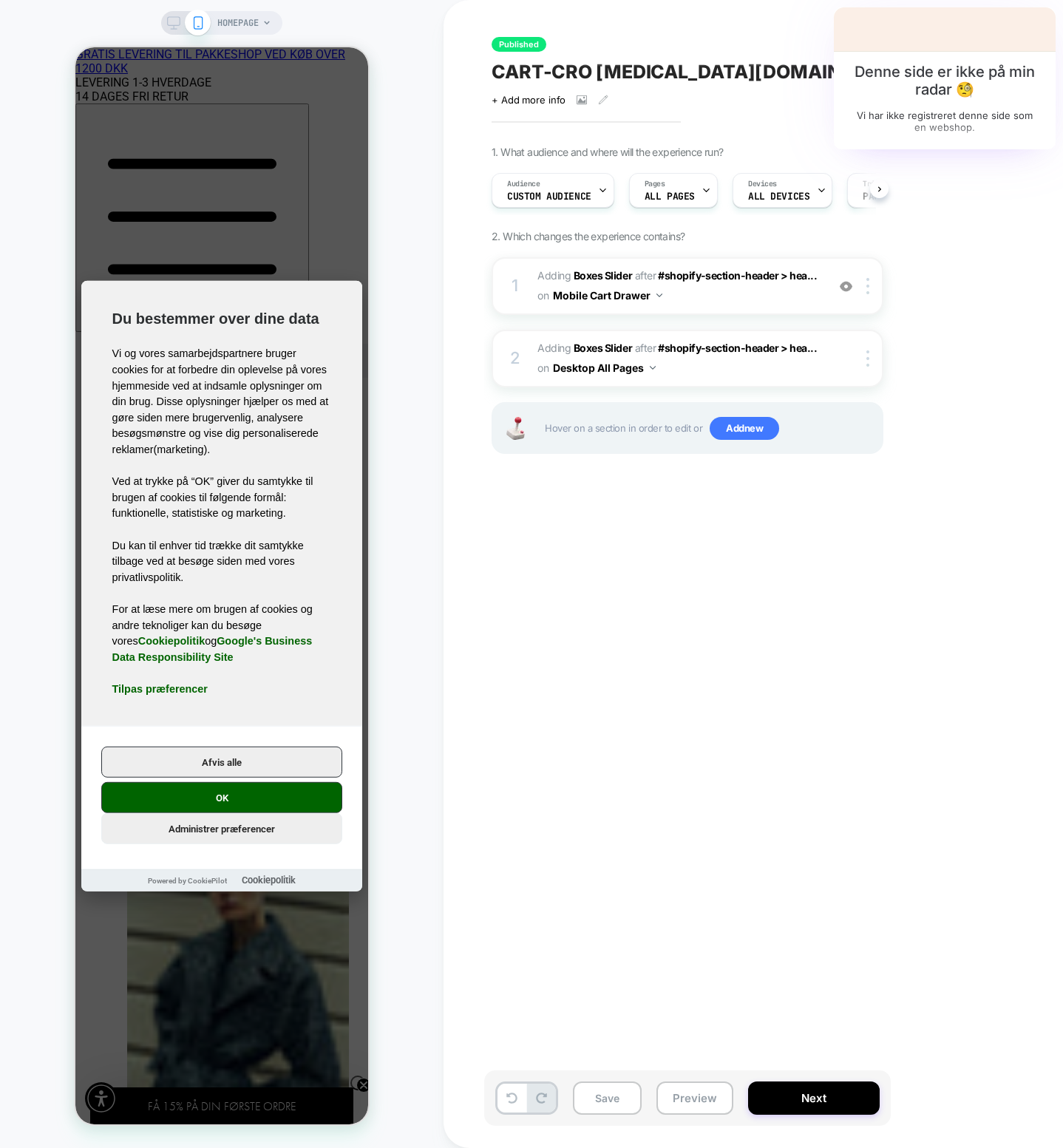
scroll to position [0, 1]
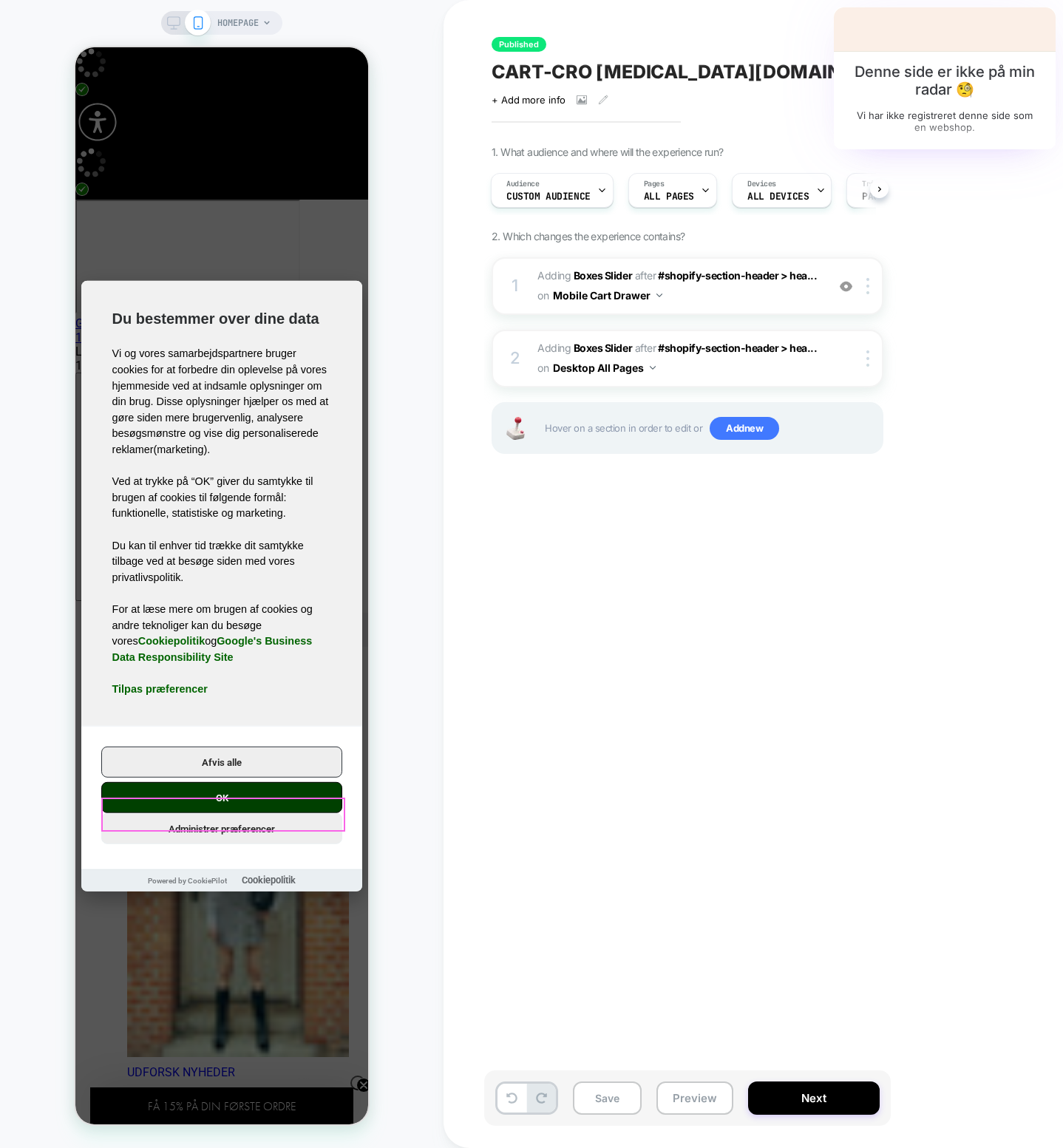
click at [229, 528] on button "OK" at bounding box center [222, 798] width 241 height 31
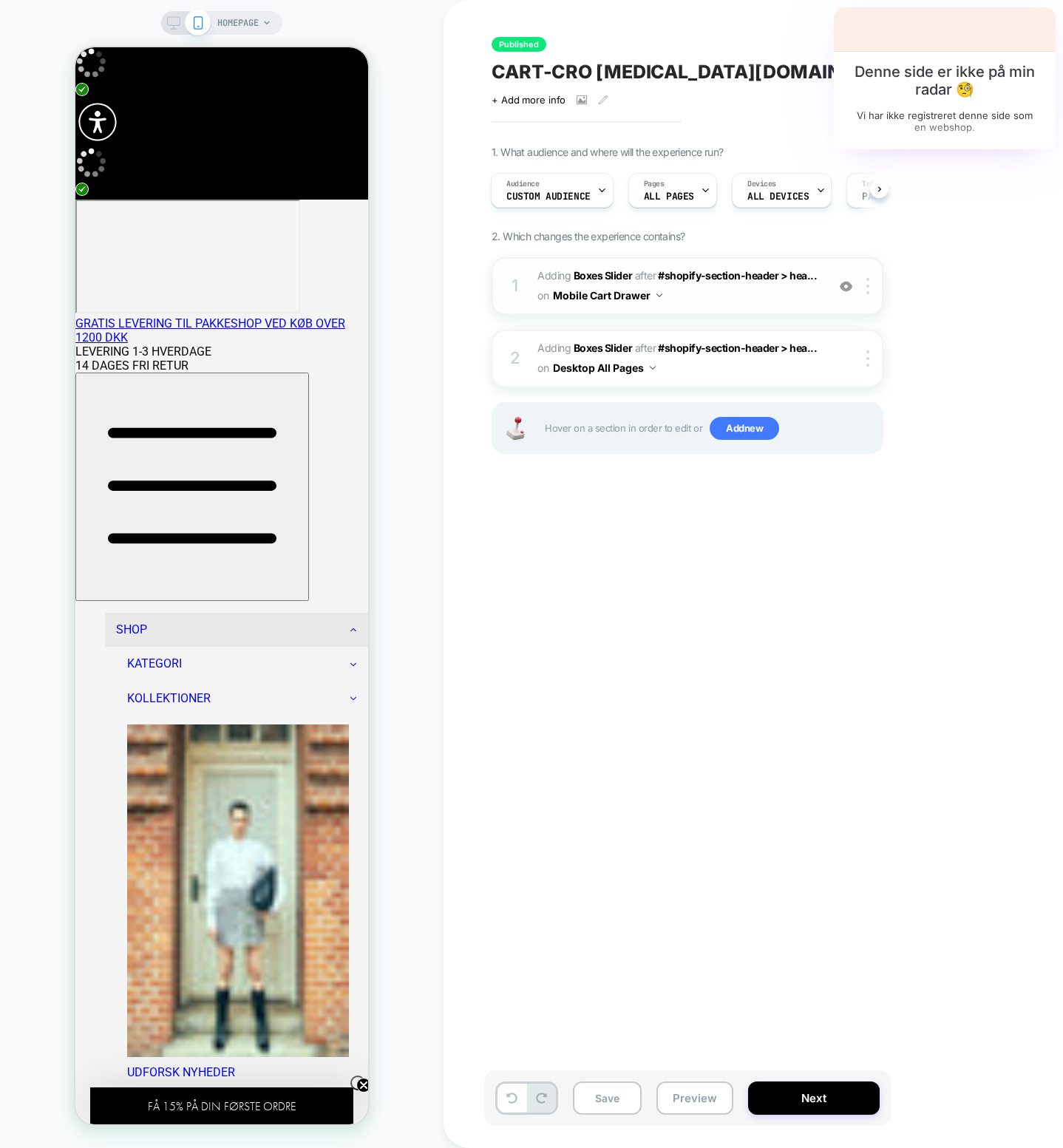
click at [661, 294] on img at bounding box center [659, 295] width 6 height 4
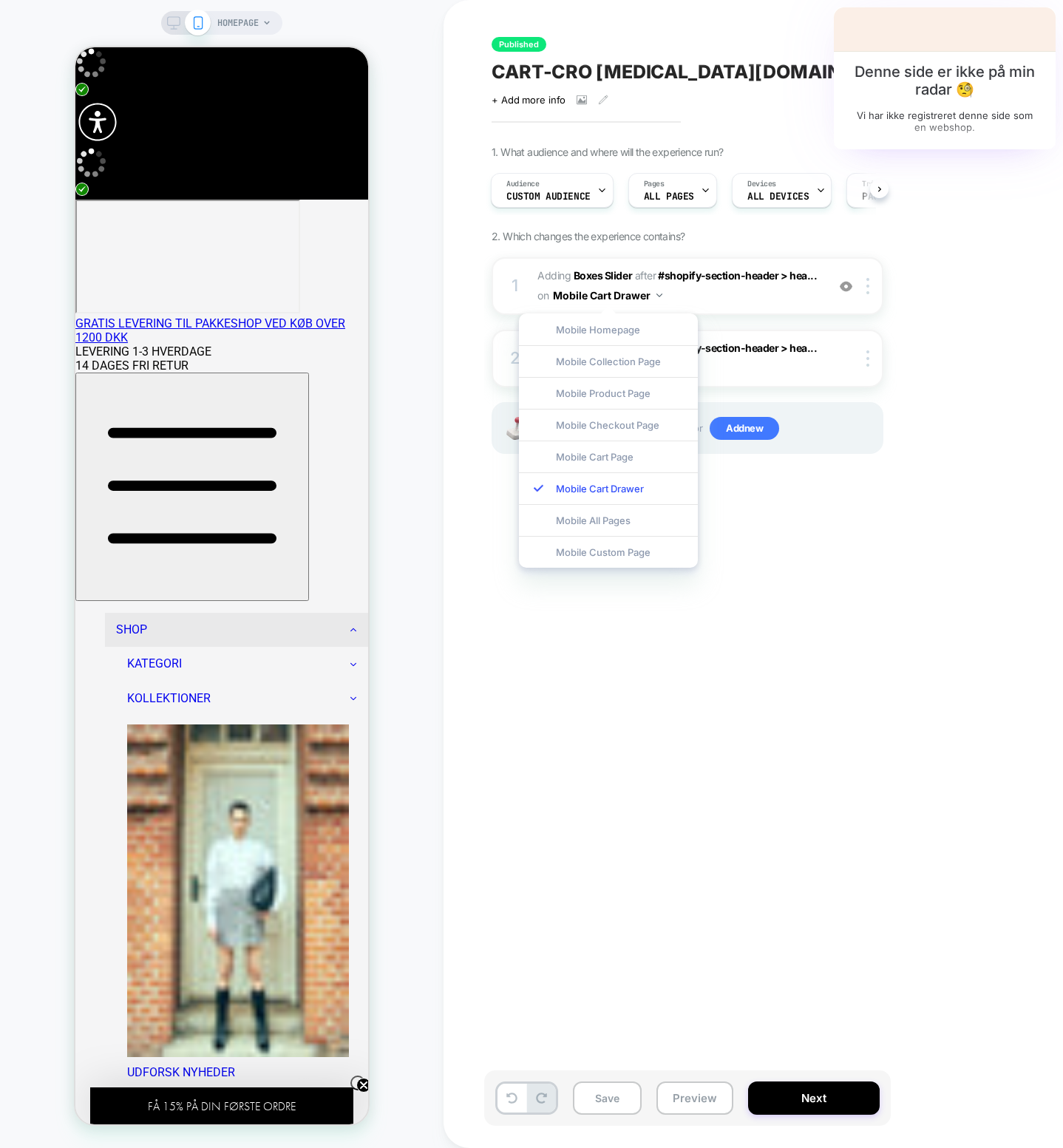
click at [796, 528] on div "Published CART-CRO [MEDICAL_DATA][DOMAIN_NAME] Click to view images Click to ed…" at bounding box center [761, 574] width 554 height 1118
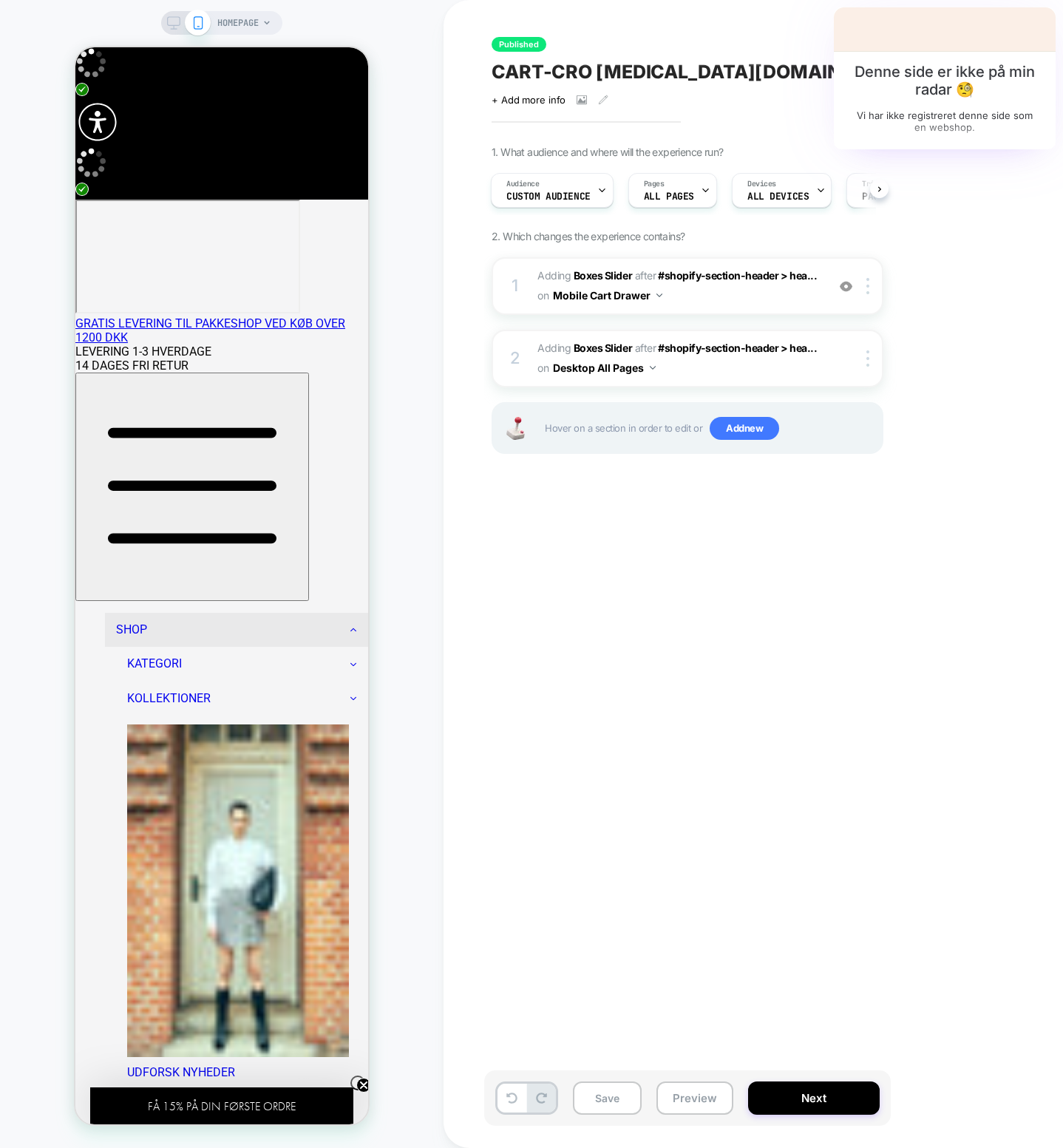
click at [1012, 41] on icon at bounding box center [1014, 42] width 11 height 11
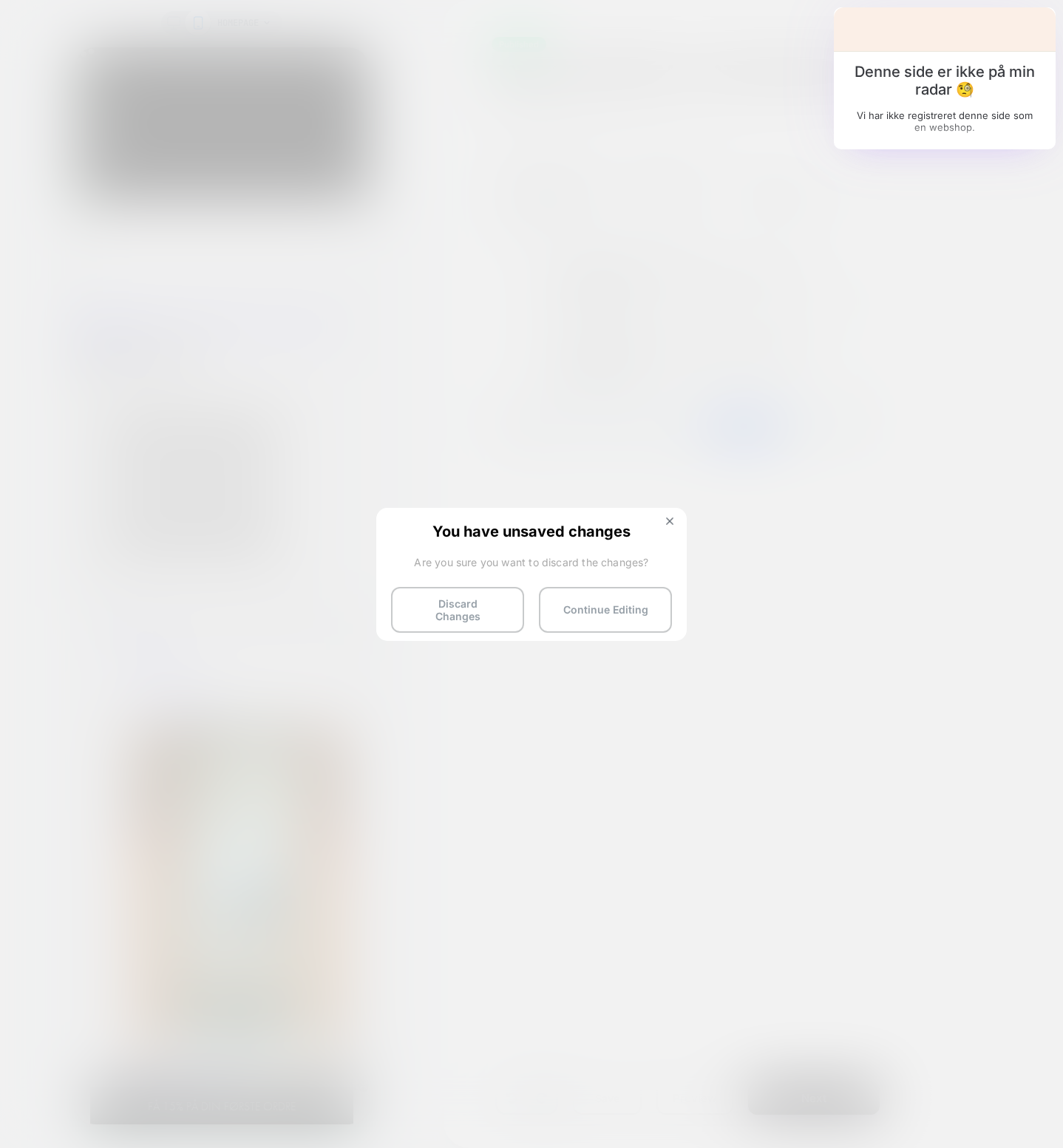
drag, startPoint x: 667, startPoint y: 521, endPoint x: 567, endPoint y: 204, distance: 332.4
click at [667, 519] on img at bounding box center [669, 521] width 7 height 7
